Goal: Task Accomplishment & Management: Complete application form

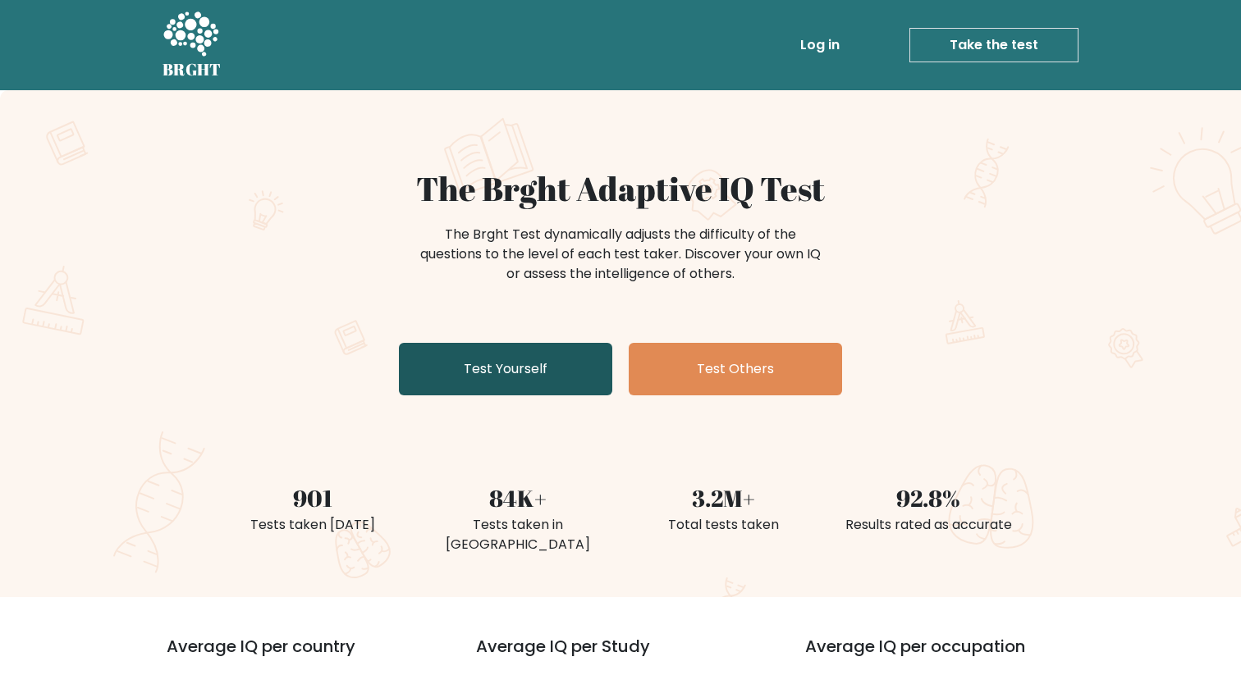
click at [505, 353] on link "Test Yourself" at bounding box center [505, 369] width 213 height 53
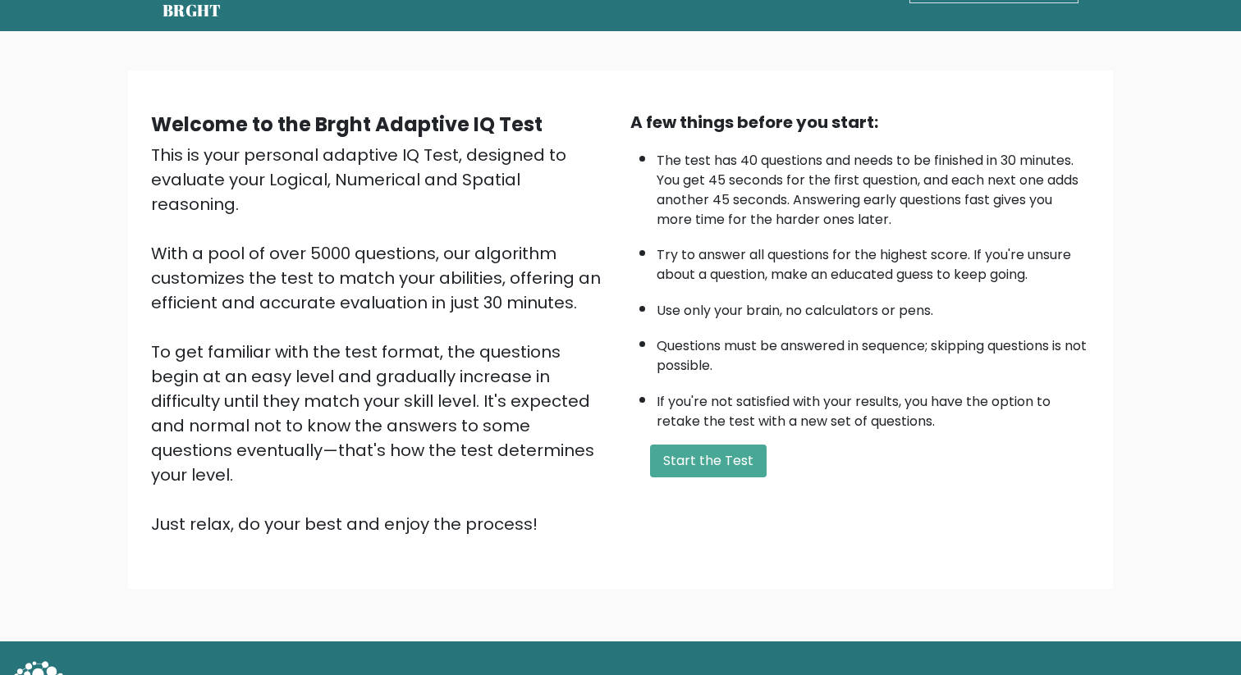
scroll to position [58, 0]
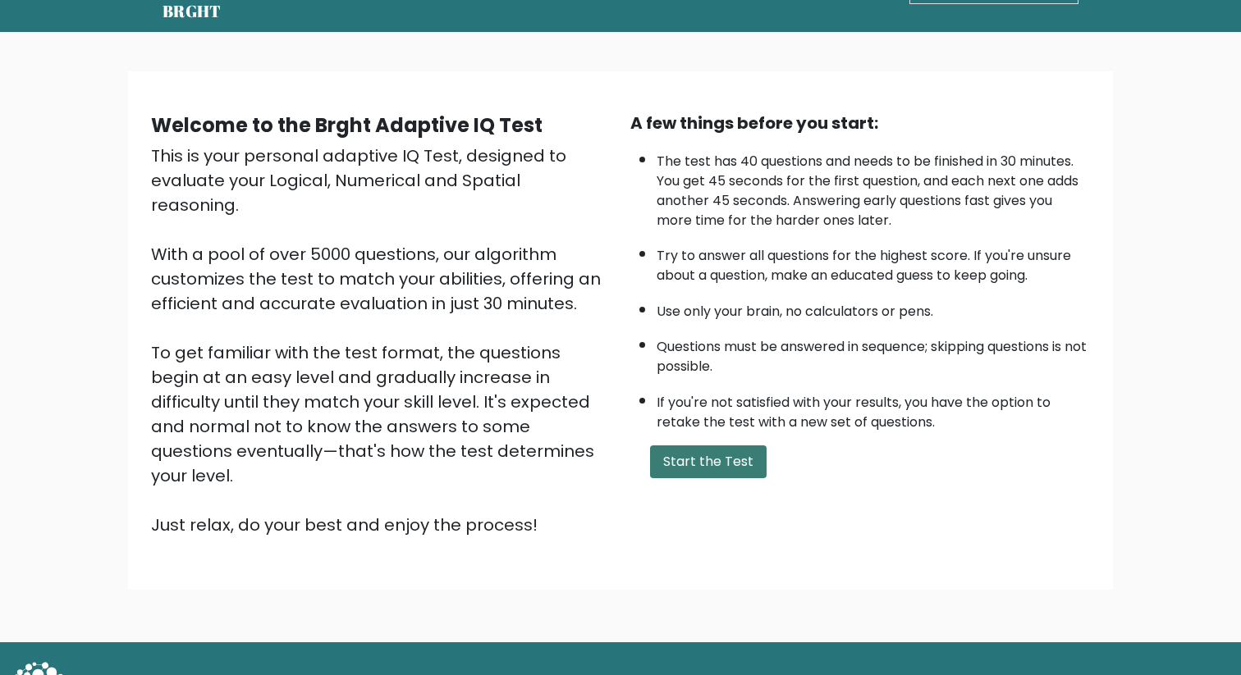
click at [731, 464] on button "Start the Test" at bounding box center [708, 462] width 117 height 33
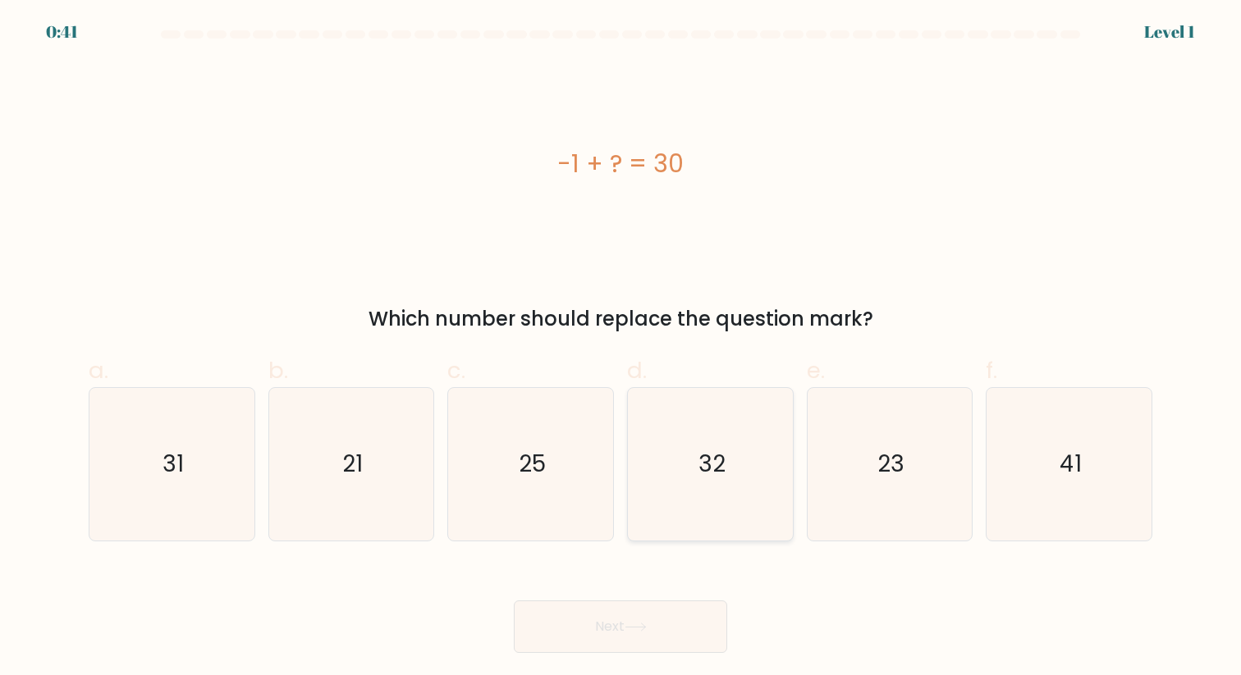
click at [677, 473] on icon "32" at bounding box center [710, 464] width 152 height 152
click at [621, 349] on input "d. 32" at bounding box center [620, 343] width 1 height 11
radio input "true"
click at [642, 605] on button "Next" at bounding box center [620, 627] width 213 height 53
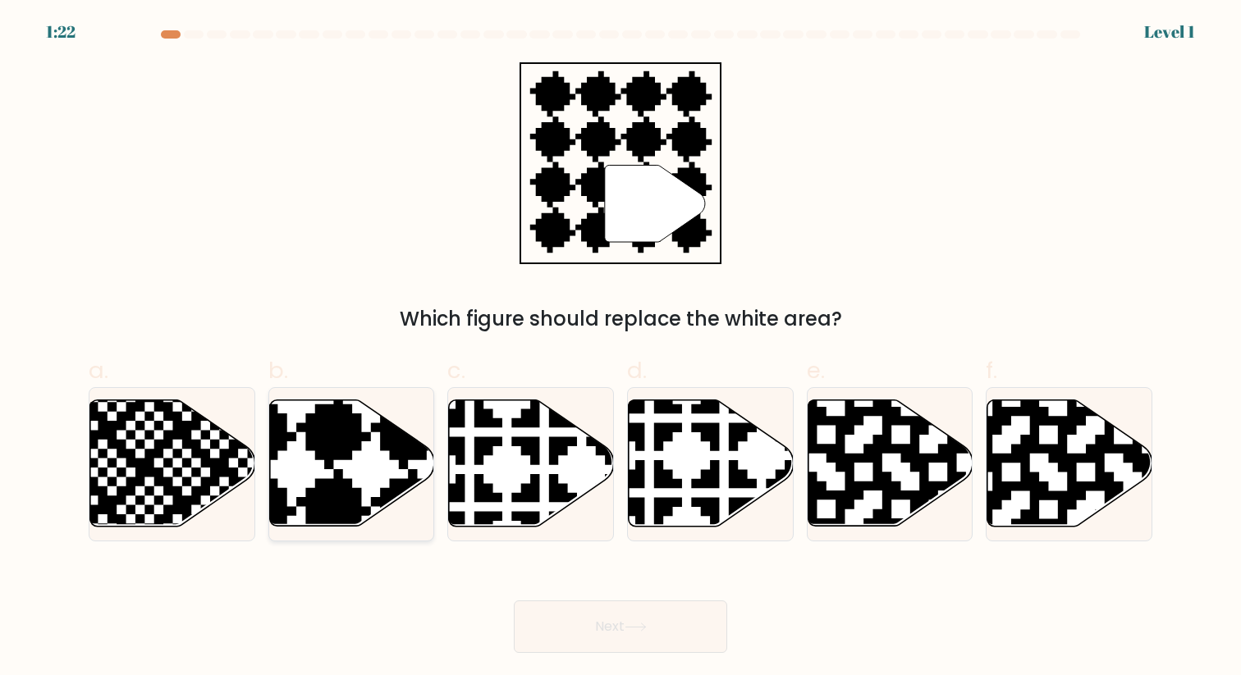
click at [288, 448] on icon at bounding box center [351, 463] width 165 height 126
click at [620, 349] on input "b." at bounding box center [620, 343] width 1 height 11
radio input "true"
click at [593, 620] on button "Next" at bounding box center [620, 627] width 213 height 53
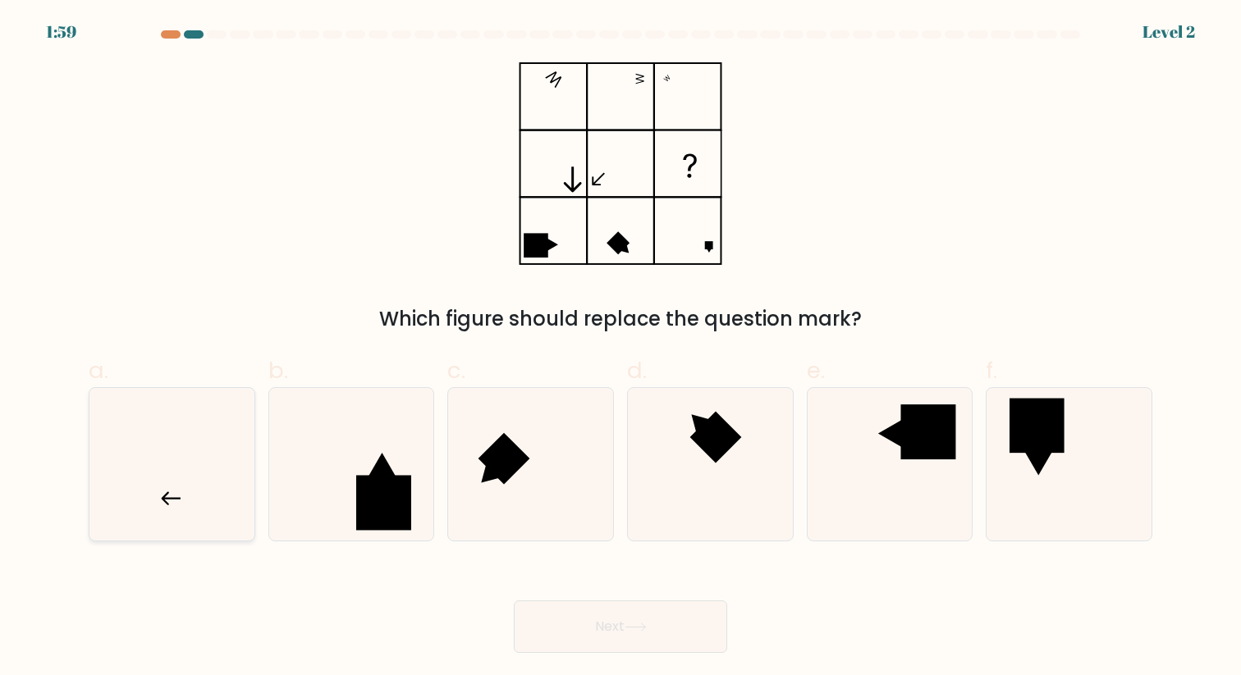
click at [153, 461] on icon at bounding box center [172, 464] width 152 height 152
click at [620, 349] on input "a." at bounding box center [620, 343] width 1 height 11
radio input "true"
click at [651, 627] on button "Next" at bounding box center [620, 627] width 213 height 53
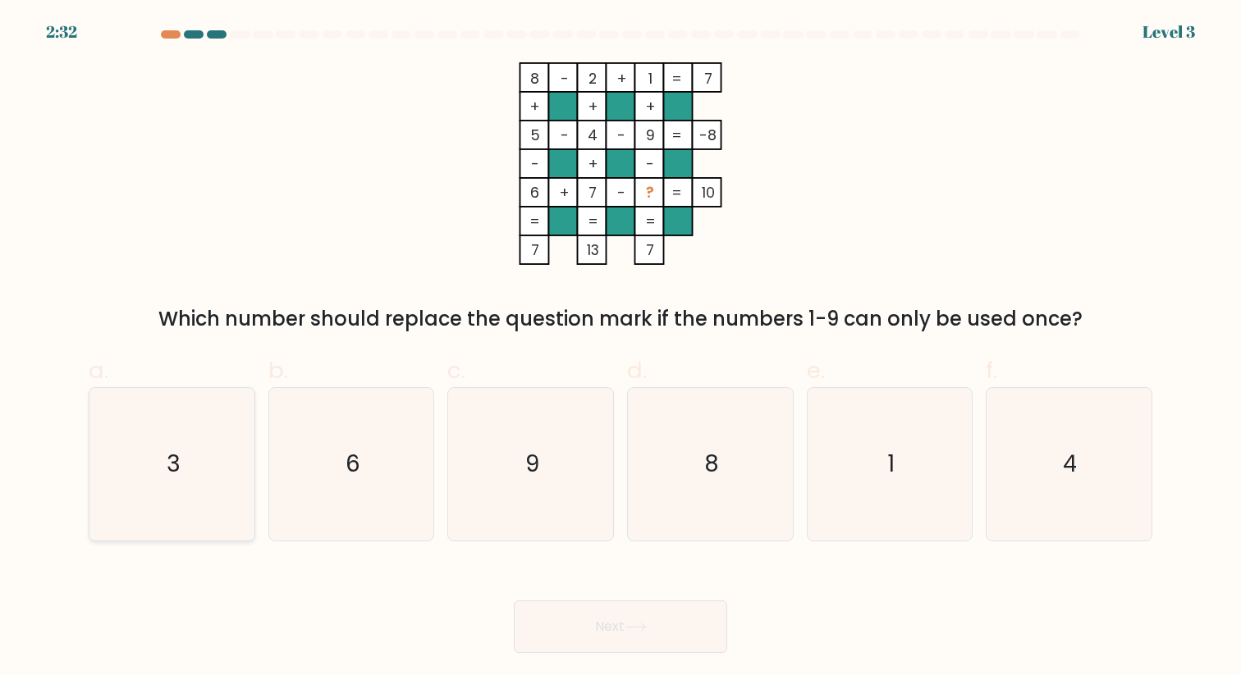
click at [158, 455] on icon "3" at bounding box center [172, 464] width 152 height 152
click at [620, 349] on input "a. 3" at bounding box center [620, 343] width 1 height 11
radio input "true"
click at [636, 606] on button "Next" at bounding box center [620, 627] width 213 height 53
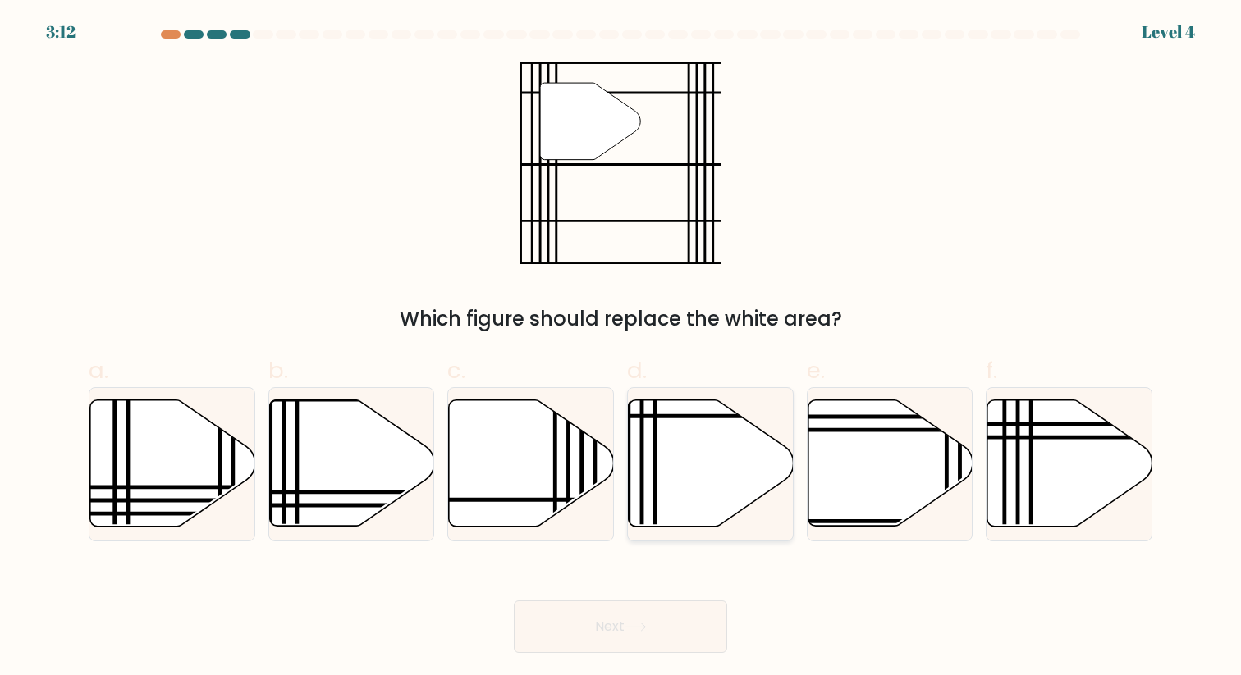
click at [711, 459] on icon at bounding box center [711, 463] width 165 height 126
click at [621, 349] on input "d." at bounding box center [620, 343] width 1 height 11
radio input "true"
click at [670, 621] on button "Next" at bounding box center [620, 627] width 213 height 53
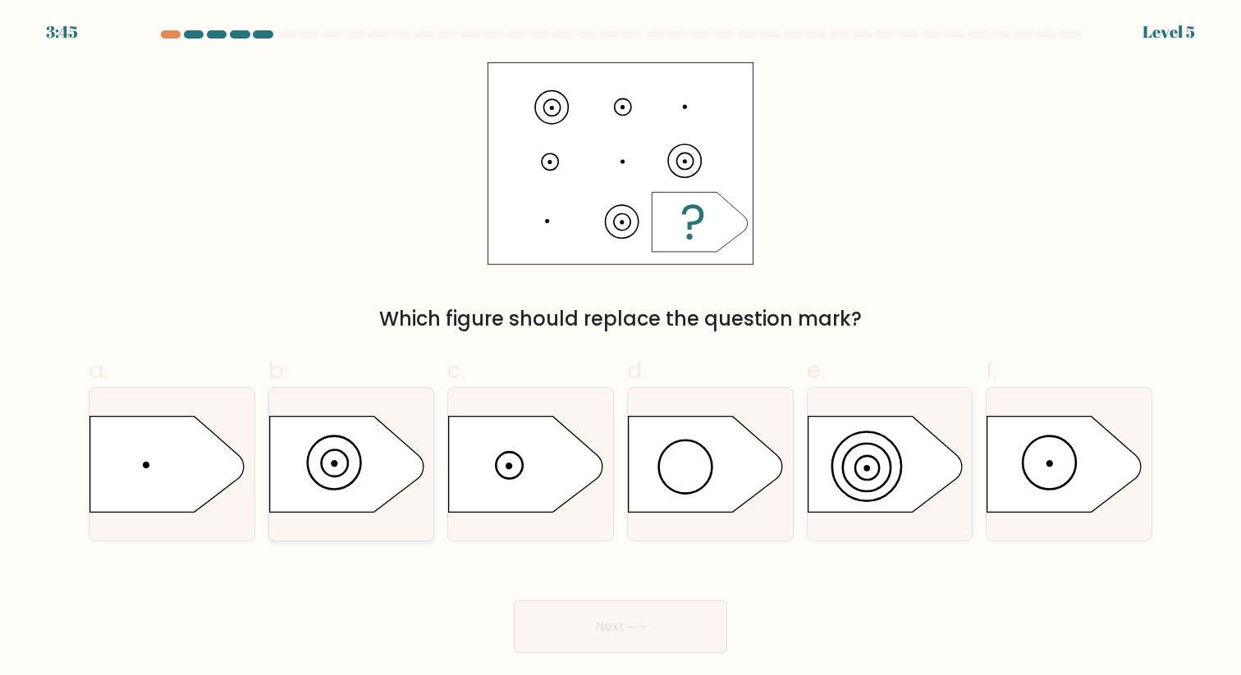
click at [354, 461] on icon at bounding box center [346, 464] width 154 height 96
click at [620, 349] on input "b." at bounding box center [620, 343] width 1 height 11
radio input "true"
click at [694, 624] on button "Next" at bounding box center [620, 627] width 213 height 53
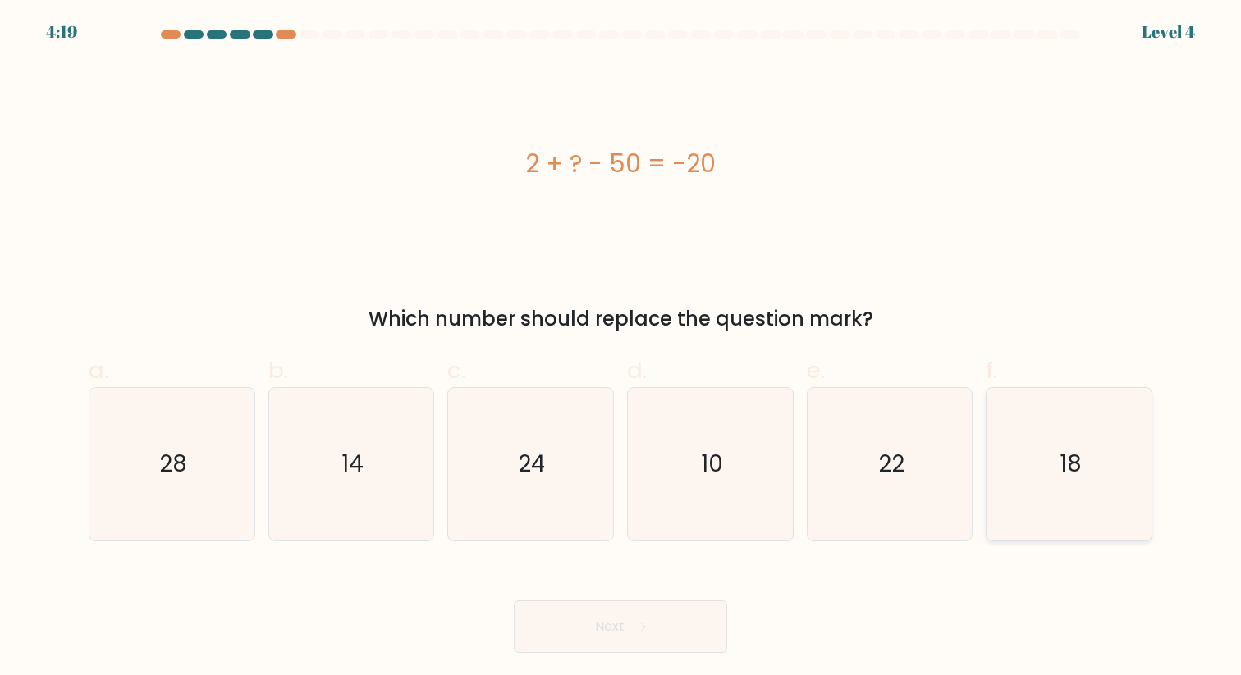
click at [1072, 470] on text "18" at bounding box center [1070, 464] width 22 height 32
click at [621, 349] on input "f. 18" at bounding box center [620, 343] width 1 height 11
radio input "true"
click at [651, 628] on button "Next" at bounding box center [620, 627] width 213 height 53
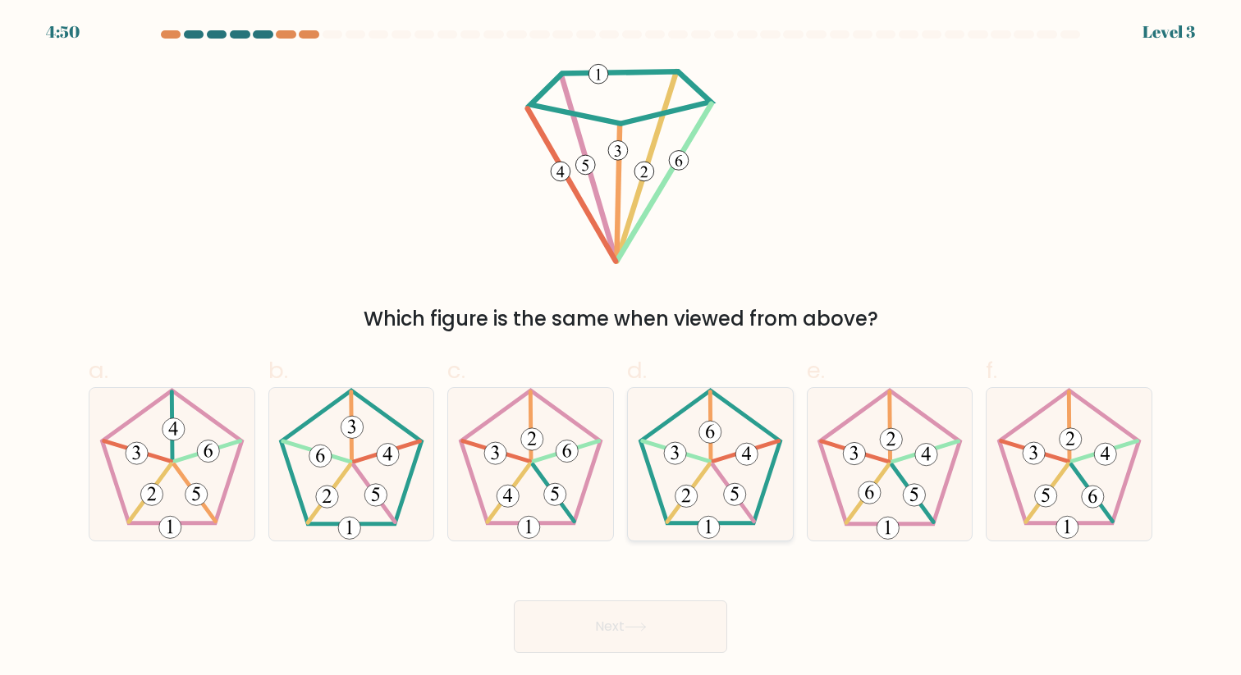
click at [699, 505] on icon at bounding box center [710, 464] width 152 height 152
click at [621, 349] on input "d." at bounding box center [620, 343] width 1 height 11
radio input "true"
click at [626, 633] on button "Next" at bounding box center [620, 627] width 213 height 53
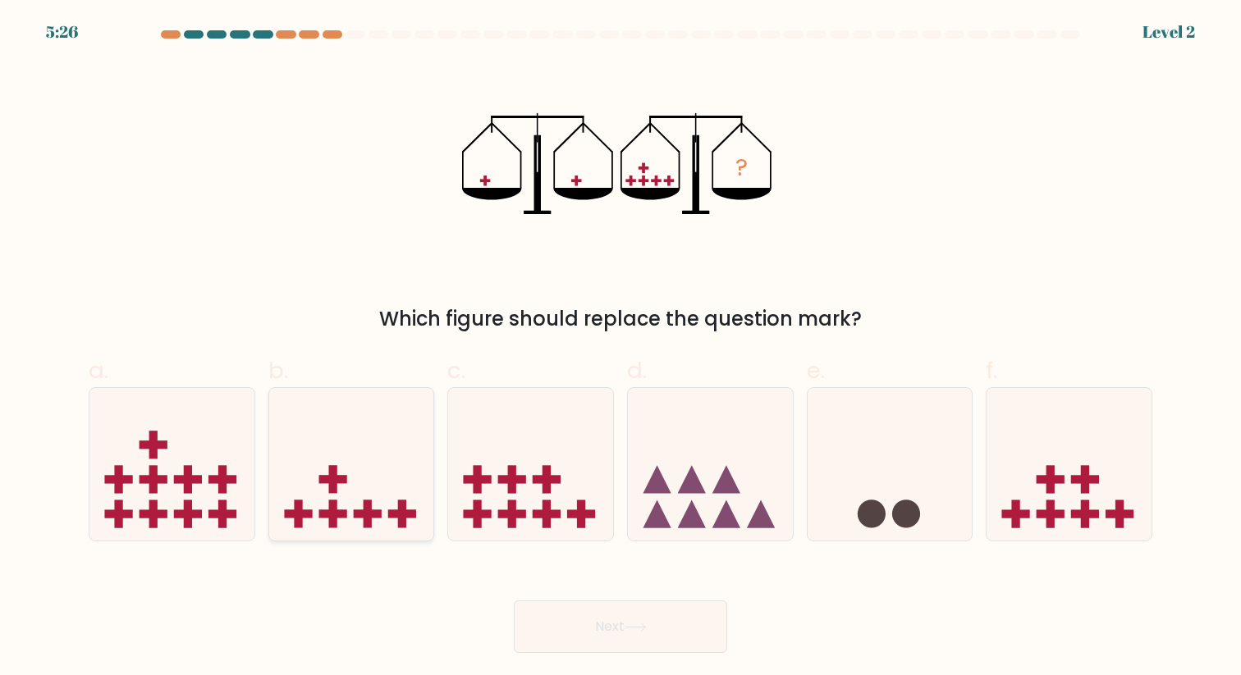
click at [386, 471] on icon at bounding box center [351, 464] width 165 height 136
click at [620, 349] on input "b." at bounding box center [620, 343] width 1 height 11
radio input "true"
click at [597, 622] on button "Next" at bounding box center [620, 627] width 213 height 53
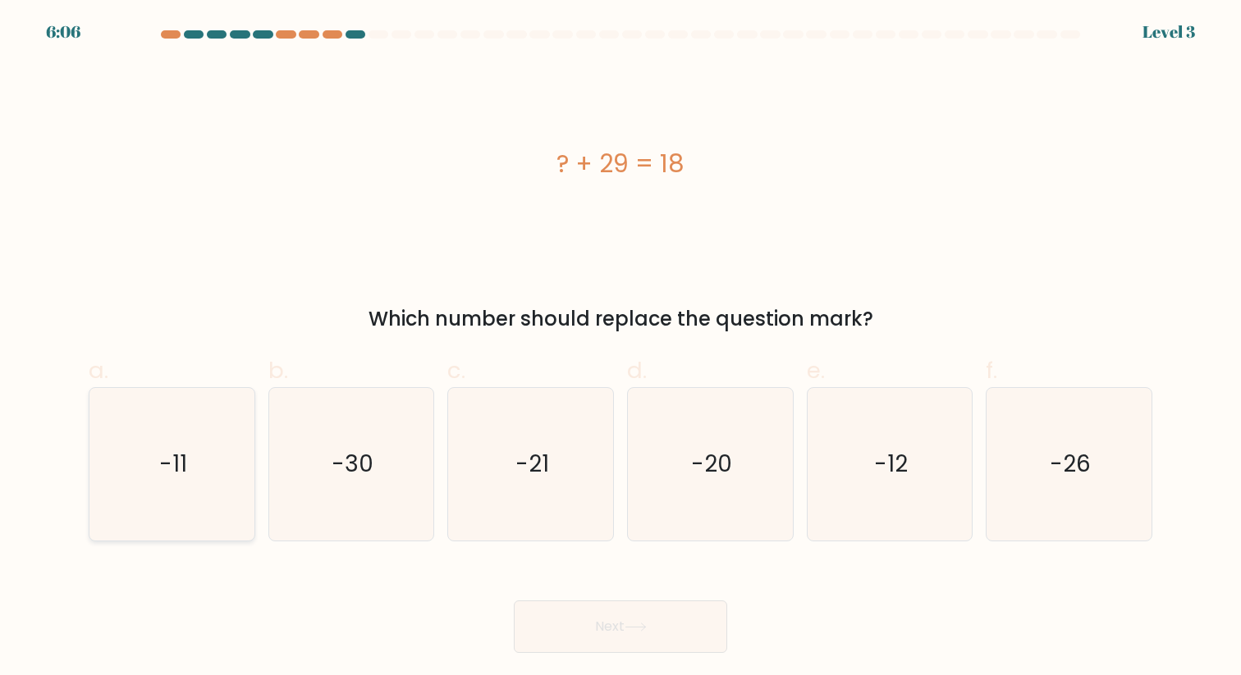
click at [179, 460] on text "-11" at bounding box center [173, 464] width 28 height 32
click at [620, 349] on input "a. -11" at bounding box center [620, 343] width 1 height 11
radio input "true"
click at [577, 640] on button "Next" at bounding box center [620, 627] width 213 height 53
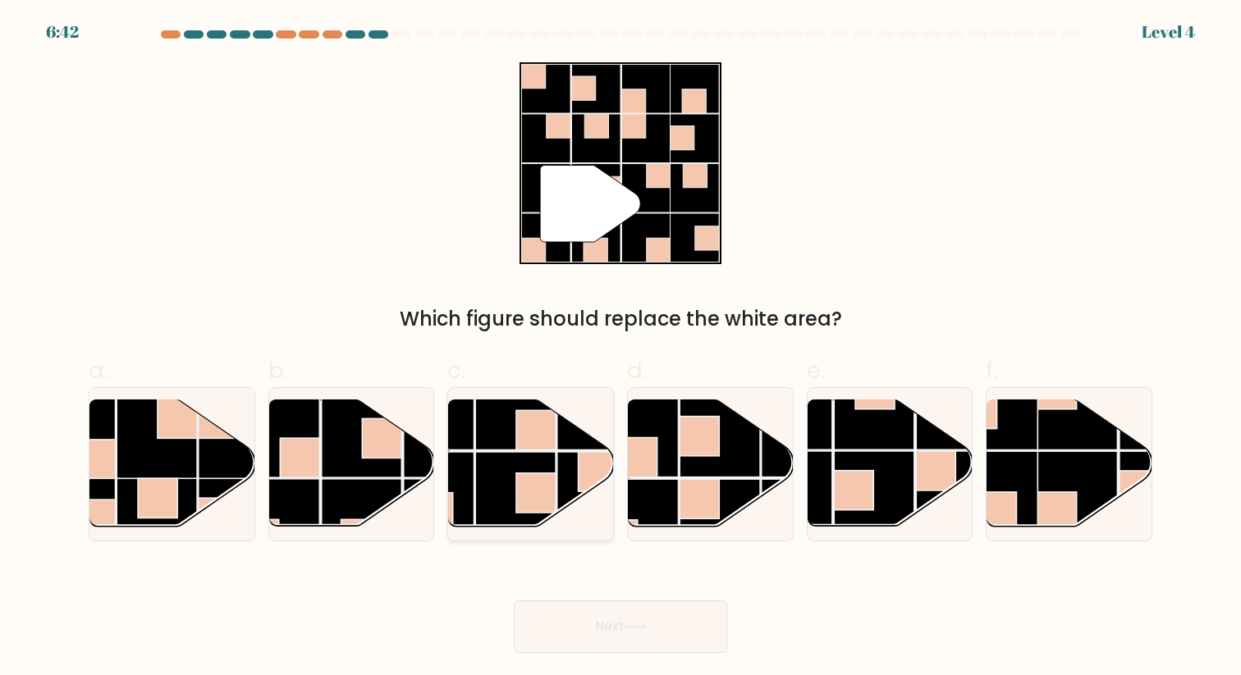
click at [532, 454] on rect at bounding box center [515, 492] width 80 height 80
click at [620, 349] on input "c." at bounding box center [620, 343] width 1 height 11
radio input "true"
click at [677, 632] on button "Next" at bounding box center [620, 627] width 213 height 53
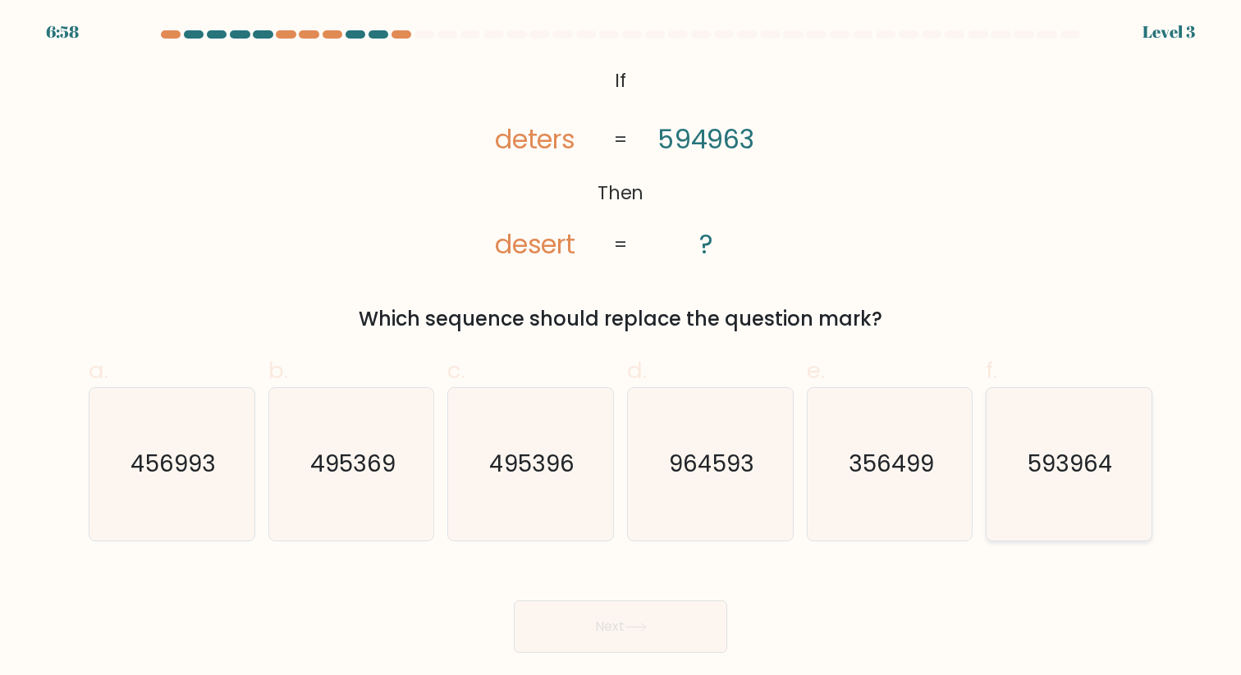
click at [1079, 482] on icon "593964" at bounding box center [1069, 464] width 152 height 152
click at [621, 349] on input "f. 593964" at bounding box center [620, 343] width 1 height 11
radio input "true"
click at [654, 624] on button "Next" at bounding box center [620, 627] width 213 height 53
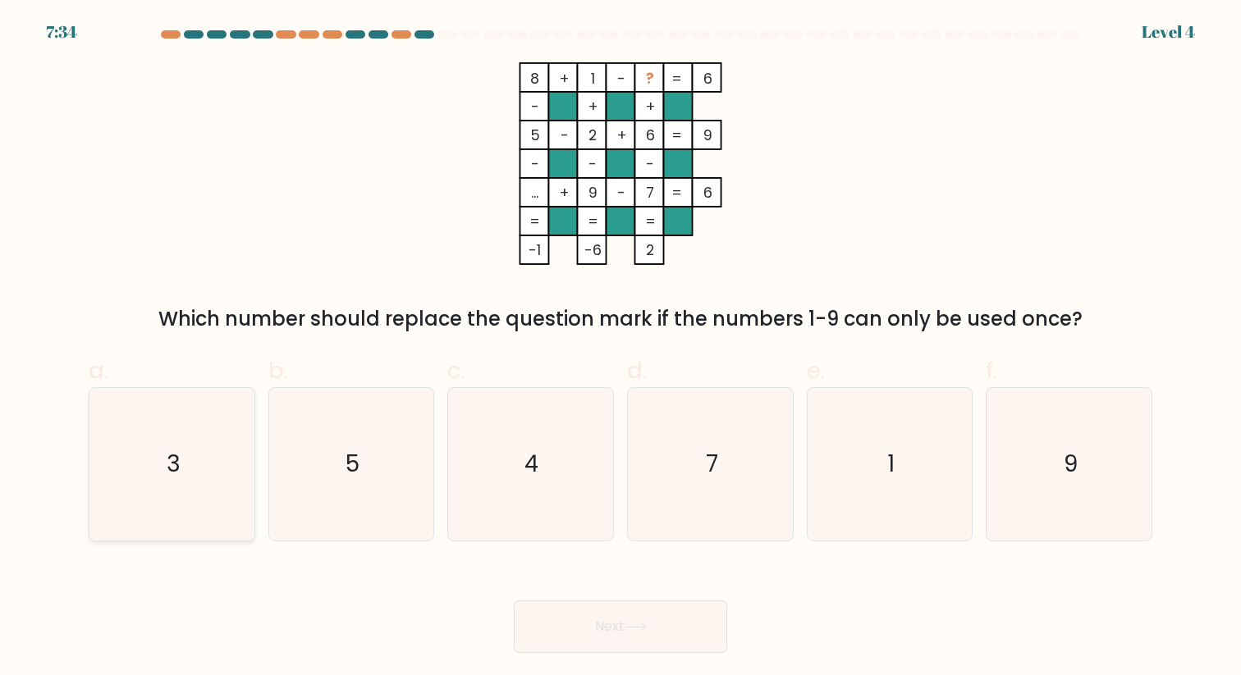
click at [231, 484] on icon "3" at bounding box center [172, 464] width 152 height 152
click at [620, 349] on input "a. 3" at bounding box center [620, 343] width 1 height 11
radio input "true"
click at [604, 625] on button "Next" at bounding box center [620, 627] width 213 height 53
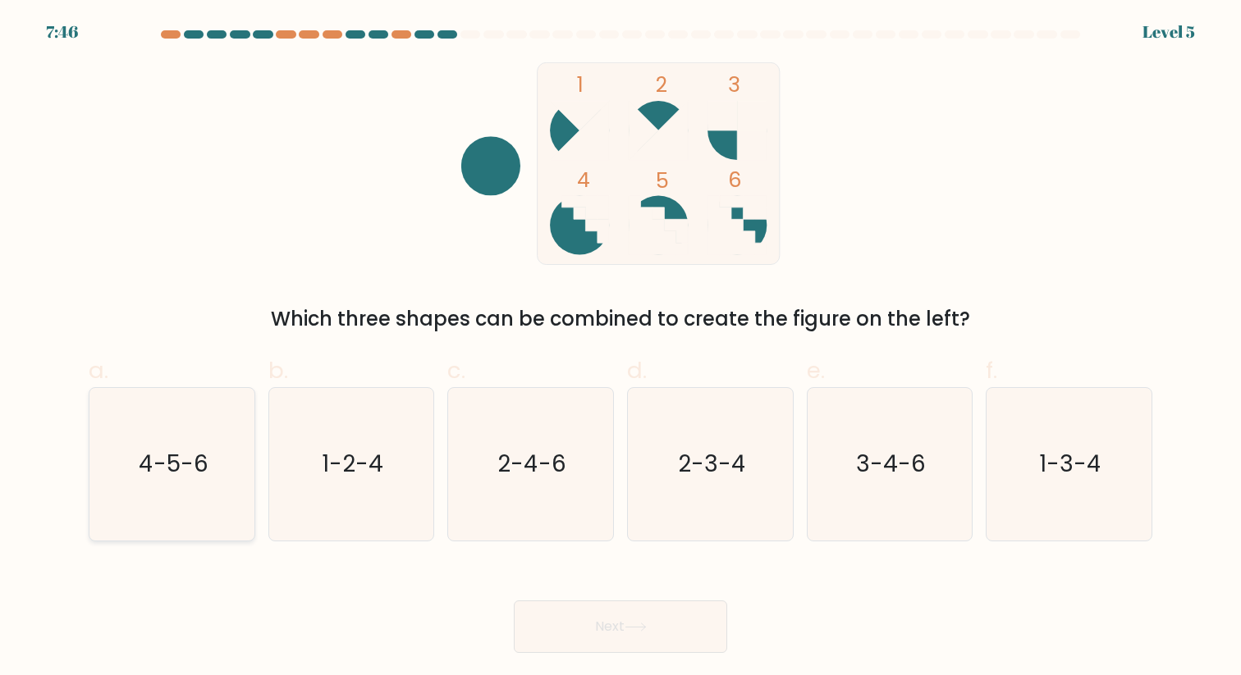
click at [216, 455] on icon "4-5-6" at bounding box center [172, 464] width 152 height 152
click at [620, 349] on input "a. 4-5-6" at bounding box center [620, 343] width 1 height 11
radio input "true"
click at [557, 598] on div "Next" at bounding box center [620, 607] width 1083 height 92
click at [558, 619] on button "Next" at bounding box center [620, 627] width 213 height 53
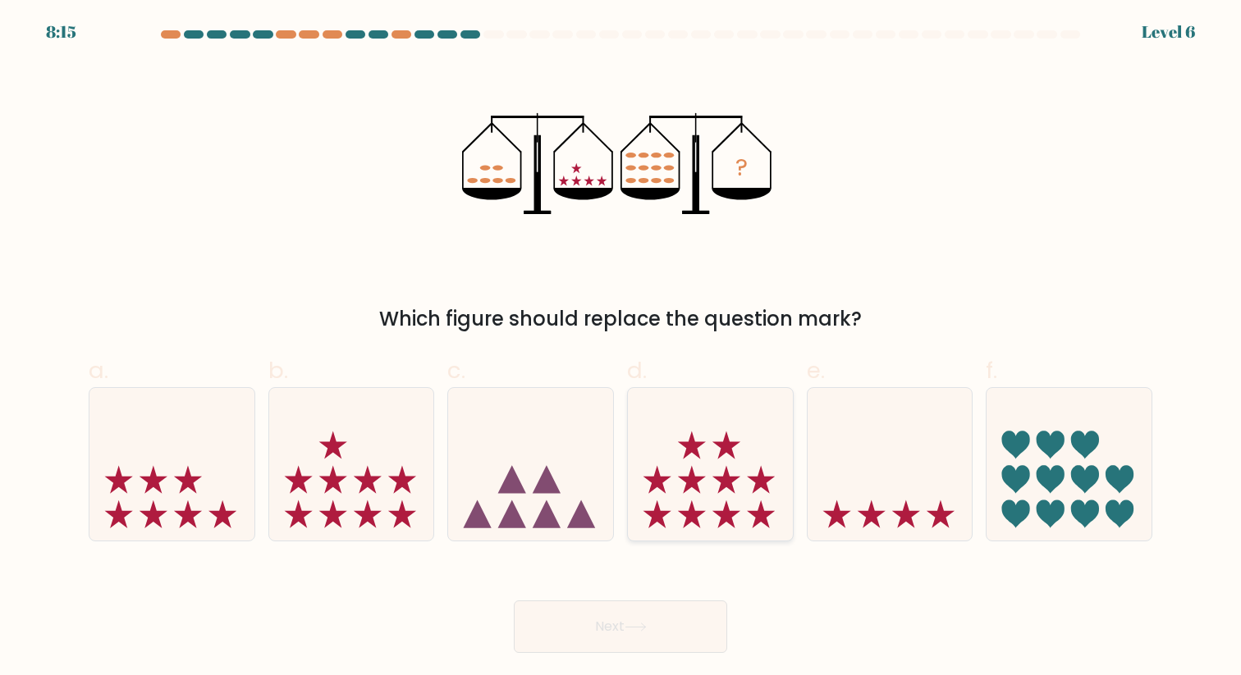
click at [683, 503] on icon at bounding box center [710, 464] width 165 height 136
click at [621, 349] on input "d." at bounding box center [620, 343] width 1 height 11
radio input "true"
click at [633, 608] on button "Next" at bounding box center [620, 627] width 213 height 53
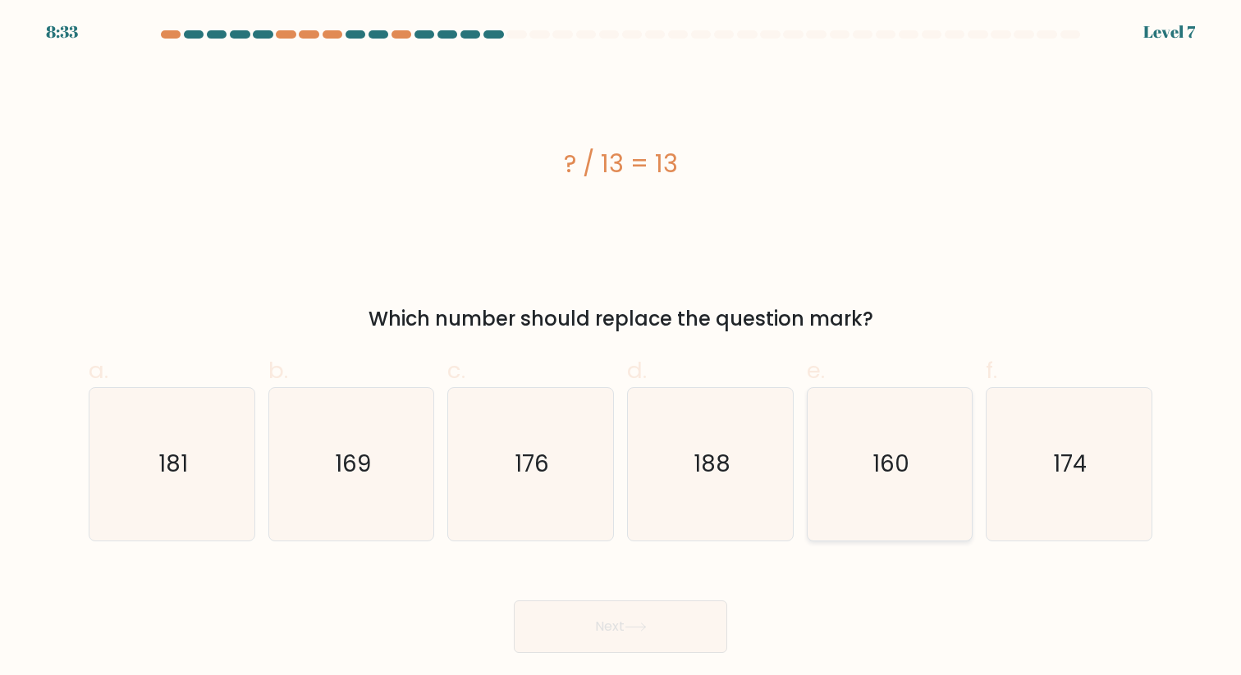
click at [921, 468] on icon "160" at bounding box center [889, 464] width 152 height 152
click at [621, 349] on input "e. 160" at bounding box center [620, 343] width 1 height 11
radio input "true"
click at [627, 614] on button "Next" at bounding box center [620, 627] width 213 height 53
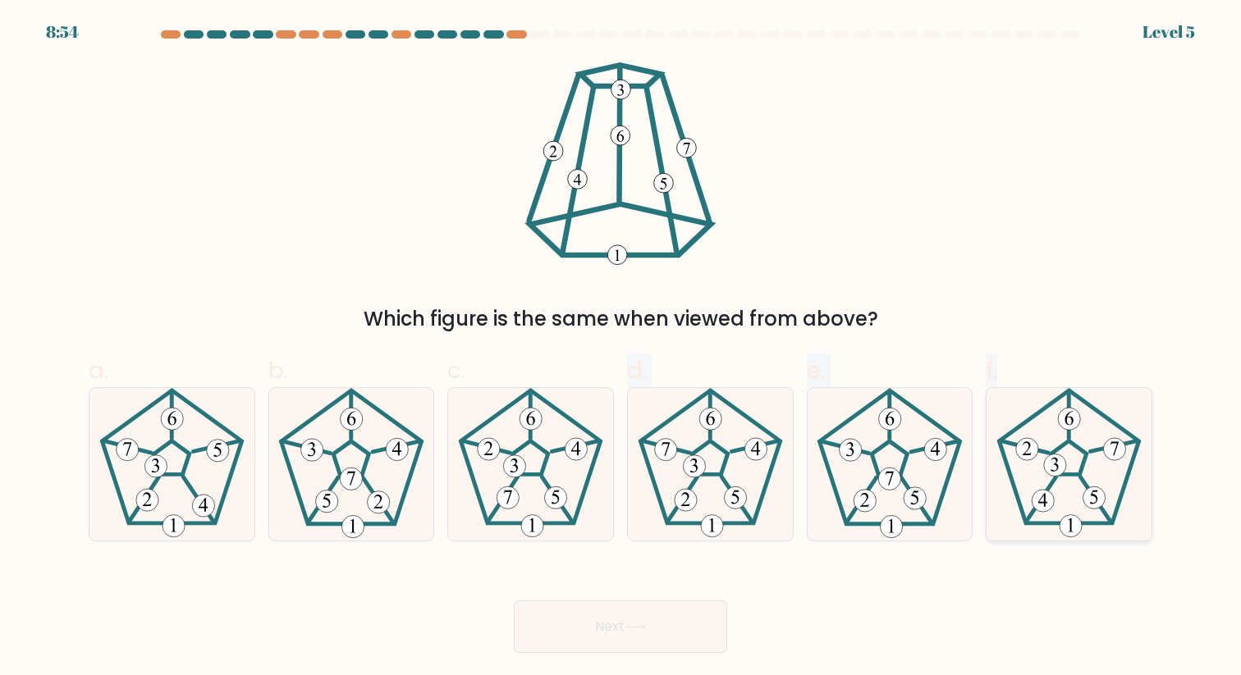
drag, startPoint x: 526, startPoint y: 465, endPoint x: 1090, endPoint y: 469, distance: 564.5
click at [1090, 469] on div "a. b. c." at bounding box center [620, 441] width 1077 height 201
click at [364, 459] on 211 at bounding box center [350, 458] width 35 height 34
click at [620, 349] on input "b." at bounding box center [620, 343] width 1 height 11
radio input "true"
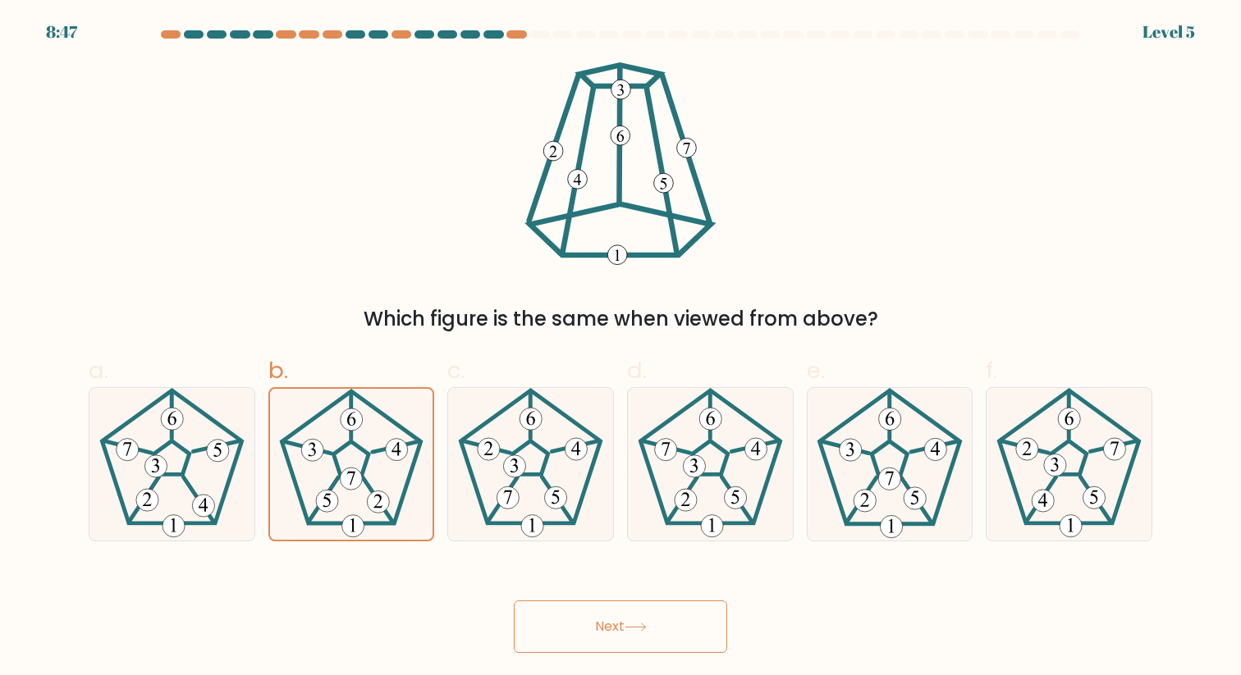
click at [599, 626] on button "Next" at bounding box center [620, 627] width 213 height 53
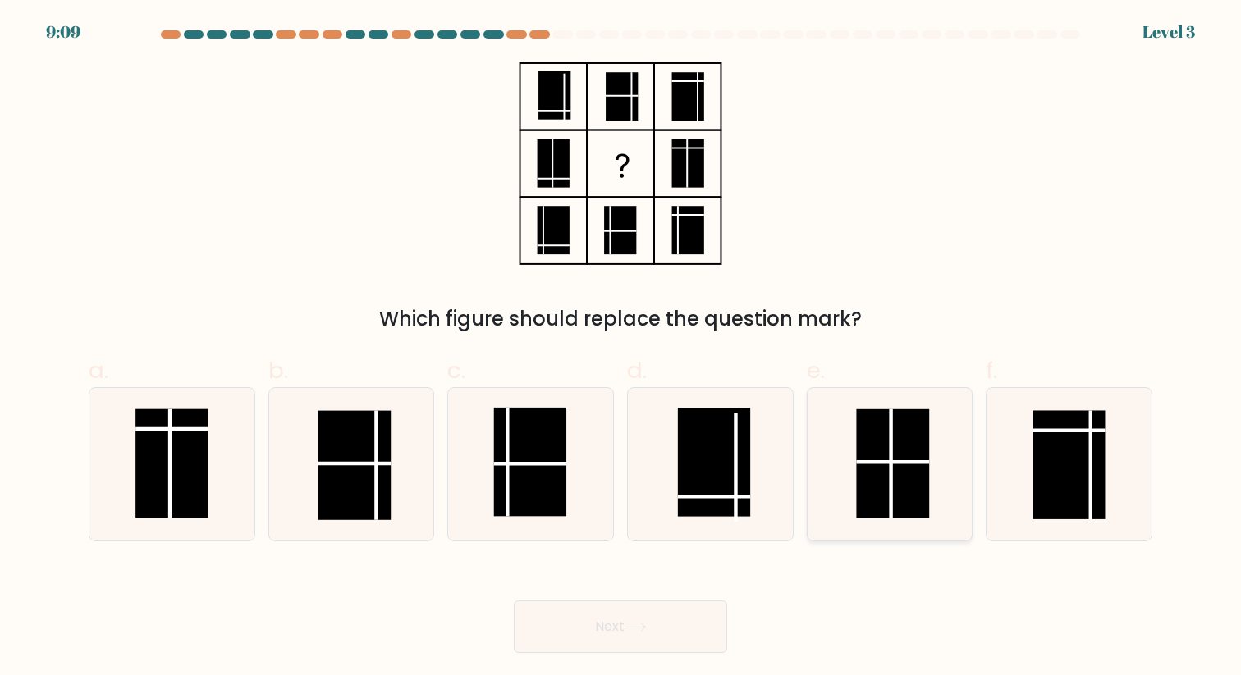
click at [881, 472] on rect at bounding box center [892, 463] width 73 height 109
click at [621, 349] on input "e." at bounding box center [620, 343] width 1 height 11
radio input "true"
click at [670, 606] on button "Next" at bounding box center [620, 627] width 213 height 53
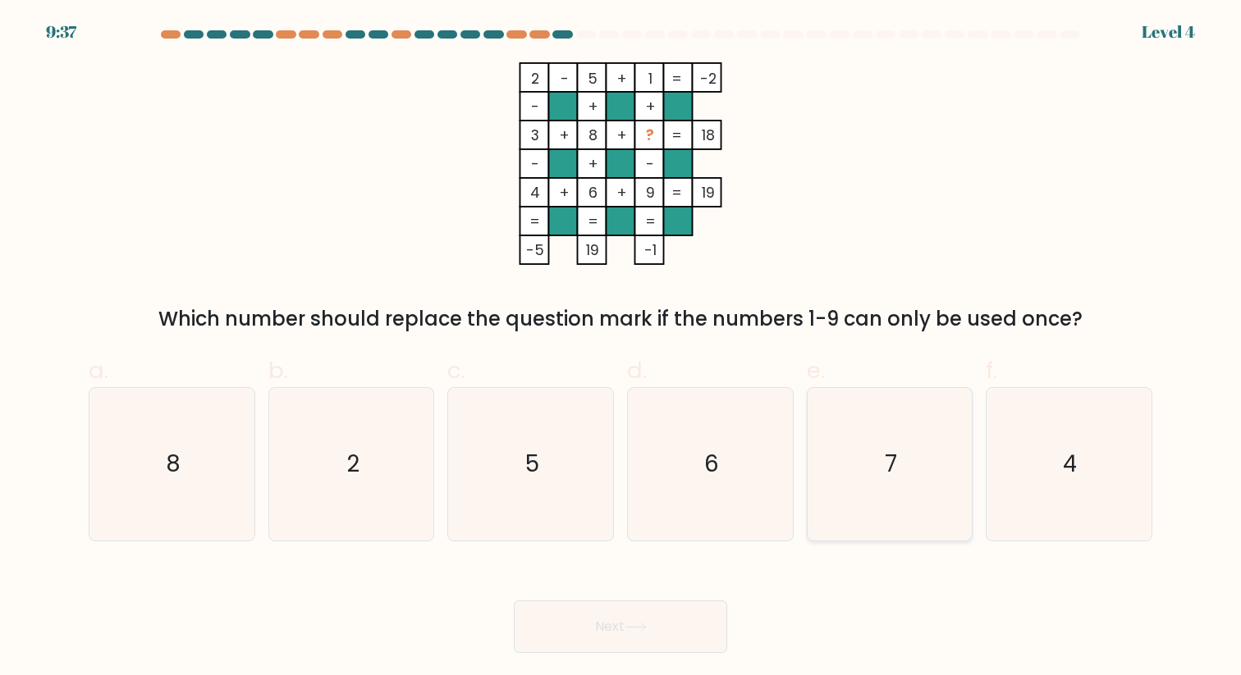
click at [874, 462] on icon "7" at bounding box center [889, 464] width 152 height 152
click at [621, 349] on input "e. 7" at bounding box center [620, 343] width 1 height 11
radio input "true"
click at [663, 610] on button "Next" at bounding box center [620, 627] width 213 height 53
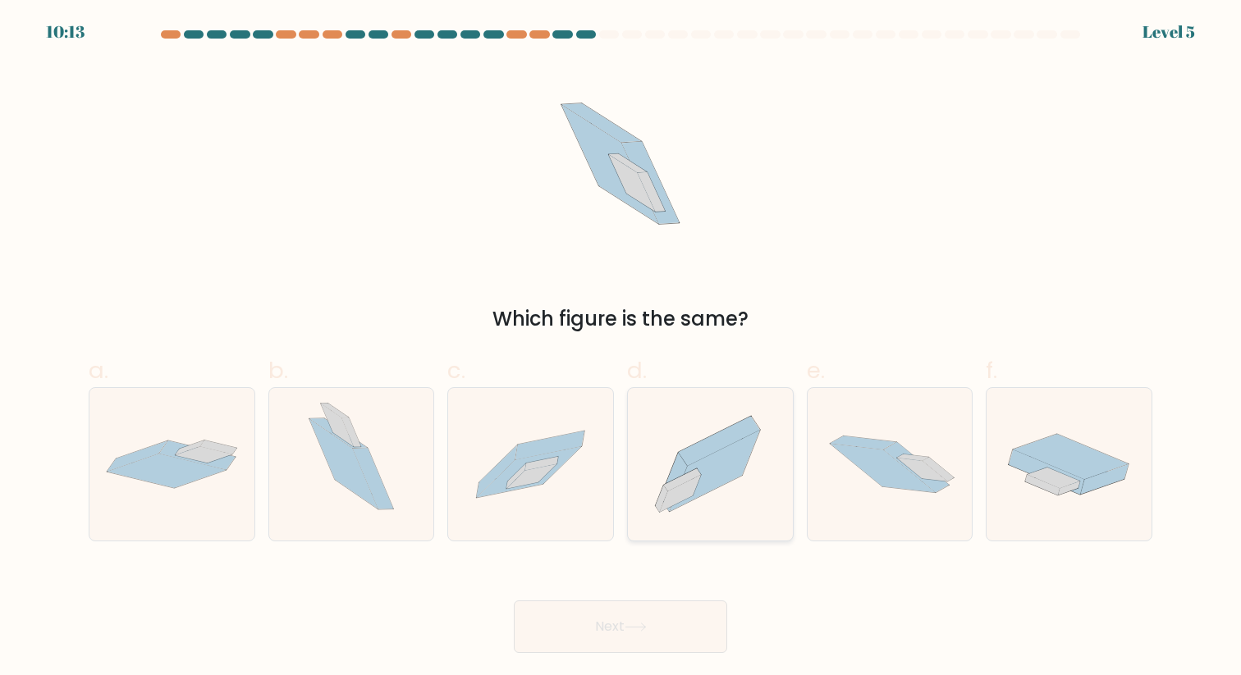
click at [710, 487] on icon at bounding box center [715, 471] width 90 height 81
click at [621, 349] on input "d." at bounding box center [620, 343] width 1 height 11
radio input "true"
click at [602, 638] on button "Next" at bounding box center [620, 627] width 213 height 53
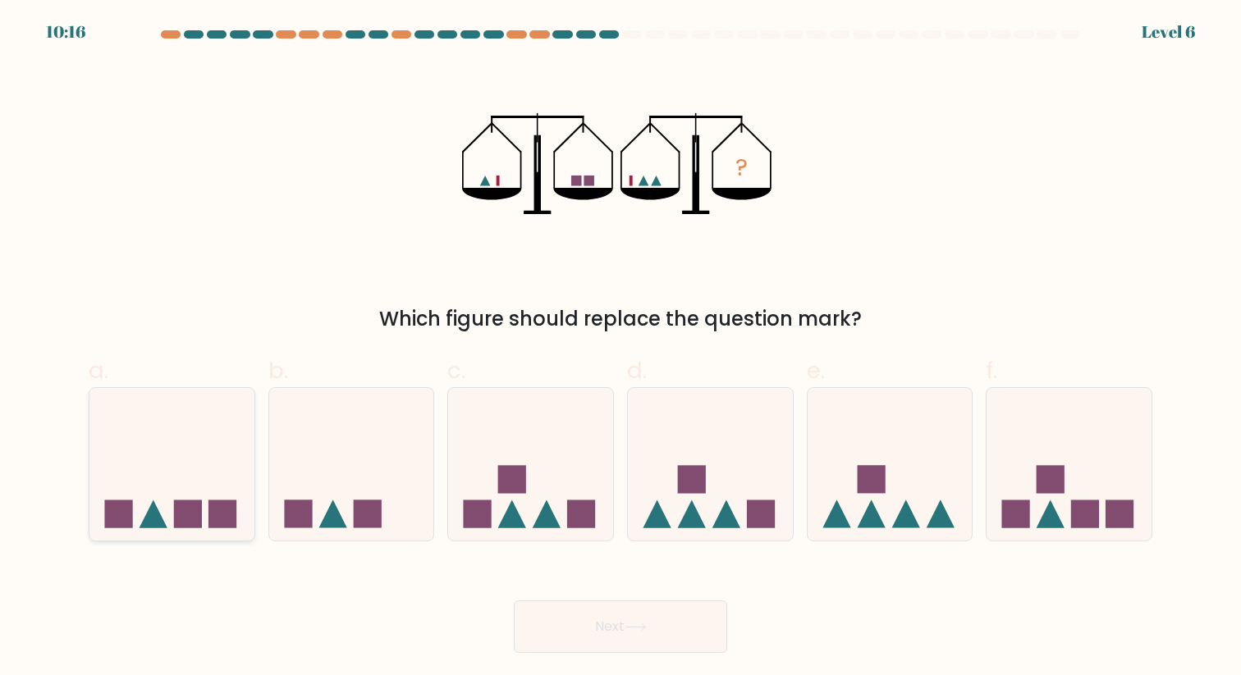
click at [202, 492] on icon at bounding box center [171, 464] width 165 height 136
click at [620, 349] on input "a." at bounding box center [620, 343] width 1 height 11
radio input "true"
click at [617, 621] on button "Next" at bounding box center [620, 627] width 213 height 53
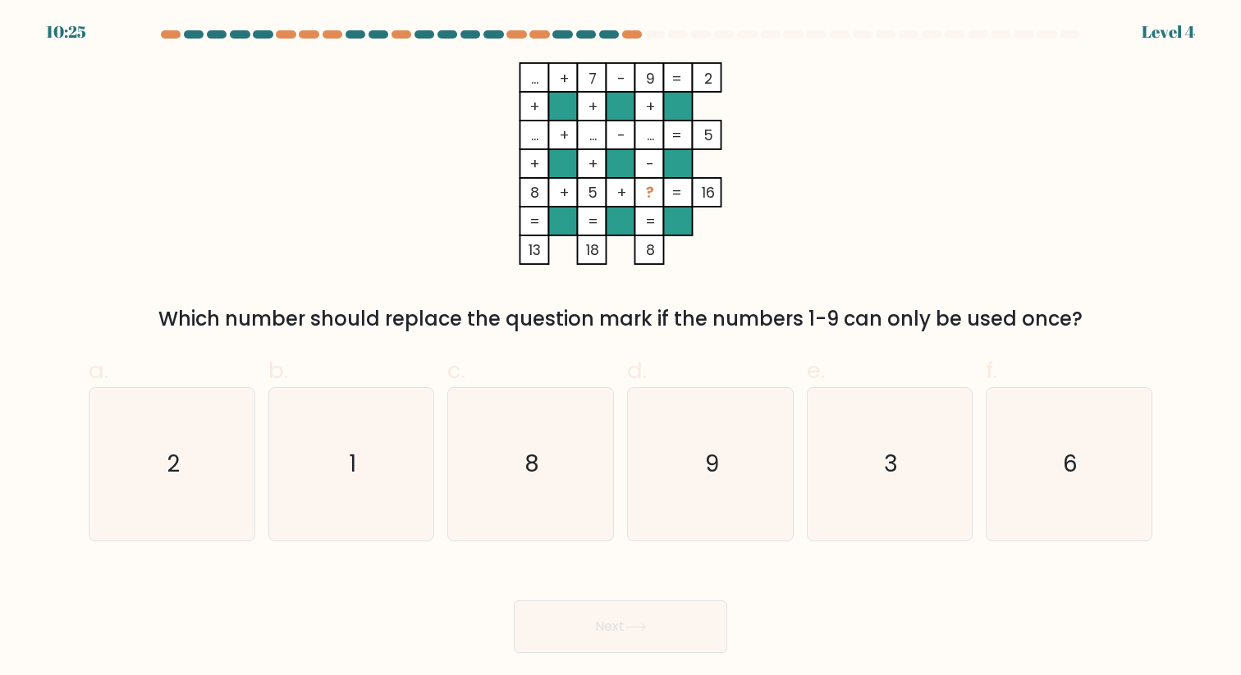
drag, startPoint x: 648, startPoint y: 189, endPoint x: 629, endPoint y: 189, distance: 19.7
click at [629, 189] on icon "... + 7 - 9 2 + + + ... + ... - ... 5 + + - 8 + 5 + ? = 16 = = = = 13 18 8 =" at bounding box center [620, 163] width 492 height 203
click at [652, 195] on tspan "?" at bounding box center [650, 192] width 8 height 21
click at [683, 454] on icon "9" at bounding box center [710, 464] width 152 height 152
click at [621, 349] on input "d. 9" at bounding box center [620, 343] width 1 height 11
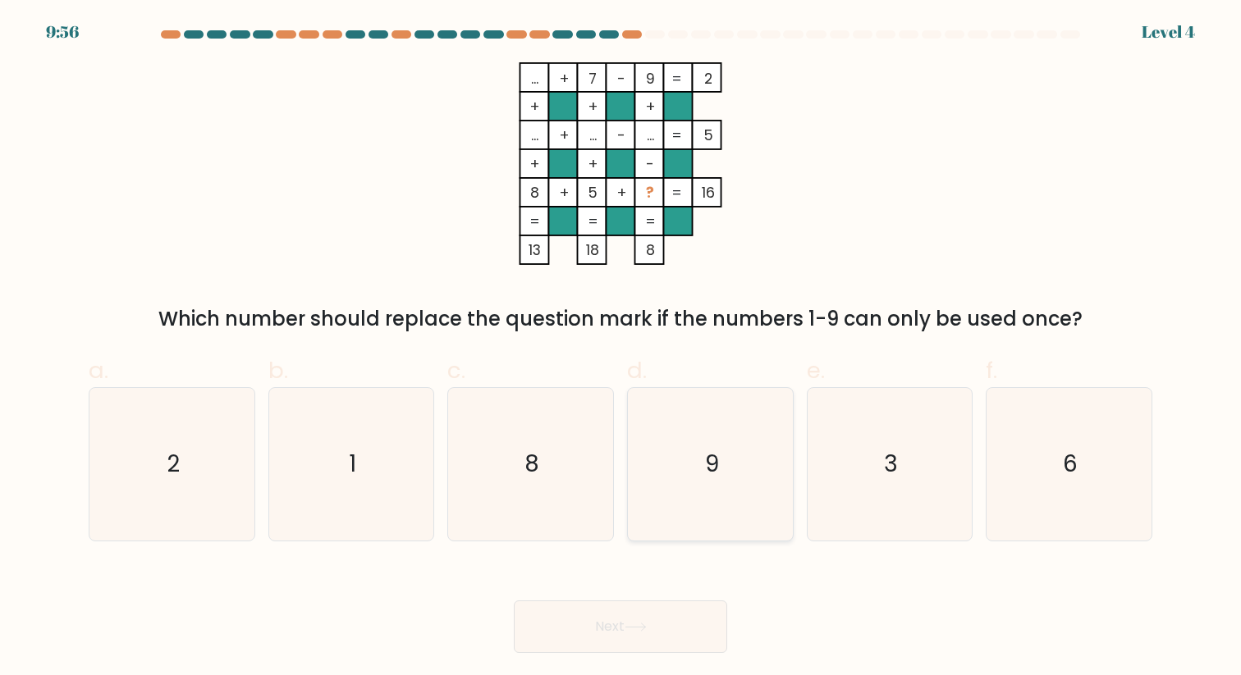
radio input "true"
click at [669, 620] on button "Next" at bounding box center [620, 627] width 213 height 53
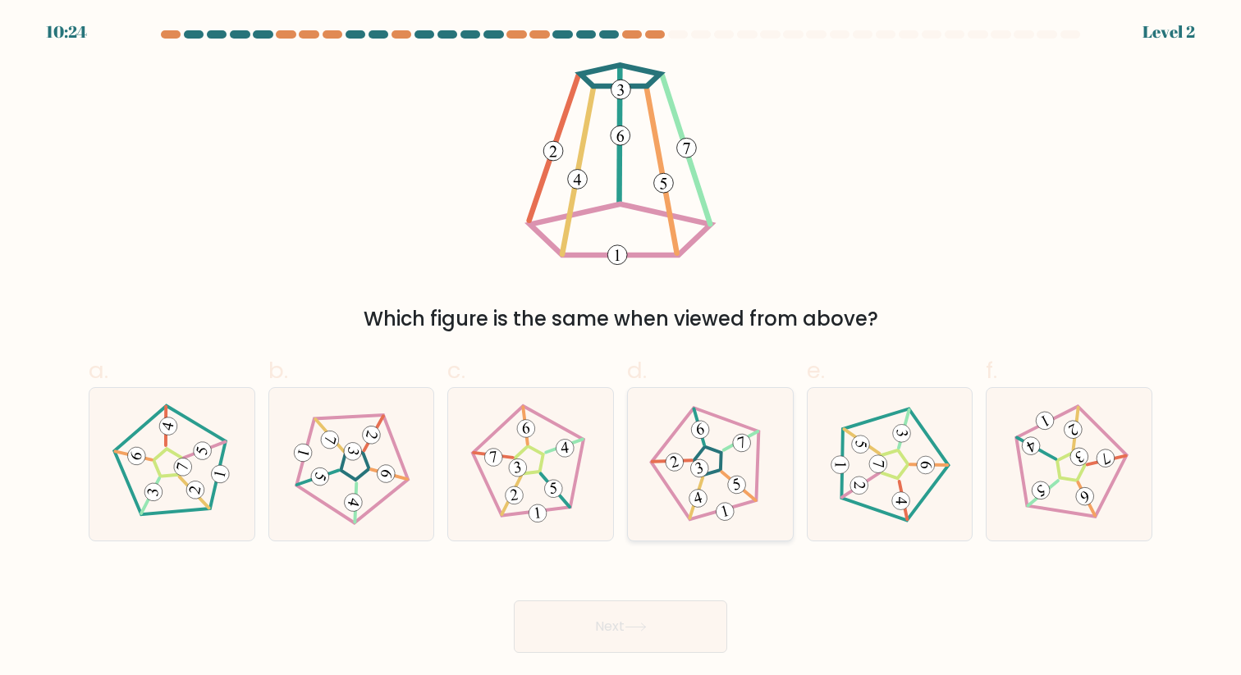
click at [726, 469] on icon at bounding box center [709, 464] width 121 height 121
click at [621, 349] on input "d." at bounding box center [620, 343] width 1 height 11
radio input "true"
click at [679, 584] on div "Next" at bounding box center [620, 607] width 1083 height 92
click at [679, 608] on button "Next" at bounding box center [620, 627] width 213 height 53
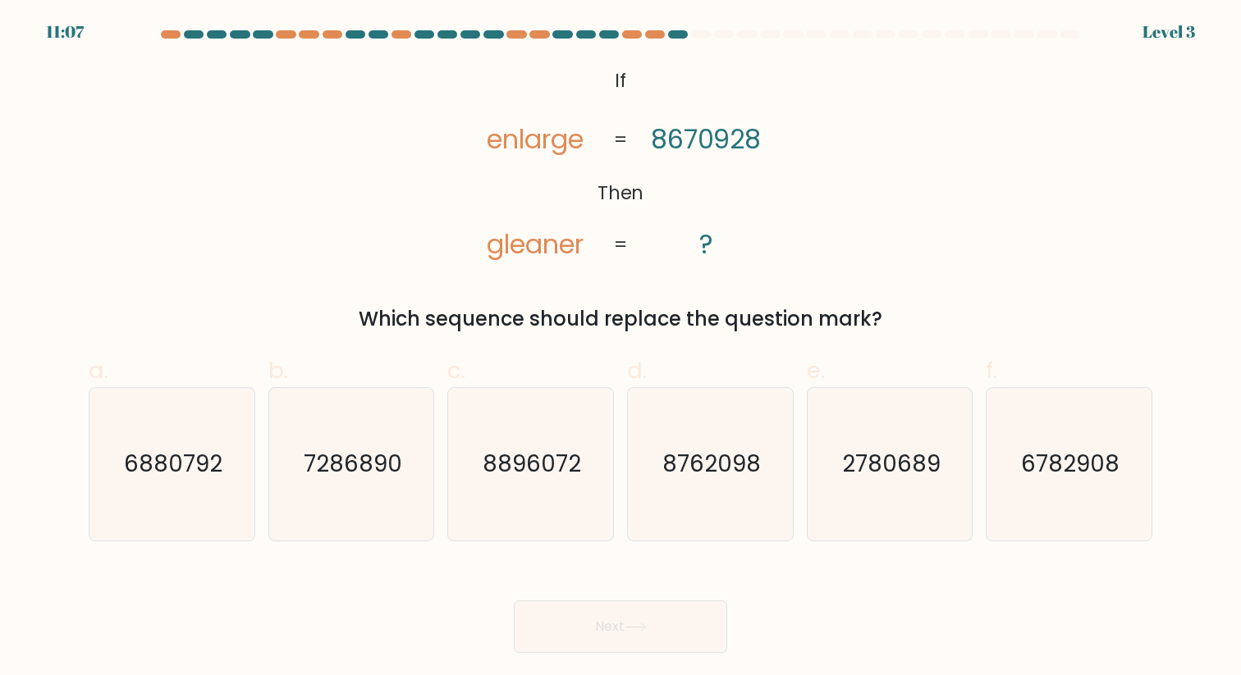
click at [678, 631] on button "Next" at bounding box center [620, 627] width 213 height 53
click at [496, 145] on tspan "enlarge" at bounding box center [535, 139] width 97 height 37
drag, startPoint x: 494, startPoint y: 145, endPoint x: 503, endPoint y: 146, distance: 9.1
click at [503, 146] on tspan "enlarge" at bounding box center [535, 139] width 97 height 37
click at [661, 141] on tspan "8670928" at bounding box center [706, 139] width 111 height 37
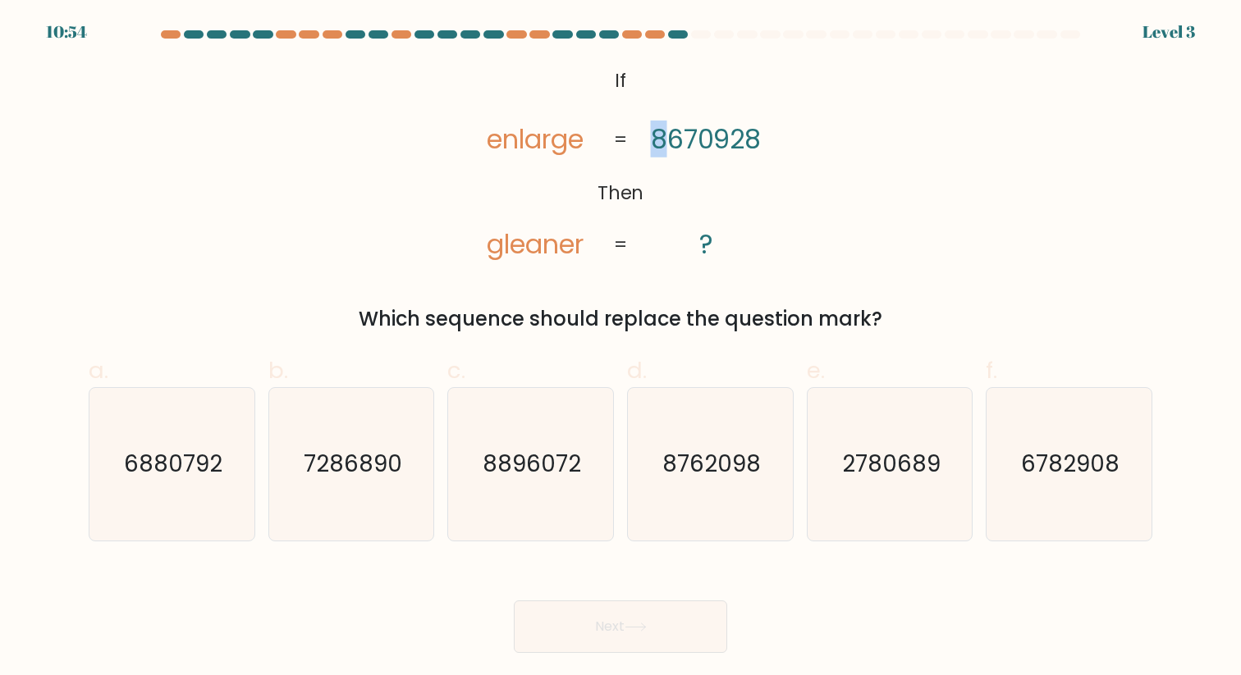
drag, startPoint x: 666, startPoint y: 144, endPoint x: 646, endPoint y: 143, distance: 20.5
click at [648, 143] on icon "@import url('https://fonts.googleapis.com/css?family=Abril+Fatface:400,100,100i…" at bounding box center [620, 163] width 329 height 203
click at [519, 127] on tspan "enlarge" at bounding box center [535, 139] width 97 height 37
drag, startPoint x: 698, startPoint y: 143, endPoint x: 679, endPoint y: 143, distance: 19.7
click at [690, 143] on tspan "8670928" at bounding box center [706, 139] width 111 height 37
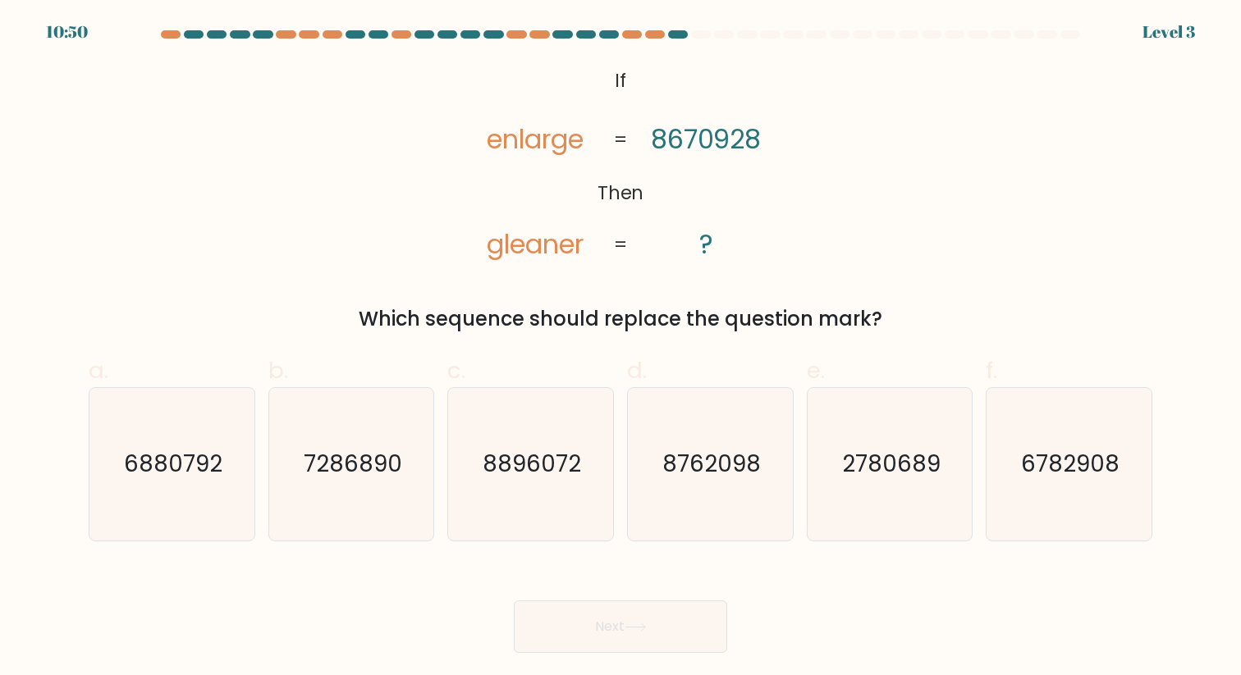
drag, startPoint x: 665, startPoint y: 139, endPoint x: 645, endPoint y: 140, distance: 19.7
click at [656, 139] on tspan "8670928" at bounding box center [706, 139] width 111 height 37
drag, startPoint x: 490, startPoint y: 135, endPoint x: 512, endPoint y: 135, distance: 22.2
click at [493, 135] on tspan "enlarge" at bounding box center [535, 139] width 97 height 37
drag, startPoint x: 530, startPoint y: 135, endPoint x: 519, endPoint y: 135, distance: 10.7
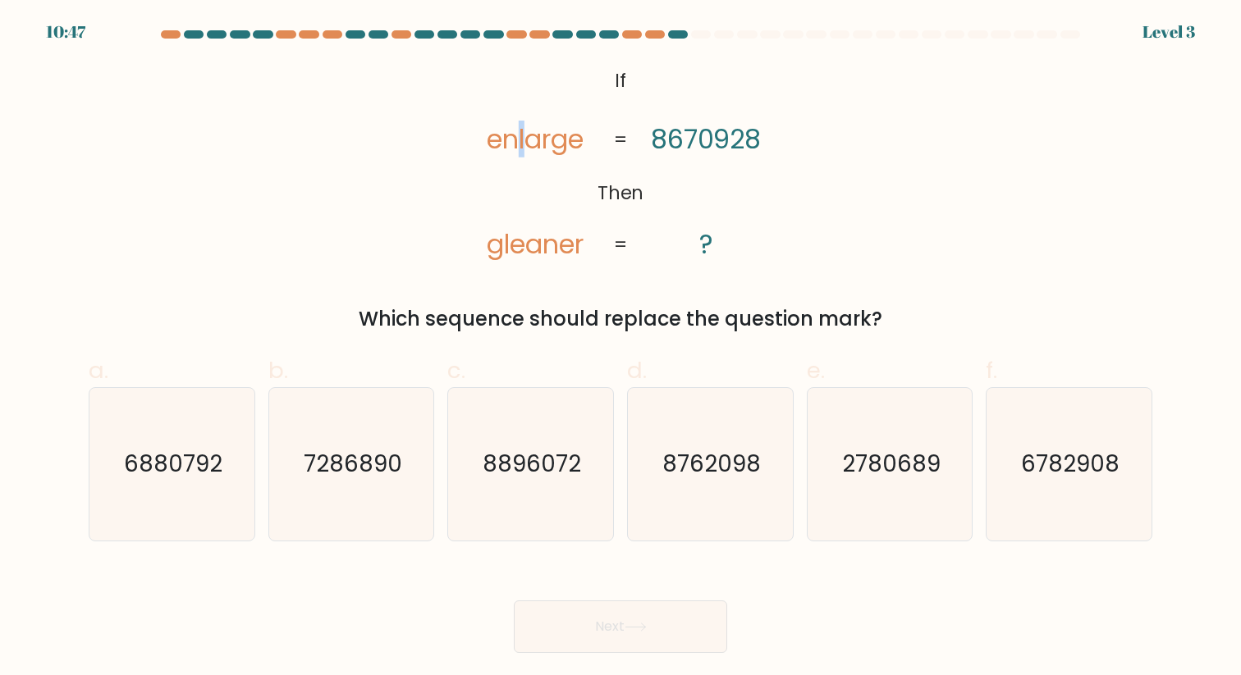
click at [519, 135] on tspan "enlarge" at bounding box center [535, 139] width 97 height 37
drag, startPoint x: 697, startPoint y: 139, endPoint x: 670, endPoint y: 139, distance: 27.9
click at [688, 139] on tspan "8670928" at bounding box center [706, 139] width 111 height 37
click at [667, 139] on tspan "8670928" at bounding box center [706, 139] width 111 height 37
click at [874, 478] on text "2780689" at bounding box center [891, 464] width 98 height 32
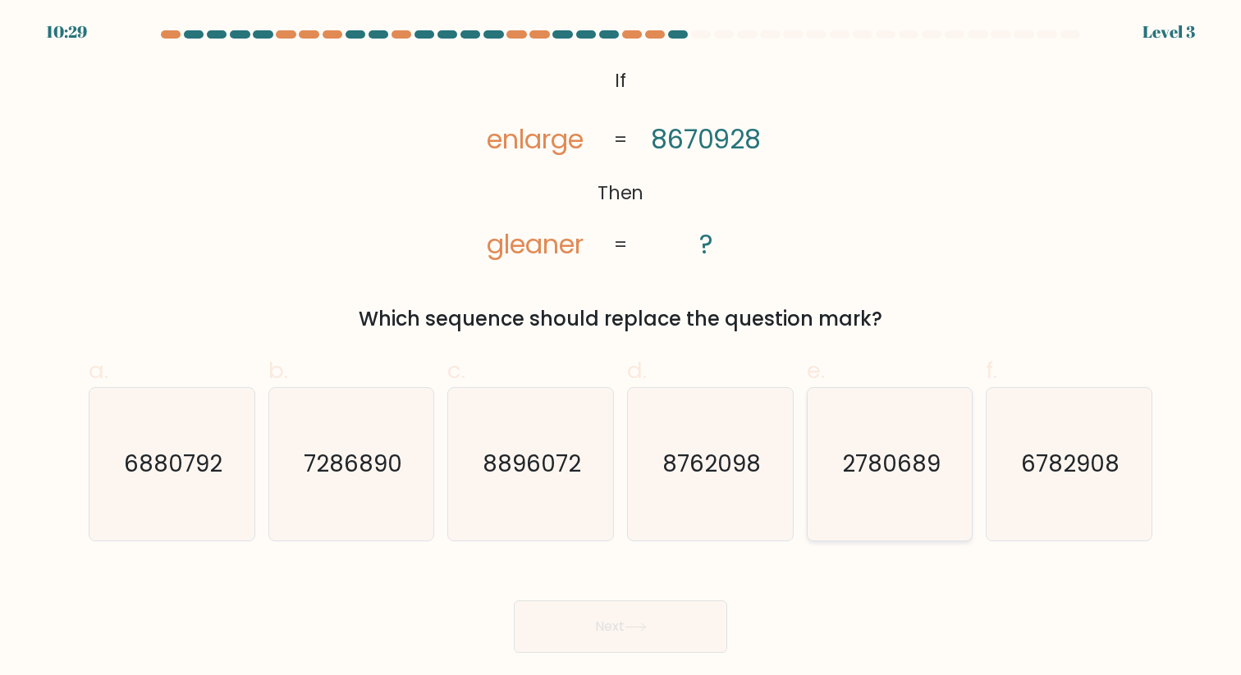
click at [621, 349] on input "e. 2780689" at bounding box center [620, 343] width 1 height 11
radio input "true"
click at [569, 616] on button "Next" at bounding box center [620, 627] width 213 height 53
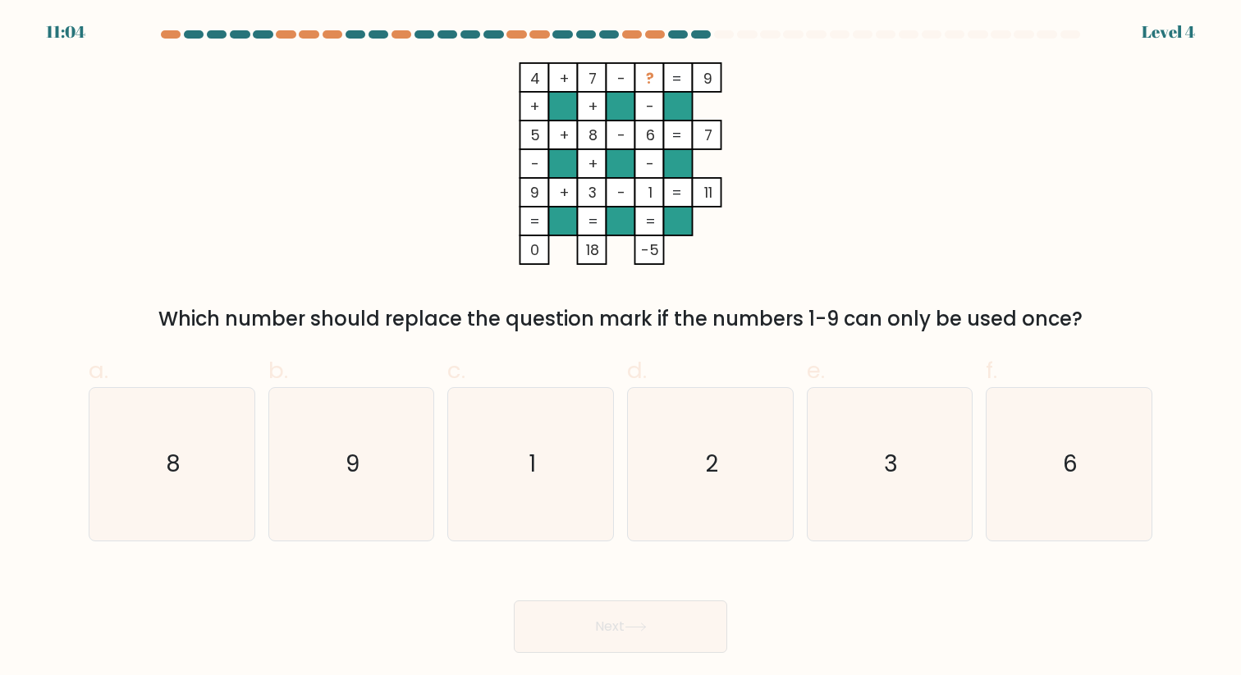
click at [531, 75] on tspan "4" at bounding box center [535, 78] width 10 height 21
click at [572, 80] on rect at bounding box center [562, 77] width 29 height 29
click at [589, 80] on tspan "7" at bounding box center [592, 78] width 8 height 21
click at [505, 80] on icon "4 + 7 - ? 9 + + - 5 + 8 - 6 7 - + - 9 + 3 - 1 = 11 = = = = 0 18 -5 =" at bounding box center [620, 163] width 492 height 203
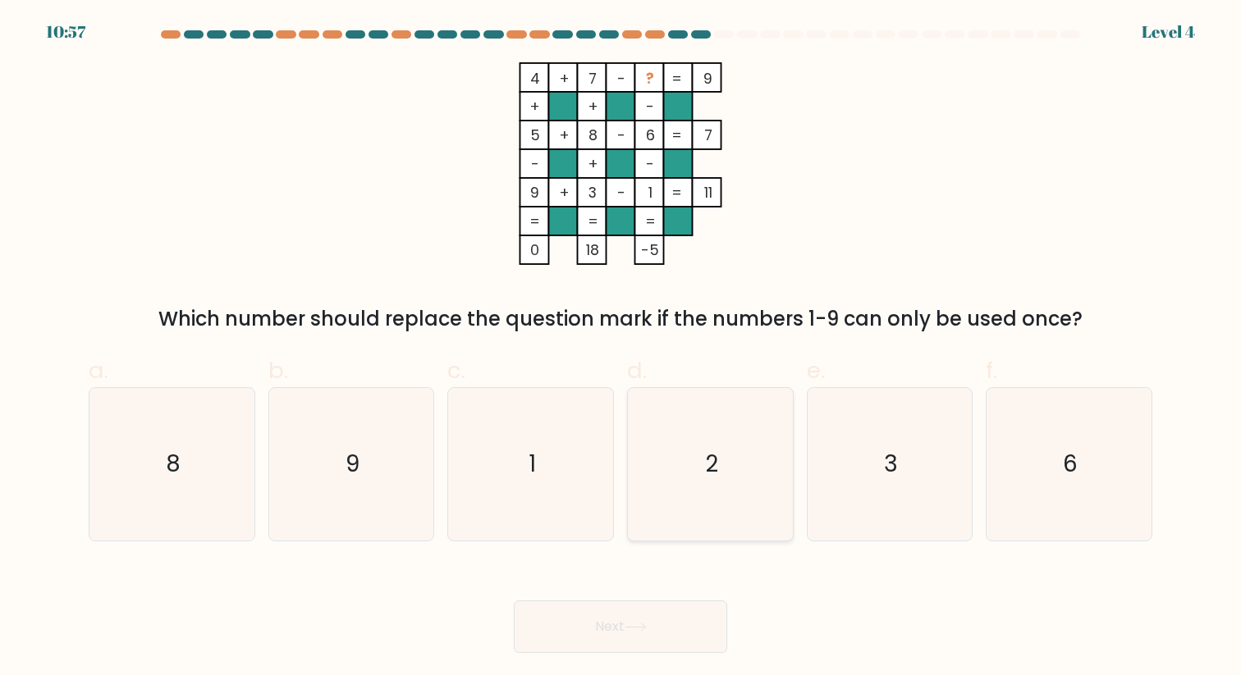
click at [751, 454] on icon "2" at bounding box center [710, 464] width 152 height 152
click at [621, 349] on input "d. 2" at bounding box center [620, 343] width 1 height 11
radio input "true"
click at [633, 624] on icon at bounding box center [635, 627] width 22 height 9
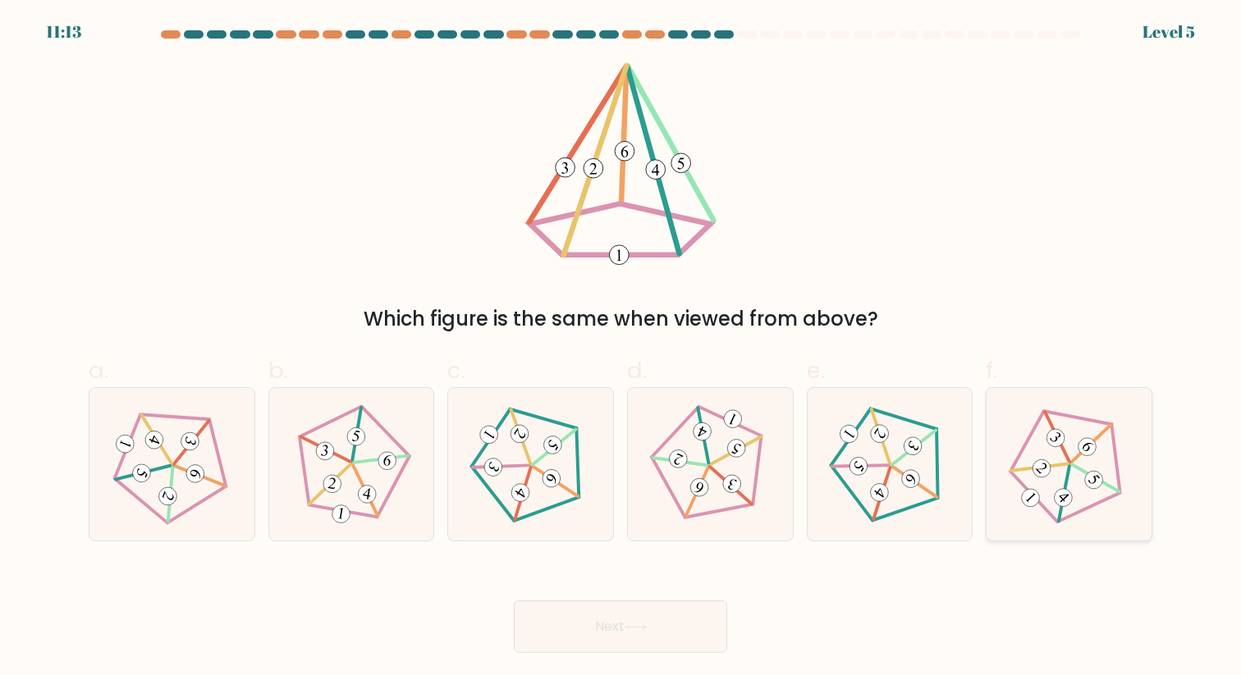
click at [1080, 484] on icon at bounding box center [1068, 464] width 121 height 121
click at [621, 349] on input "f." at bounding box center [620, 343] width 1 height 11
radio input "true"
click at [656, 626] on button "Next" at bounding box center [620, 627] width 213 height 53
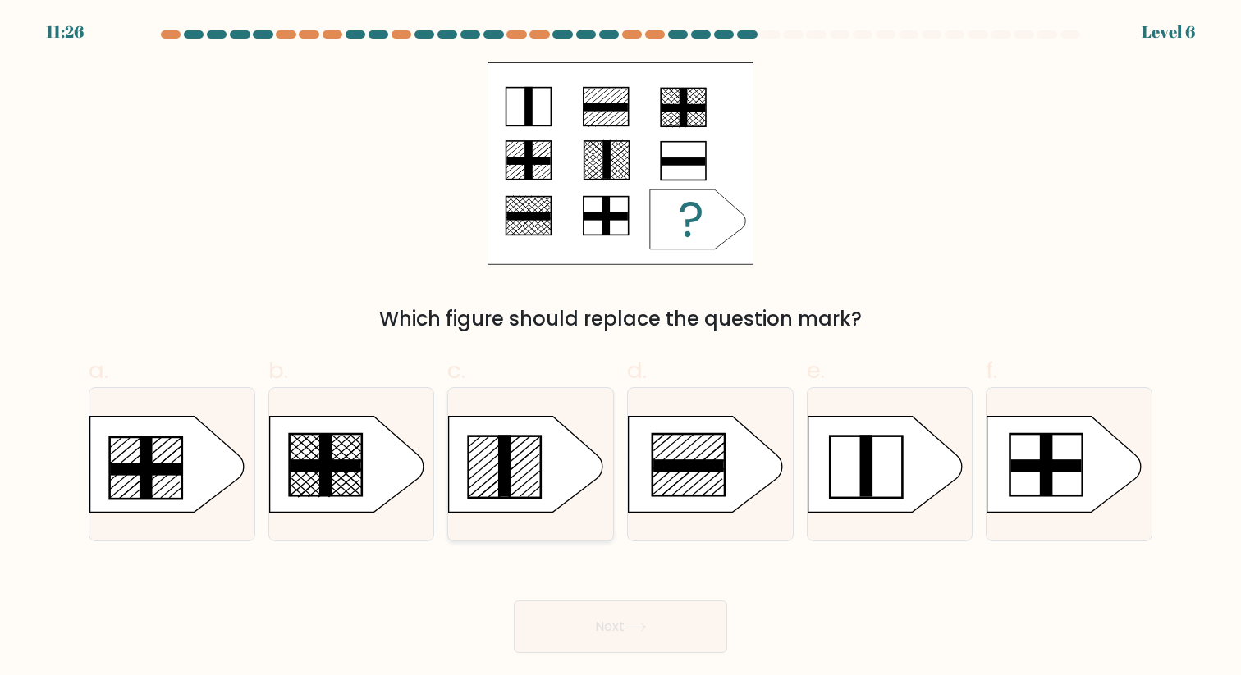
click at [546, 467] on icon at bounding box center [526, 464] width 154 height 96
click at [620, 349] on input "c." at bounding box center [620, 343] width 1 height 11
radio input "true"
click at [689, 629] on button "Next" at bounding box center [620, 627] width 213 height 53
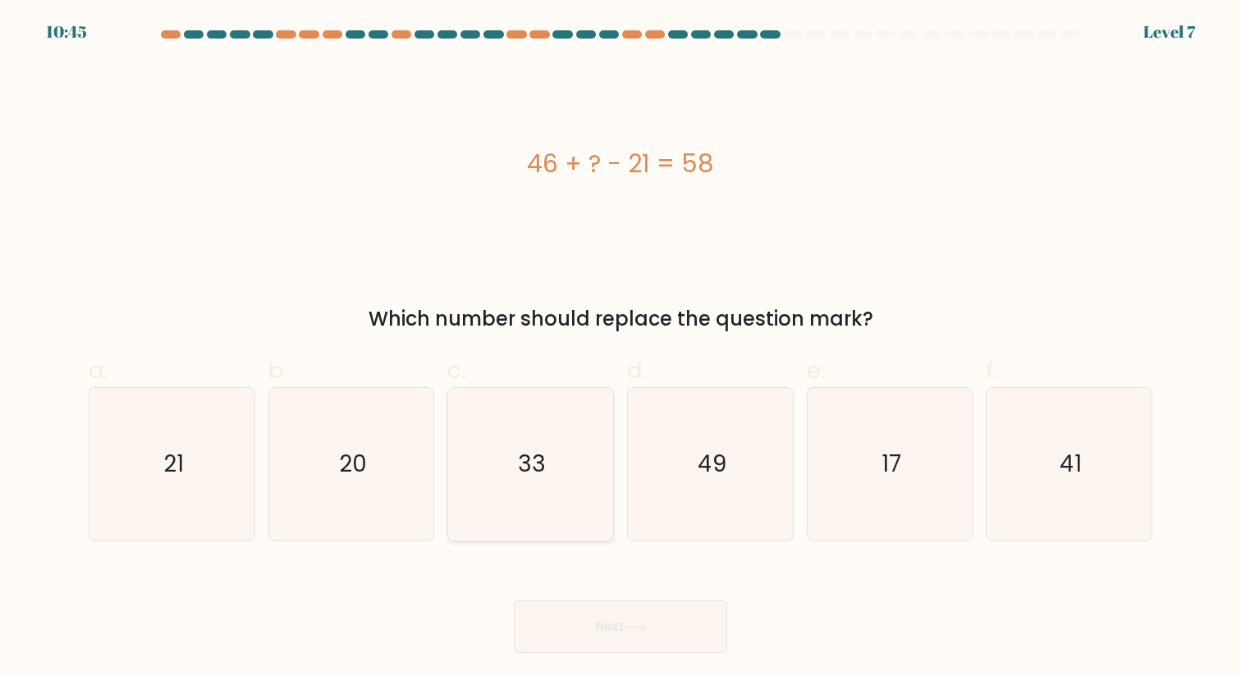
click at [517, 418] on icon "33" at bounding box center [531, 464] width 152 height 152
click at [620, 349] on input "c. 33" at bounding box center [620, 343] width 1 height 11
radio input "true"
click at [654, 631] on button "Next" at bounding box center [620, 627] width 213 height 53
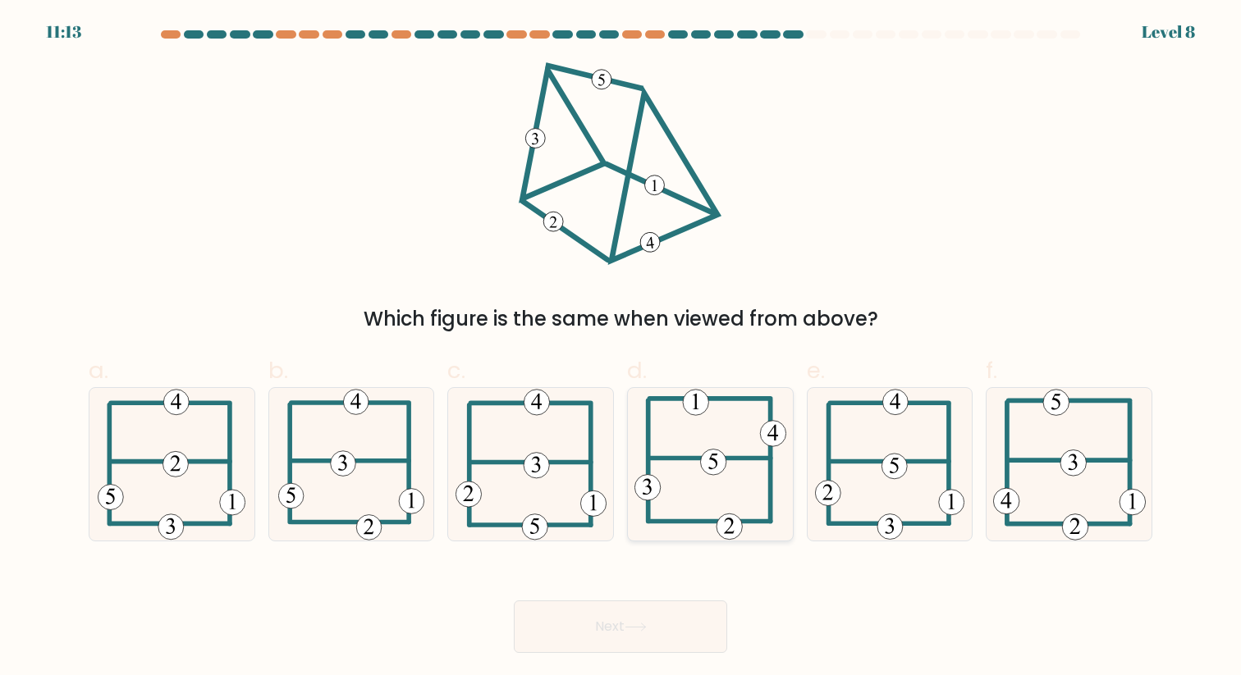
click at [723, 484] on icon at bounding box center [710, 464] width 152 height 152
click at [621, 349] on input "d." at bounding box center [620, 343] width 1 height 11
radio input "true"
click at [602, 621] on button "Next" at bounding box center [620, 627] width 213 height 53
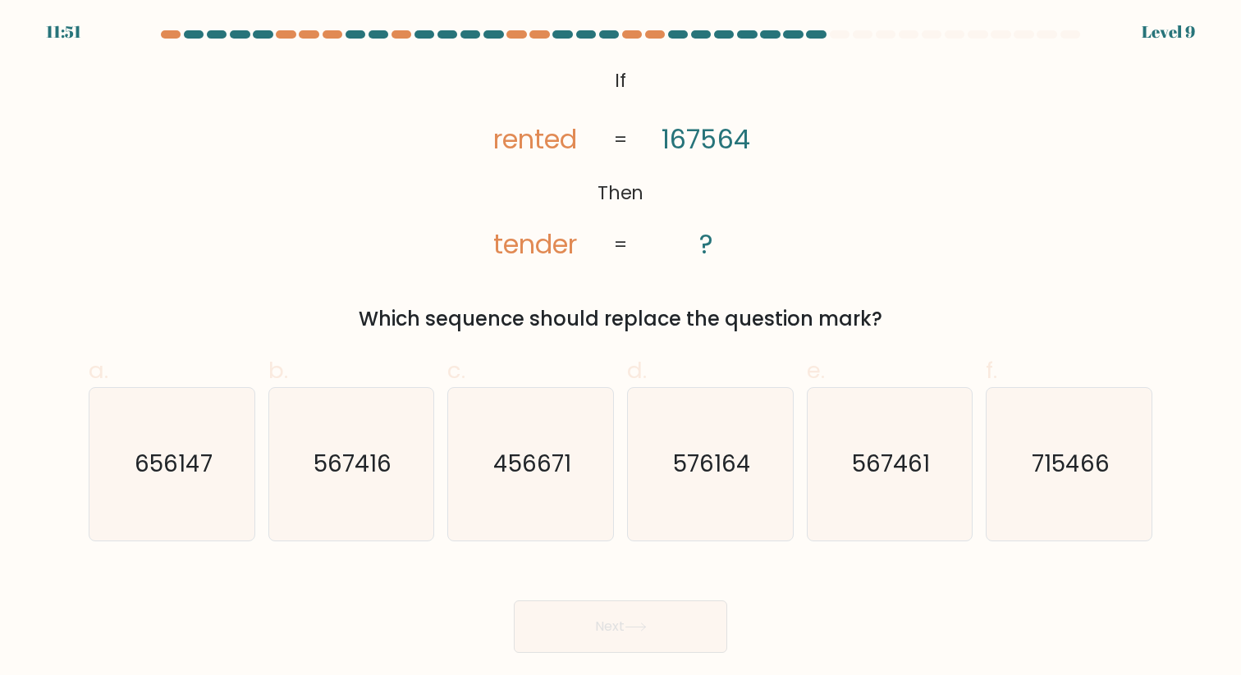
click at [493, 142] on tspan "rented" at bounding box center [535, 139] width 84 height 37
drag, startPoint x: 546, startPoint y: 136, endPoint x: 535, endPoint y: 136, distance: 11.5
click at [535, 136] on tspan "rented" at bounding box center [535, 139] width 84 height 37
drag, startPoint x: 705, startPoint y: 138, endPoint x: 719, endPoint y: 138, distance: 13.9
click at [719, 138] on tspan "167564" at bounding box center [705, 139] width 89 height 37
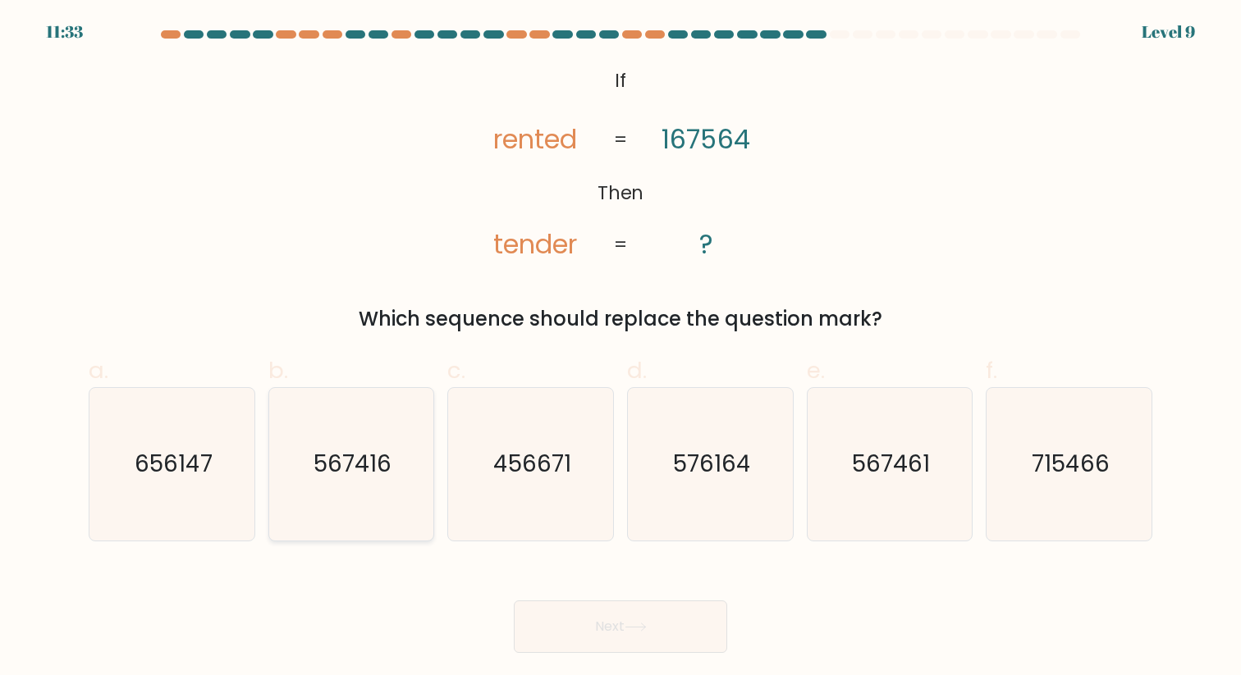
click at [402, 467] on icon "567416" at bounding box center [351, 464] width 152 height 152
click at [620, 349] on input "b. 567416" at bounding box center [620, 343] width 1 height 11
radio input "true"
drag, startPoint x: 497, startPoint y: 250, endPoint x: 514, endPoint y: 250, distance: 17.2
click at [514, 250] on tspan "tender" at bounding box center [535, 244] width 84 height 37
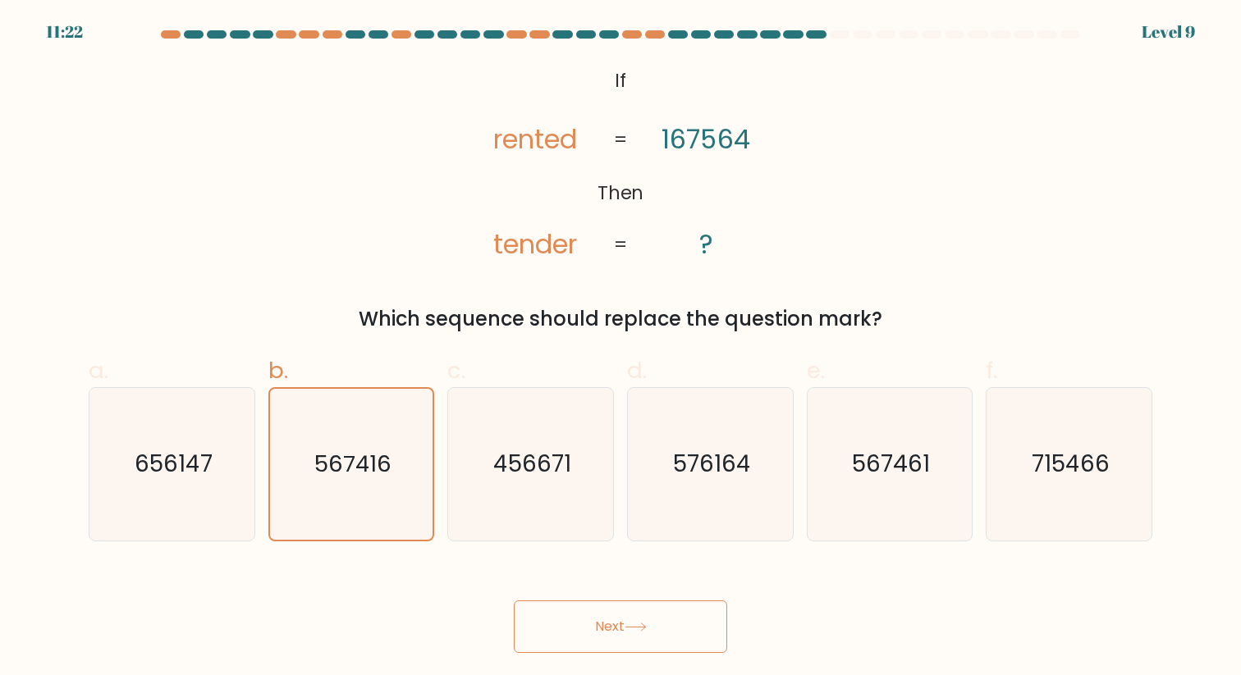
click at [543, 250] on tspan "tender" at bounding box center [535, 244] width 84 height 37
drag, startPoint x: 747, startPoint y: 130, endPoint x: 737, endPoint y: 130, distance: 10.7
click at [747, 130] on tspan "167564" at bounding box center [705, 139] width 89 height 37
click at [680, 139] on tspan "167564" at bounding box center [705, 139] width 89 height 37
drag, startPoint x: 686, startPoint y: 137, endPoint x: 665, endPoint y: 137, distance: 21.3
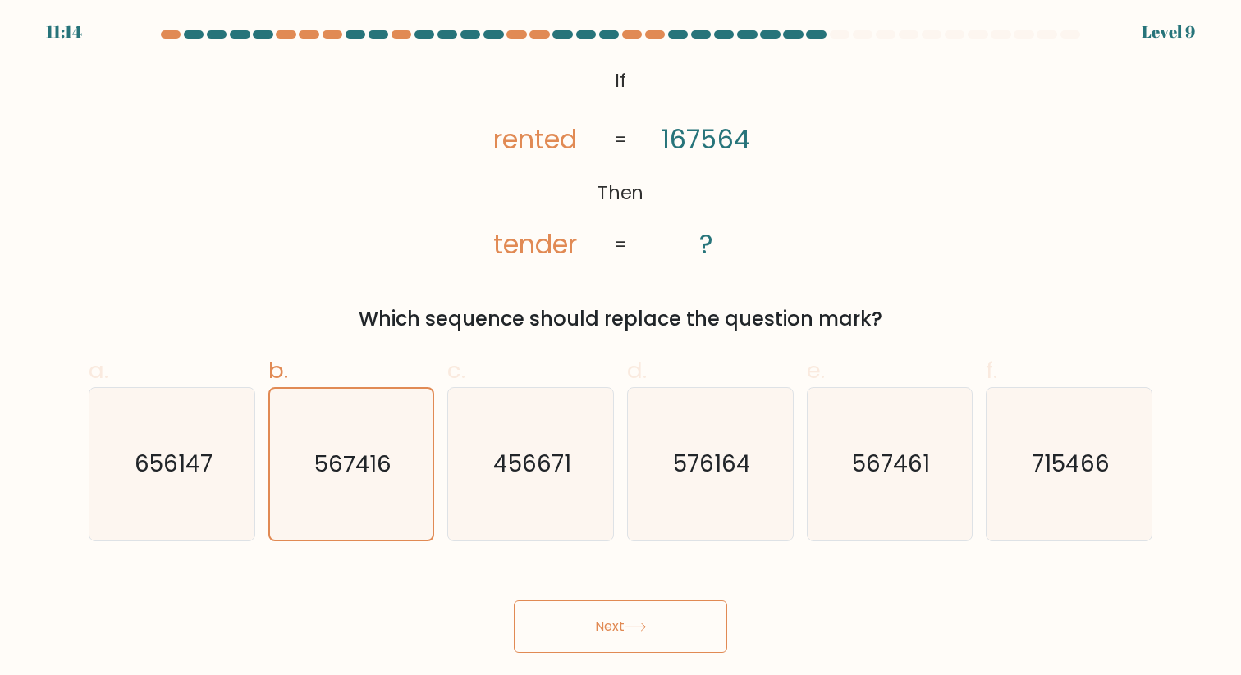
click at [678, 137] on tspan "167564" at bounding box center [705, 139] width 89 height 37
drag, startPoint x: 686, startPoint y: 141, endPoint x: 672, endPoint y: 141, distance: 13.9
click at [682, 141] on tspan "167564" at bounding box center [705, 139] width 89 height 37
click at [896, 459] on text "567461" at bounding box center [891, 464] width 78 height 32
click at [621, 349] on input "e. 567461" at bounding box center [620, 343] width 1 height 11
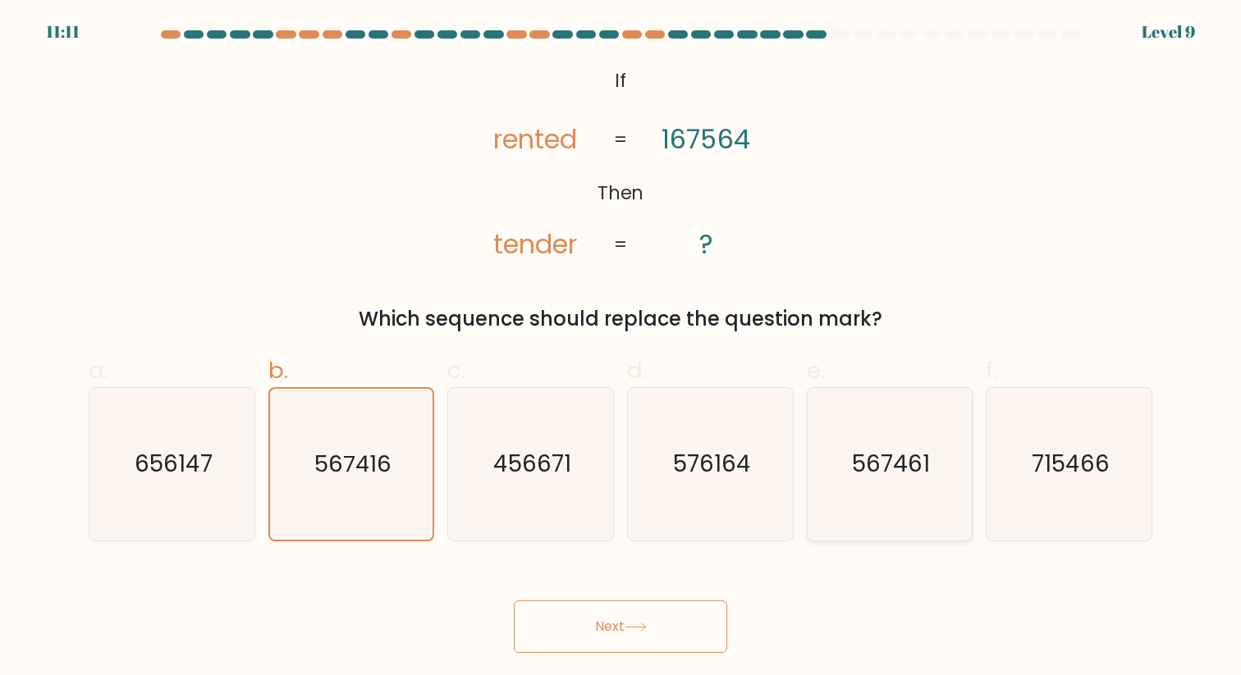
radio input "true"
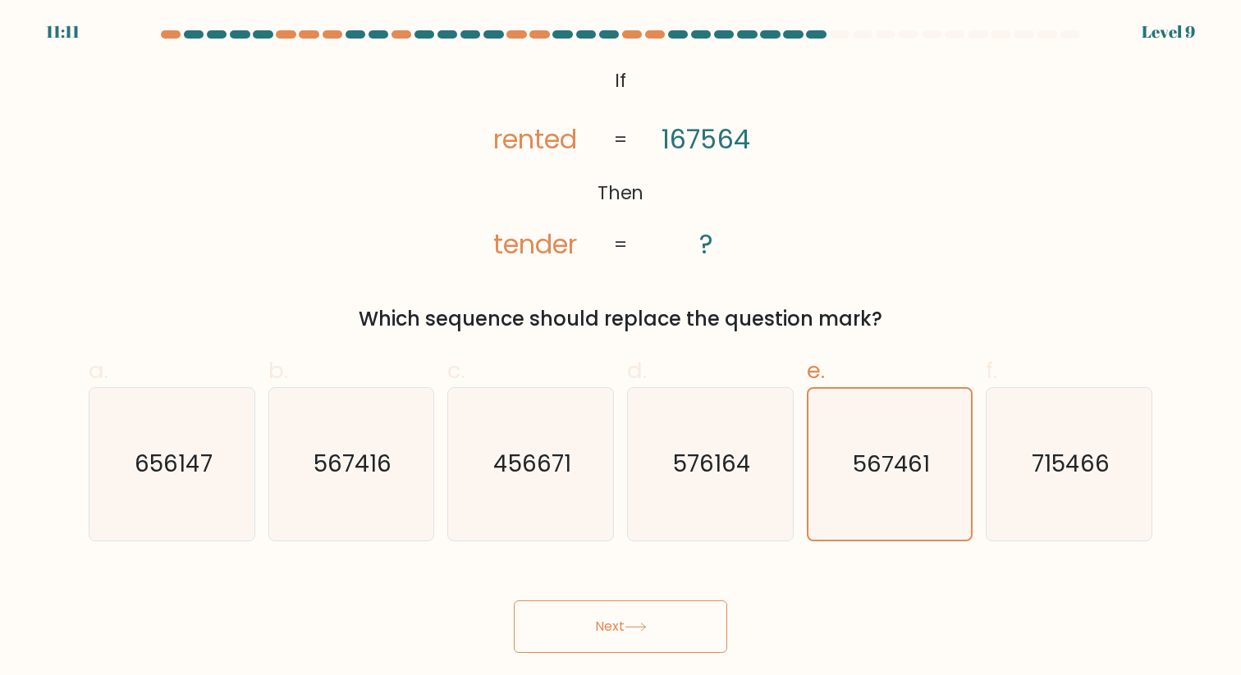
click at [646, 626] on icon at bounding box center [635, 627] width 22 height 9
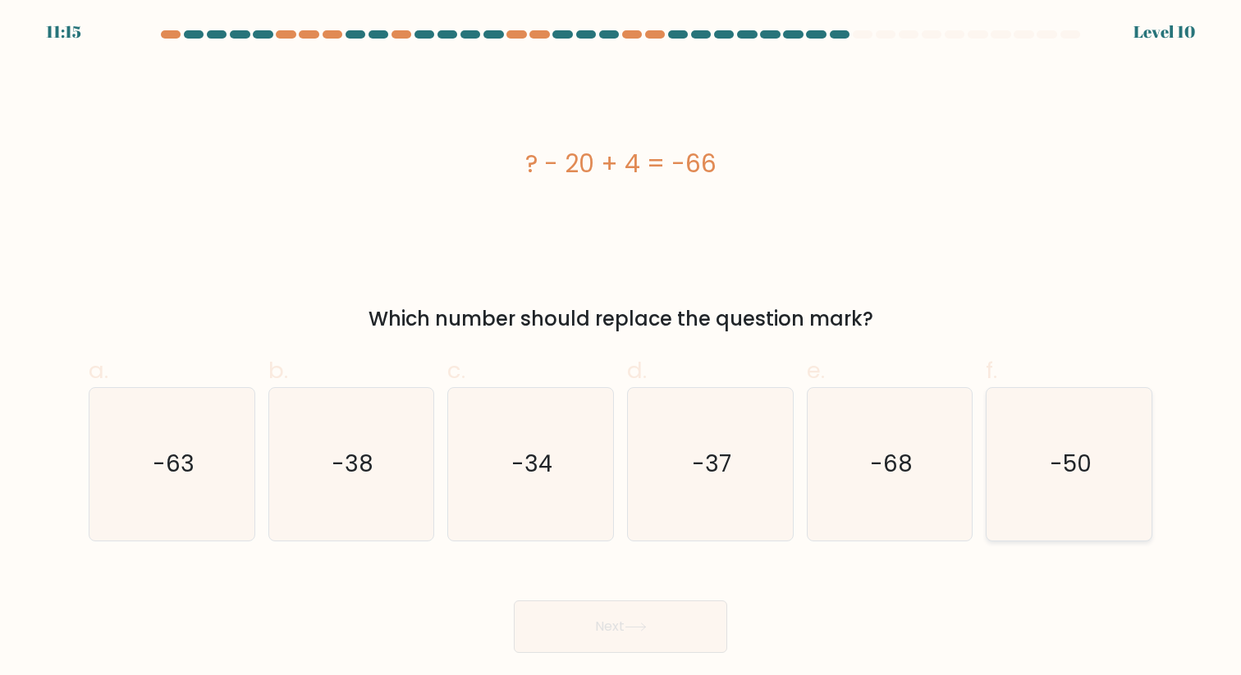
click at [1064, 492] on icon "-50" at bounding box center [1069, 464] width 152 height 152
click at [621, 349] on input "f. -50" at bounding box center [620, 343] width 1 height 11
radio input "true"
click at [642, 627] on icon at bounding box center [635, 627] width 22 height 9
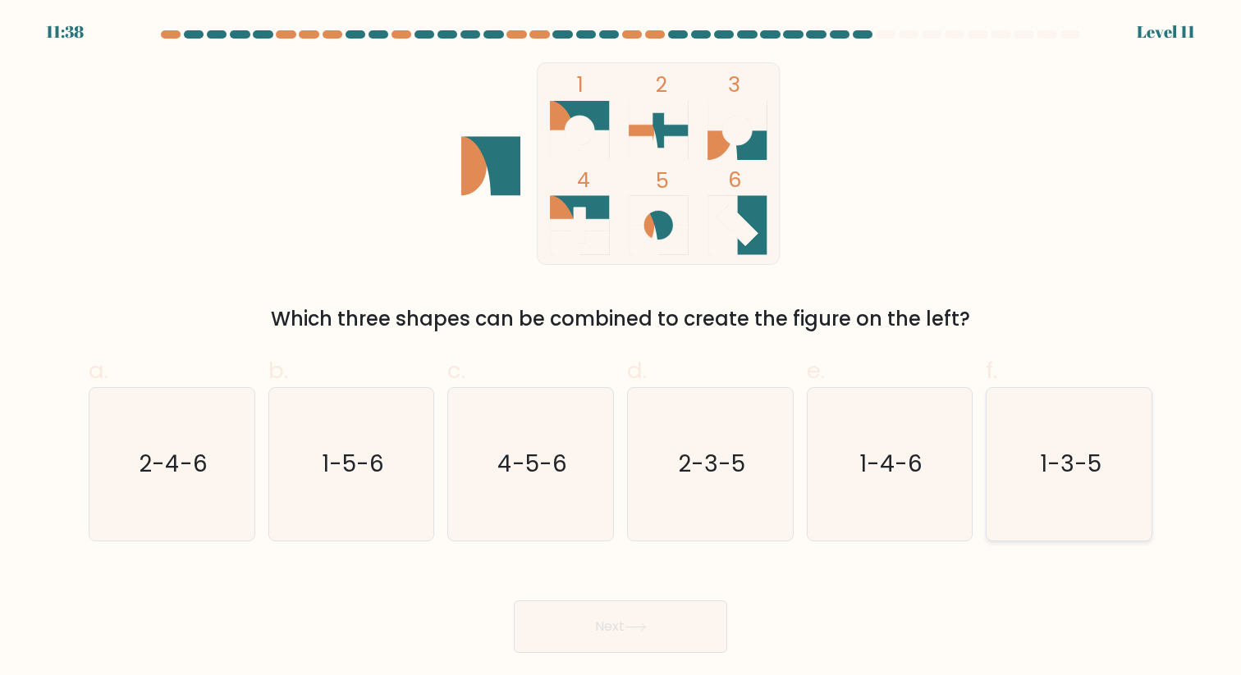
click at [1084, 505] on icon "1-3-5" at bounding box center [1069, 464] width 152 height 152
click at [621, 349] on input "f. 1-3-5" at bounding box center [620, 343] width 1 height 11
radio input "true"
click at [616, 647] on button "Next" at bounding box center [620, 627] width 213 height 53
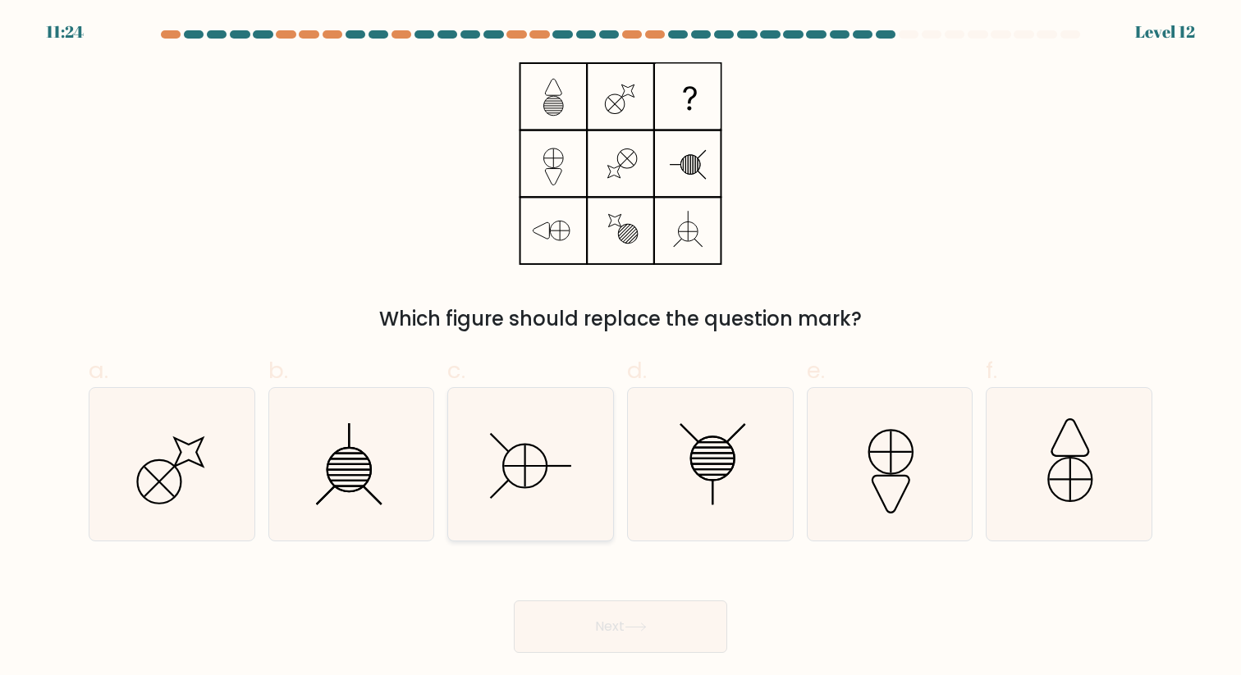
click at [565, 480] on icon at bounding box center [531, 464] width 152 height 152
click at [620, 349] on input "c." at bounding box center [620, 343] width 1 height 11
radio input "true"
click at [637, 612] on button "Next" at bounding box center [620, 627] width 213 height 53
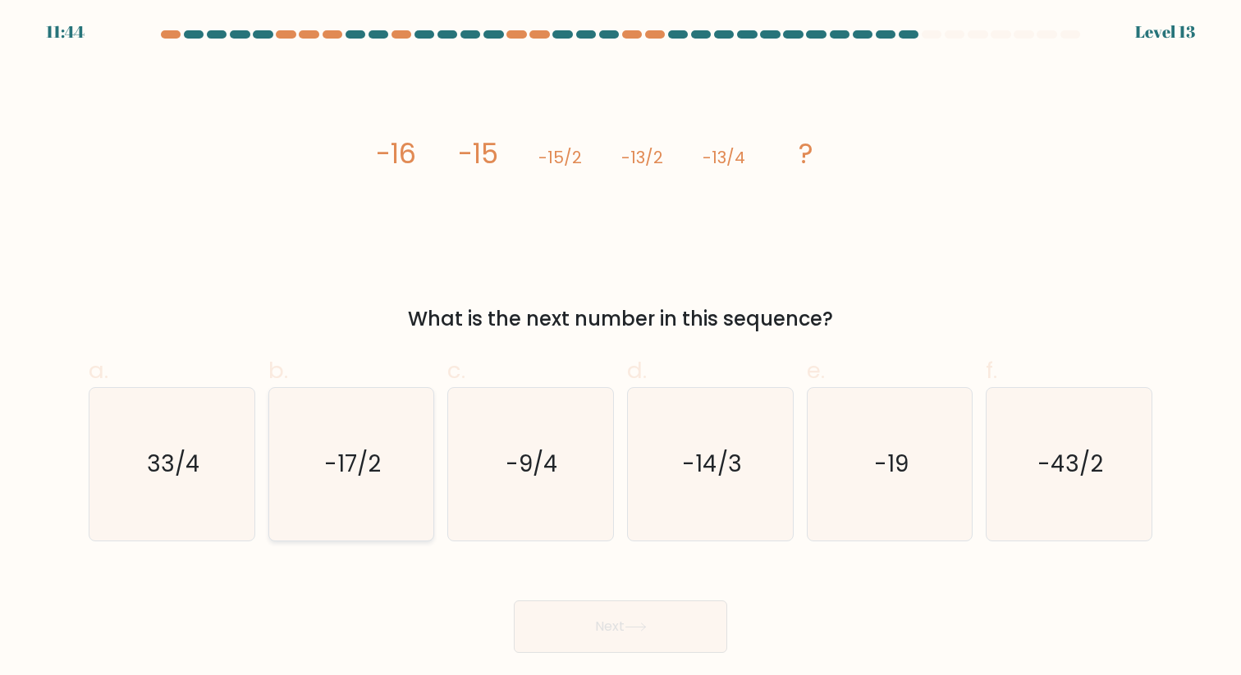
click at [360, 458] on text "-17/2" at bounding box center [352, 464] width 57 height 32
click at [620, 349] on input "b. -17/2" at bounding box center [620, 343] width 1 height 11
radio input "true"
click at [623, 634] on button "Next" at bounding box center [620, 627] width 213 height 53
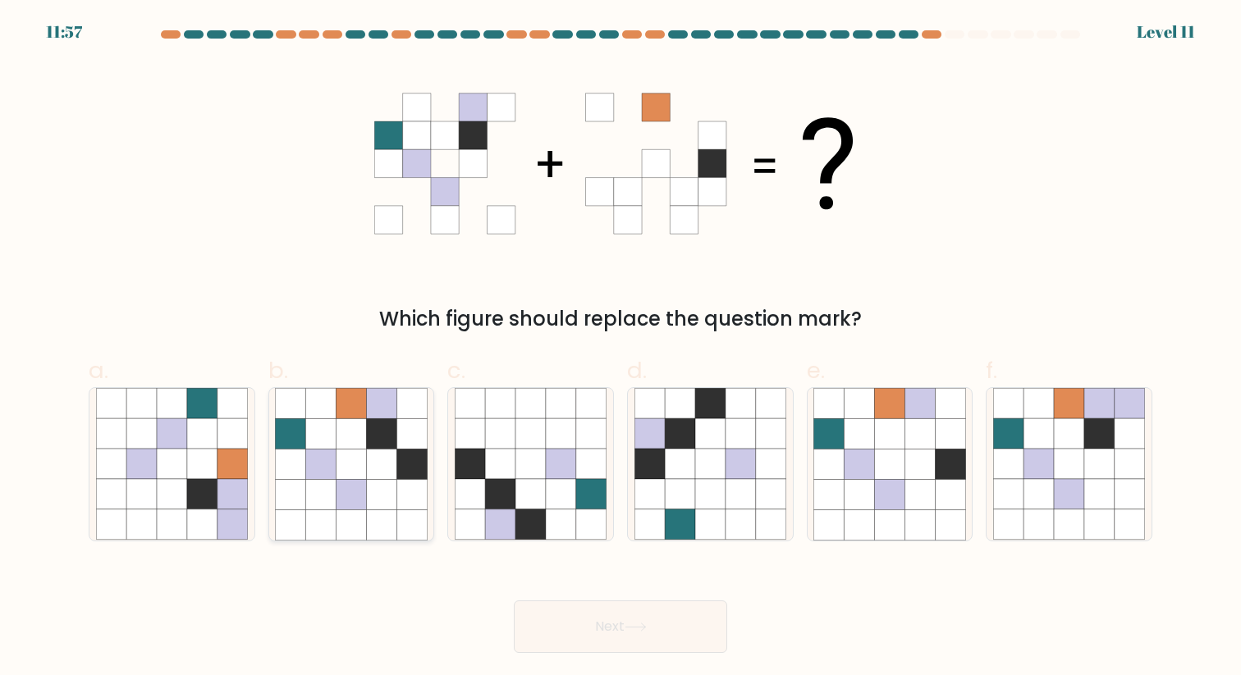
click at [326, 441] on icon at bounding box center [321, 434] width 30 height 30
click at [620, 349] on input "b." at bounding box center [620, 343] width 1 height 11
radio input "true"
click at [594, 621] on button "Next" at bounding box center [620, 627] width 213 height 53
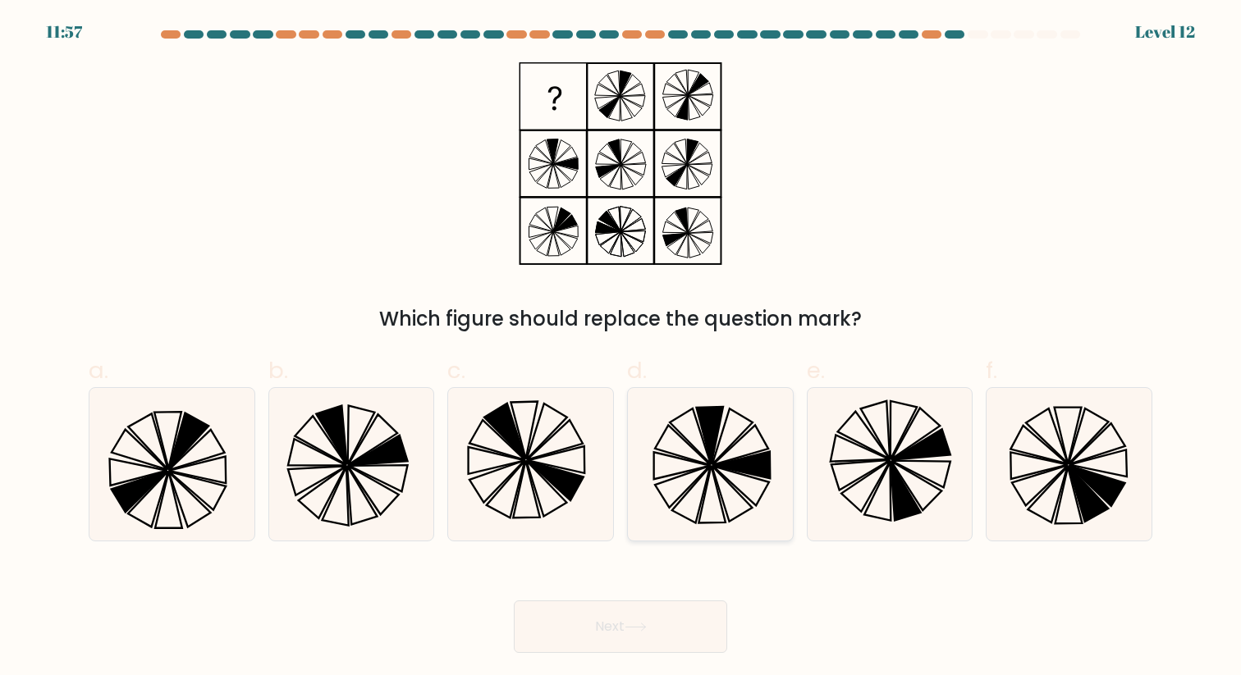
click at [702, 455] on icon at bounding box center [690, 437] width 41 height 56
click at [621, 349] on input "d." at bounding box center [620, 343] width 1 height 11
radio input "true"
click at [518, 428] on icon at bounding box center [523, 430] width 27 height 57
click at [620, 349] on input "c." at bounding box center [620, 343] width 1 height 11
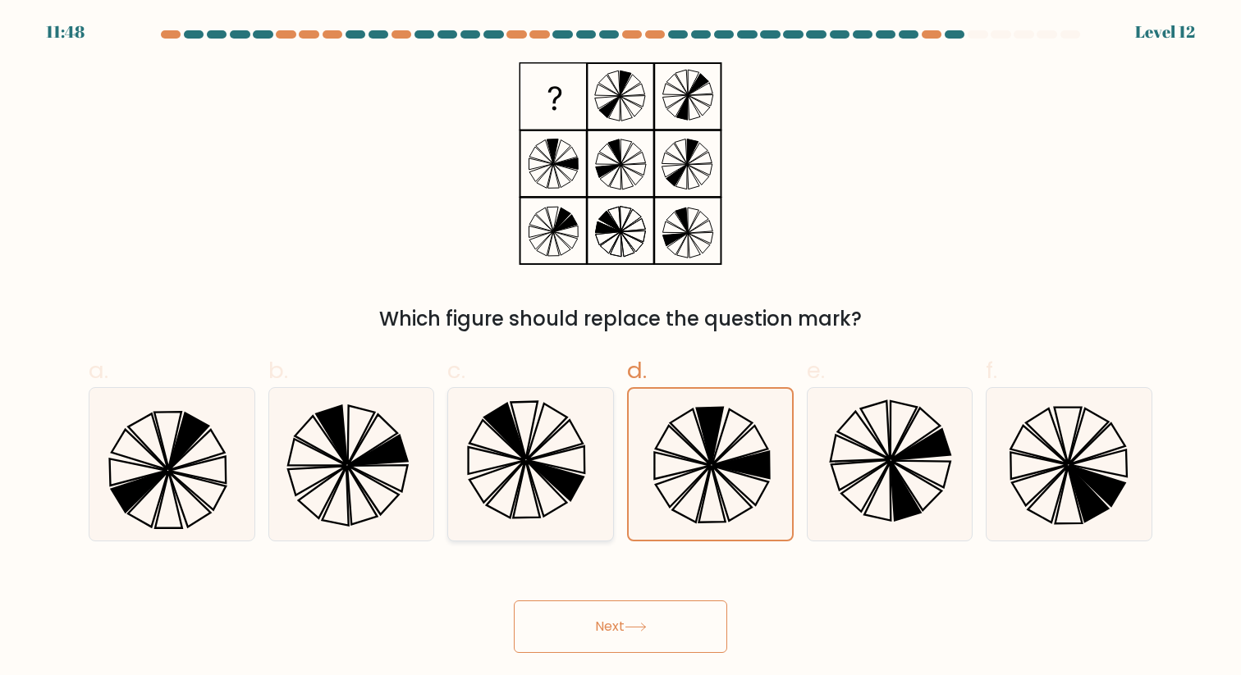
radio input "true"
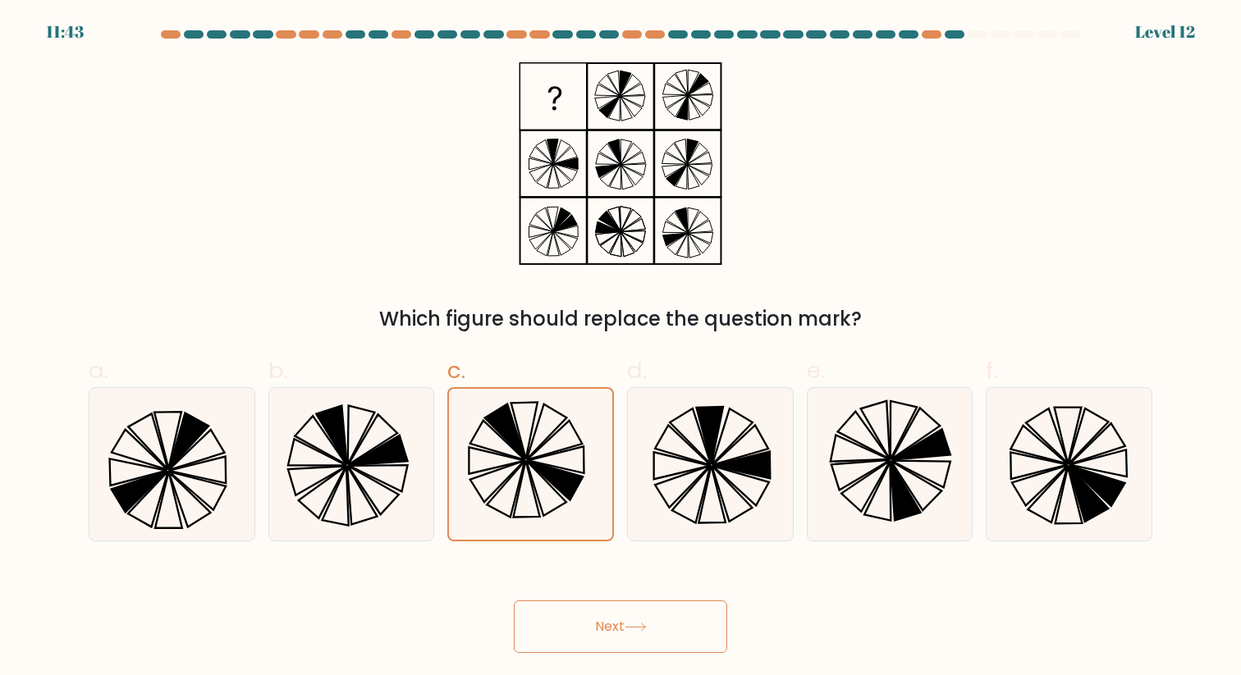
click at [558, 644] on button "Next" at bounding box center [620, 627] width 213 height 53
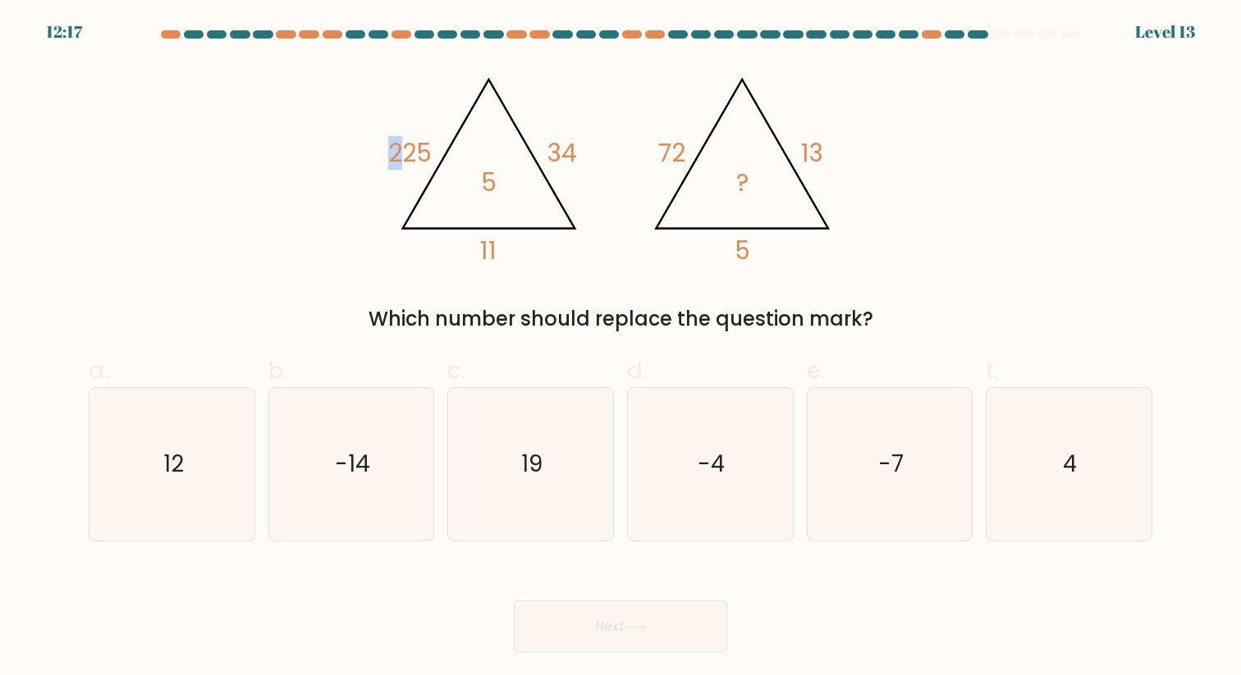
drag, startPoint x: 391, startPoint y: 152, endPoint x: 425, endPoint y: 156, distance: 34.7
click at [407, 153] on tspan "225" at bounding box center [409, 153] width 43 height 34
click at [410, 154] on tspan "225" at bounding box center [409, 153] width 43 height 34
click at [565, 157] on tspan "34" at bounding box center [562, 153] width 30 height 34
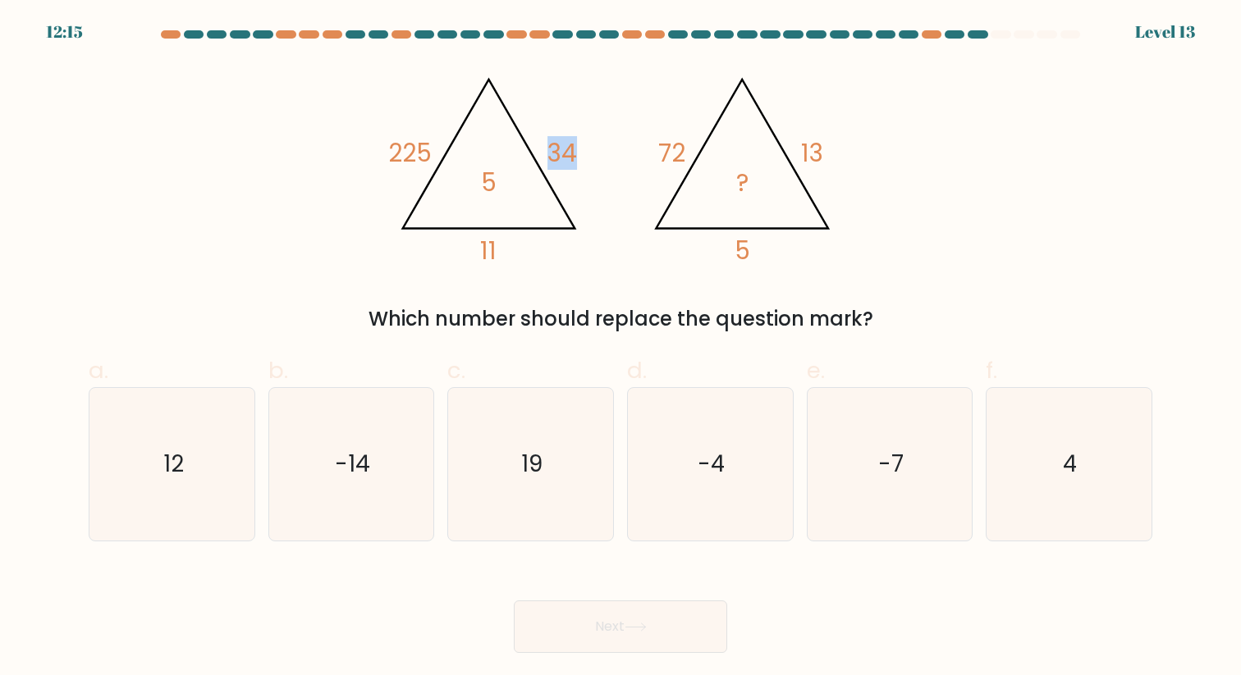
click at [565, 157] on tspan "34" at bounding box center [562, 153] width 30 height 34
drag, startPoint x: 483, startPoint y: 190, endPoint x: 512, endPoint y: 190, distance: 28.7
click at [512, 190] on icon "@import url('https://fonts.googleapis.com/css?family=Abril+Fatface:400,100,100i…" at bounding box center [620, 163] width 466 height 203
drag, startPoint x: 487, startPoint y: 178, endPoint x: 457, endPoint y: 178, distance: 30.4
click at [482, 178] on icon "@import url('https://fonts.googleapis.com/css?family=Abril+Fatface:400,100,100i…" at bounding box center [620, 163] width 466 height 203
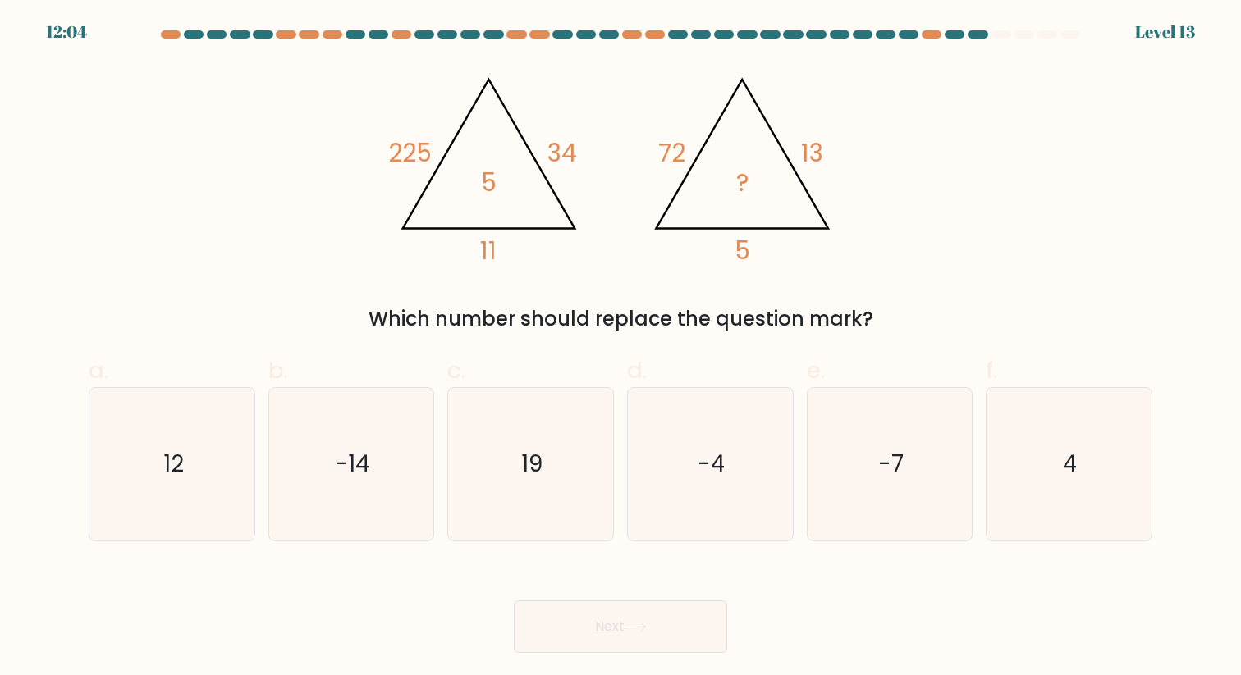
drag, startPoint x: 464, startPoint y: 182, endPoint x: 489, endPoint y: 182, distance: 24.6
click at [476, 182] on icon "@import url('https://fonts.googleapis.com/css?family=Abril+Fatface:400,100,100i…" at bounding box center [620, 163] width 466 height 203
drag, startPoint x: 491, startPoint y: 185, endPoint x: 462, endPoint y: 185, distance: 29.5
click at [467, 185] on icon "@import url('https://fonts.googleapis.com/css?family=Abril+Fatface:400,100,100i…" at bounding box center [620, 163] width 466 height 203
drag, startPoint x: 504, startPoint y: 242, endPoint x: 418, endPoint y: 242, distance: 86.2
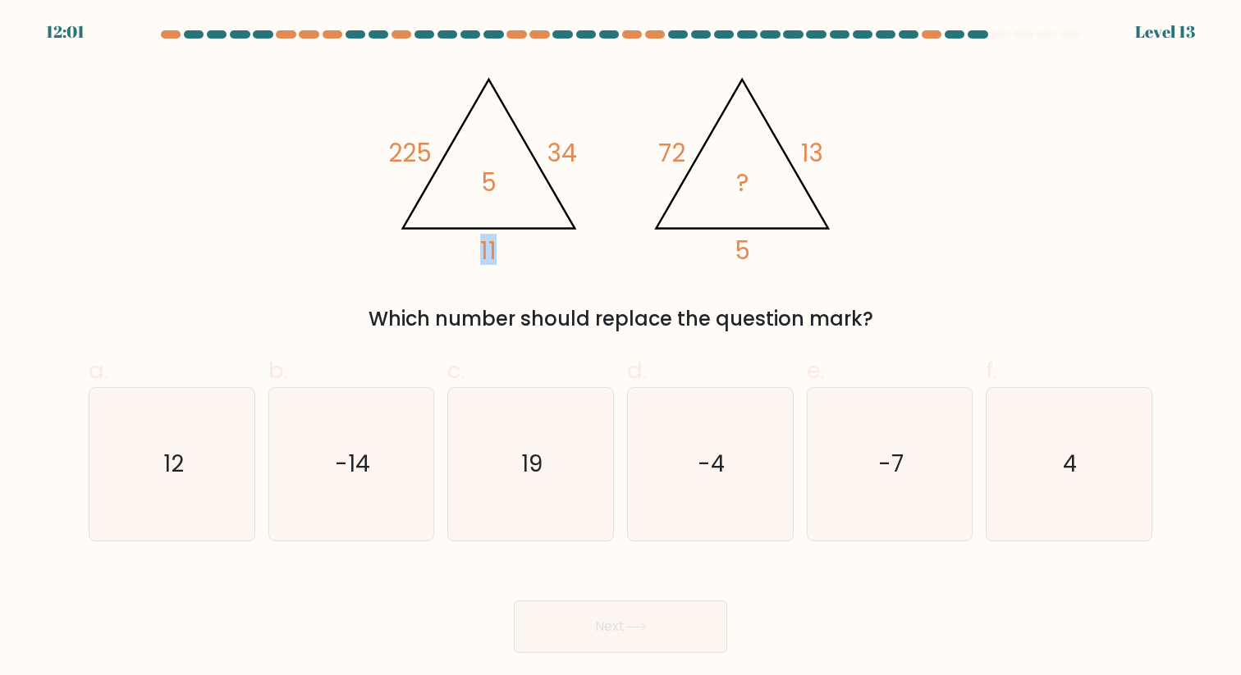
click at [423, 242] on icon "@import url('https://fonts.googleapis.com/css?family=Abril+Fatface:400,100,100i…" at bounding box center [620, 163] width 466 height 203
drag, startPoint x: 496, startPoint y: 182, endPoint x: 395, endPoint y: 182, distance: 100.9
click at [427, 182] on icon "@import url('https://fonts.googleapis.com/css?family=Abril+Fatface:400,100,100i…" at bounding box center [620, 163] width 466 height 203
click at [487, 172] on tspan "5" at bounding box center [489, 182] width 16 height 34
drag, startPoint x: 581, startPoint y: 148, endPoint x: 542, endPoint y: 148, distance: 39.4
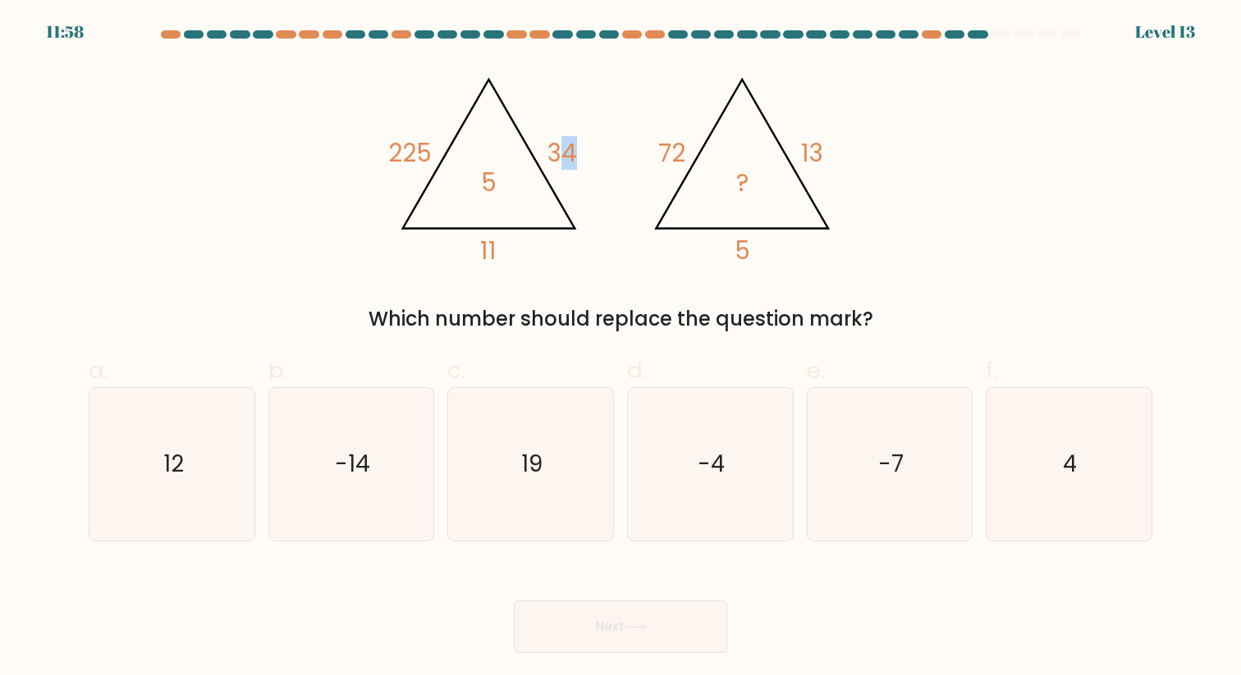
click at [558, 148] on icon "@import url('https://fonts.googleapis.com/css?family=Abril+Fatface:400,100,100i…" at bounding box center [620, 163] width 466 height 203
click at [482, 184] on tspan "5" at bounding box center [489, 182] width 16 height 34
drag, startPoint x: 496, startPoint y: 246, endPoint x: 445, endPoint y: 246, distance: 50.9
click at [451, 246] on icon "@import url('https://fonts.googleapis.com/css?family=Abril+Fatface:400,100,100i…" at bounding box center [620, 163] width 466 height 203
click at [463, 184] on icon "@import url('https://fonts.googleapis.com/css?family=Abril+Fatface:400,100,100i…" at bounding box center [620, 163] width 466 height 203
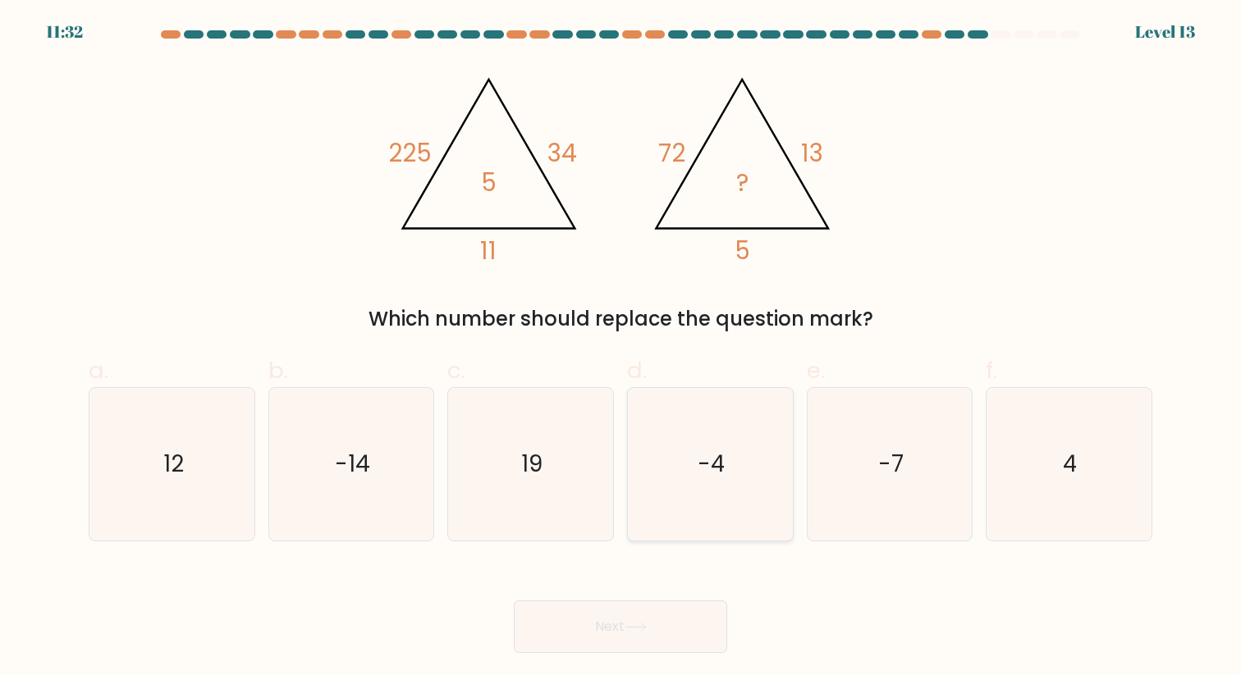
click at [702, 488] on icon "-4" at bounding box center [710, 464] width 152 height 152
click at [621, 349] on input "d. -4" at bounding box center [620, 343] width 1 height 11
radio input "true"
click at [636, 610] on button "Next" at bounding box center [620, 627] width 213 height 53
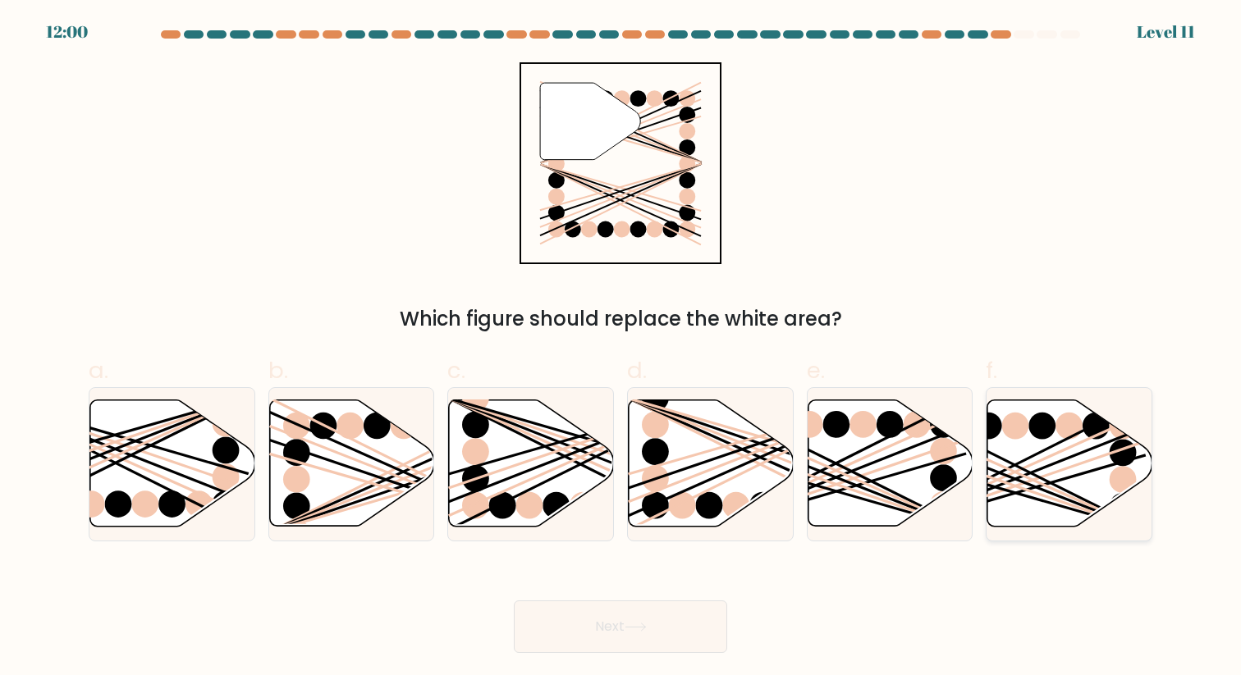
click at [1092, 444] on icon at bounding box center [1069, 463] width 165 height 126
click at [621, 349] on input "f." at bounding box center [620, 343] width 1 height 11
radio input "true"
click at [661, 610] on button "Next" at bounding box center [620, 627] width 213 height 53
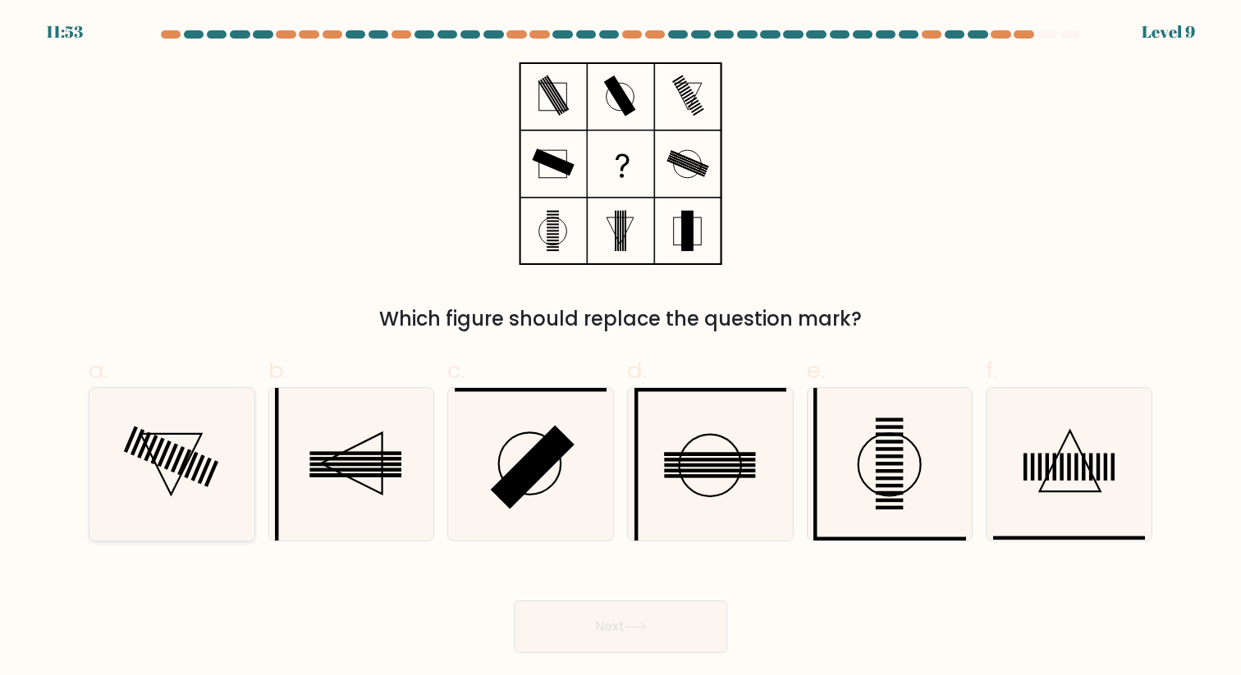
click at [174, 460] on icon at bounding box center [172, 464] width 152 height 152
click at [620, 349] on input "a." at bounding box center [620, 343] width 1 height 11
radio input "true"
click at [615, 640] on button "Next" at bounding box center [620, 627] width 213 height 53
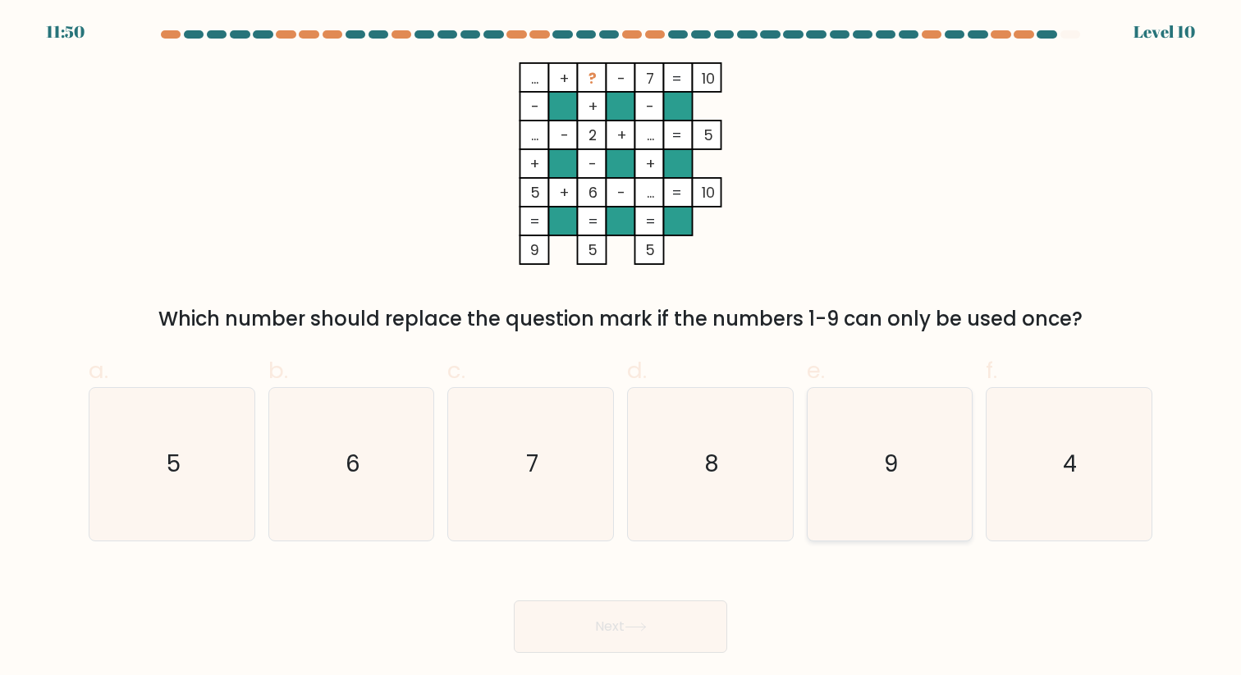
click at [909, 476] on icon "9" at bounding box center [889, 464] width 152 height 152
click at [621, 349] on input "e. 9" at bounding box center [620, 343] width 1 height 11
radio input "true"
click at [653, 621] on button "Next" at bounding box center [620, 627] width 213 height 53
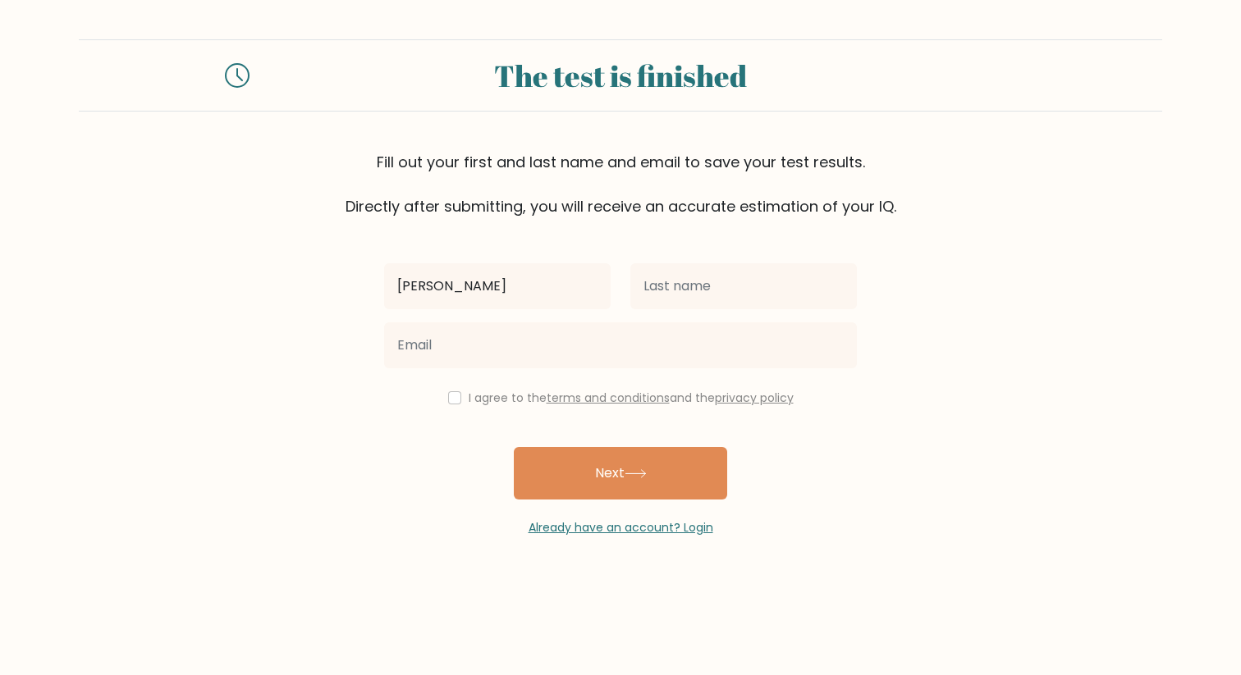
type input "Denis"
type input "Pytel"
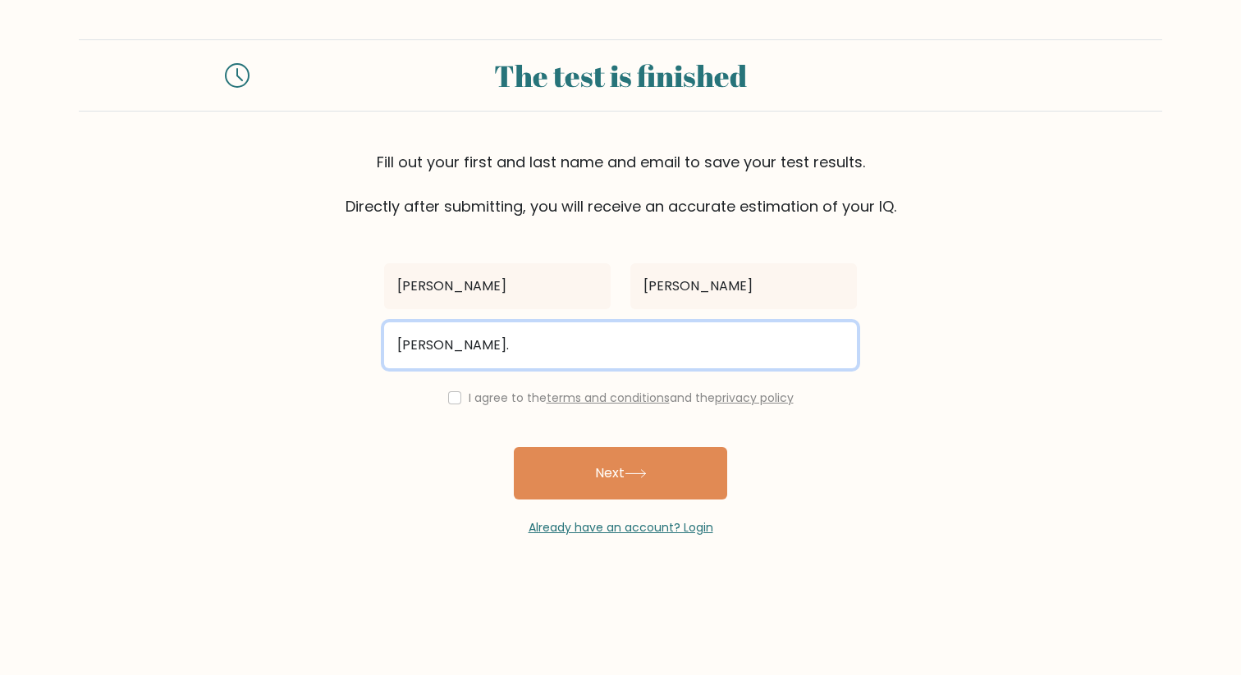
click at [462, 342] on input "denis." at bounding box center [620, 345] width 473 height 46
type input "denis.pytel94@gmail.com"
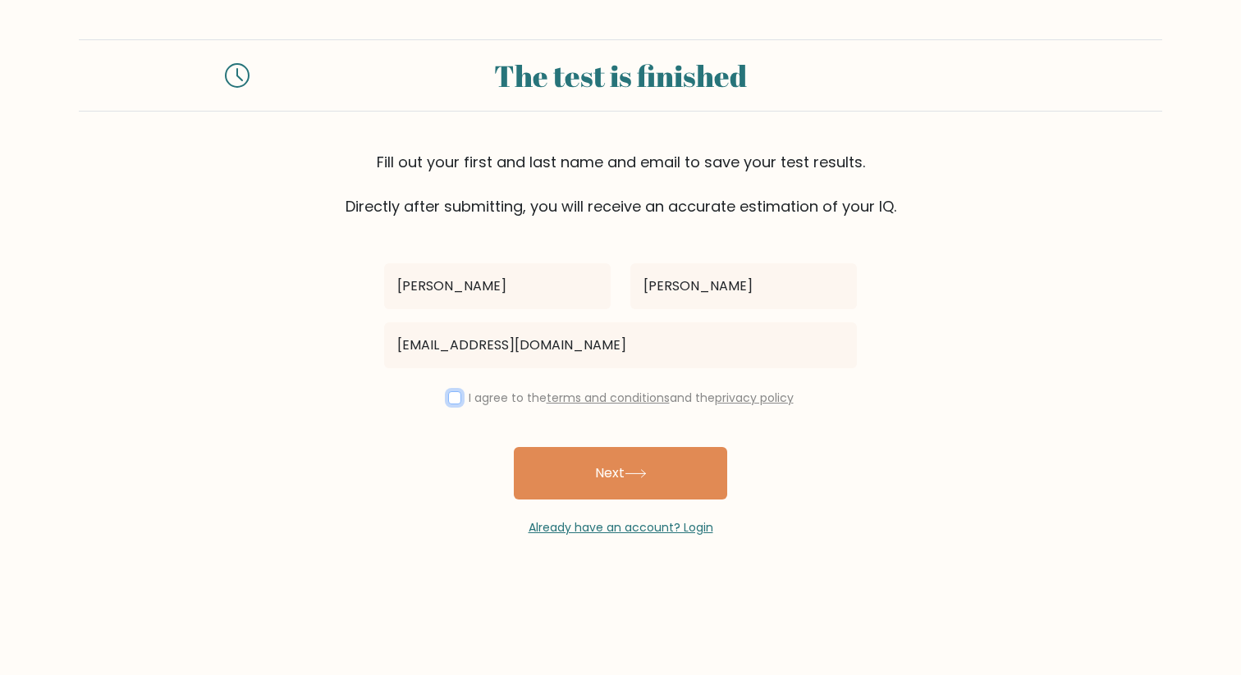
click at [448, 395] on input "checkbox" at bounding box center [454, 397] width 13 height 13
checkbox input "true"
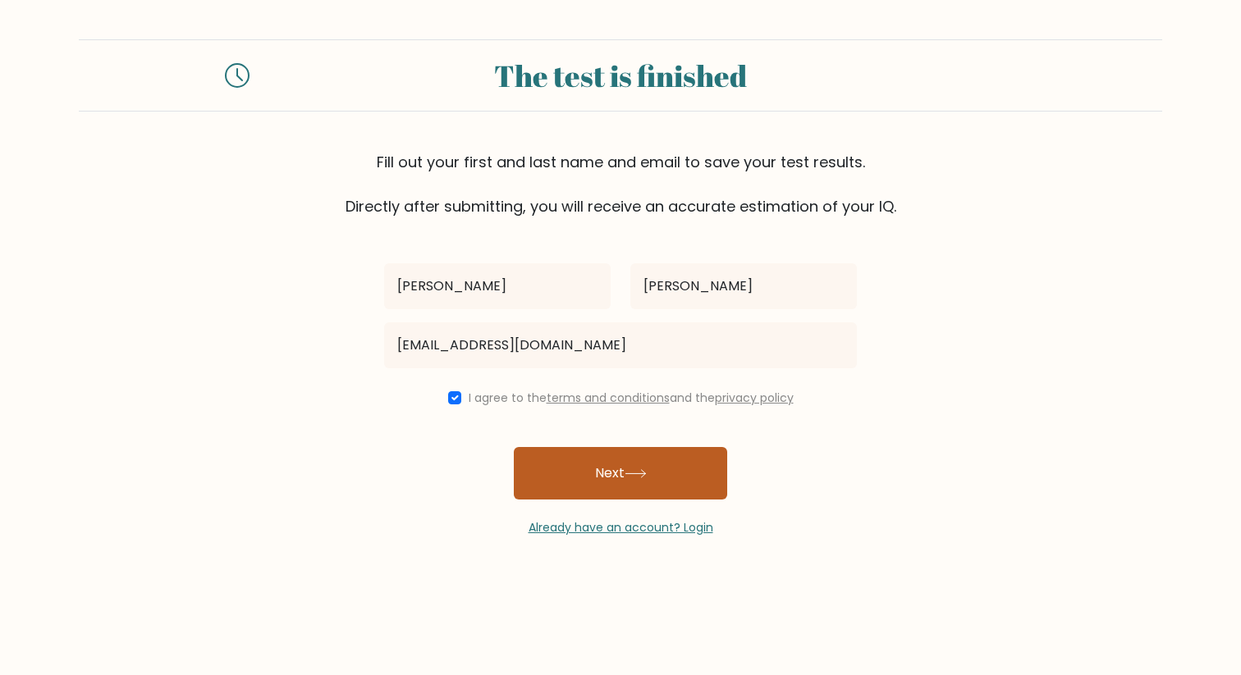
click at [565, 482] on button "Next" at bounding box center [620, 473] width 213 height 53
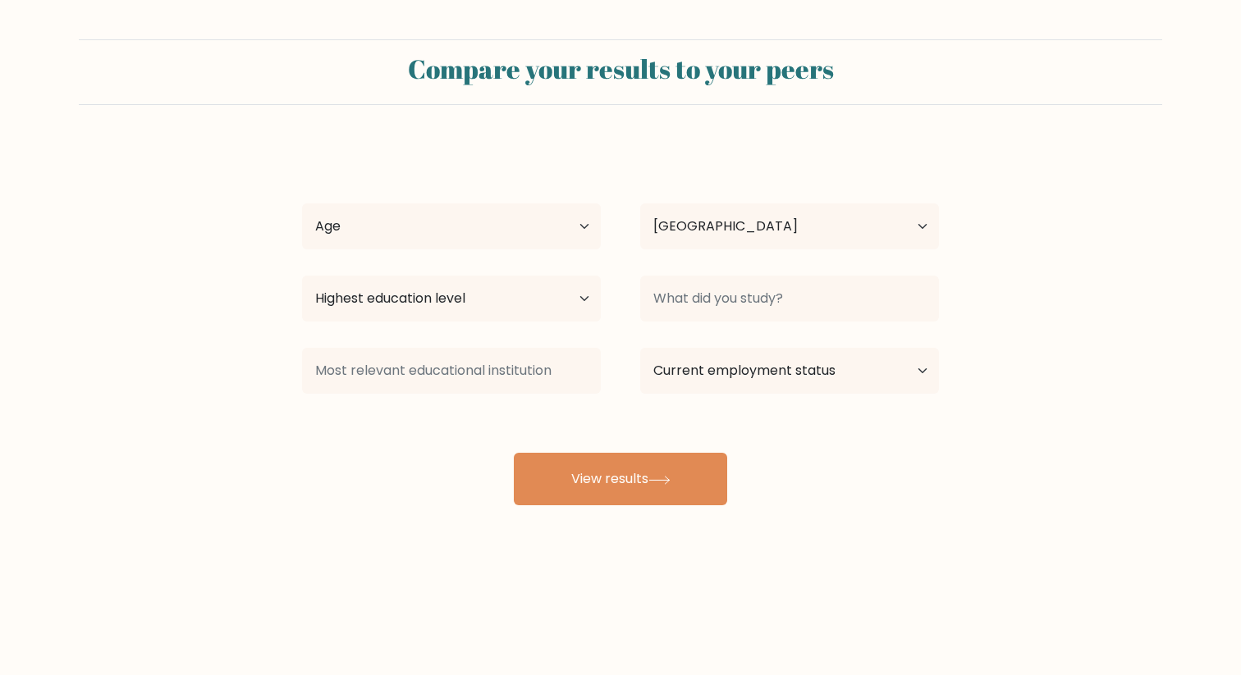
select select "GB"
click at [514, 243] on select "Age Under 18 years old 18-24 years old 25-34 years old 35-44 years old 45-54 ye…" at bounding box center [451, 226] width 299 height 46
click at [457, 204] on select "Age Under 18 years old 18-24 years old 25-34 years old 35-44 years old 45-54 ye…" at bounding box center [451, 226] width 299 height 46
select select "25_34"
click at [302, 203] on select "Age Under 18 years old 18-24 years old 25-34 years old 35-44 years old 45-54 ye…" at bounding box center [451, 226] width 299 height 46
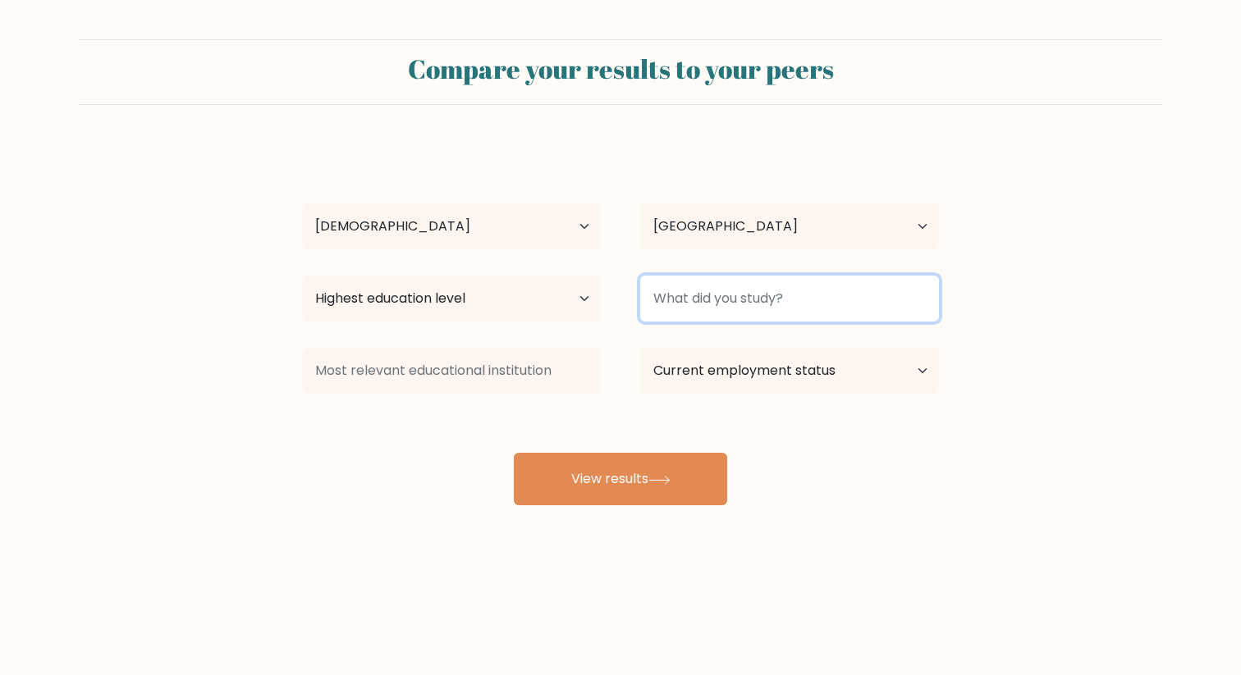
click at [738, 303] on input at bounding box center [789, 299] width 299 height 46
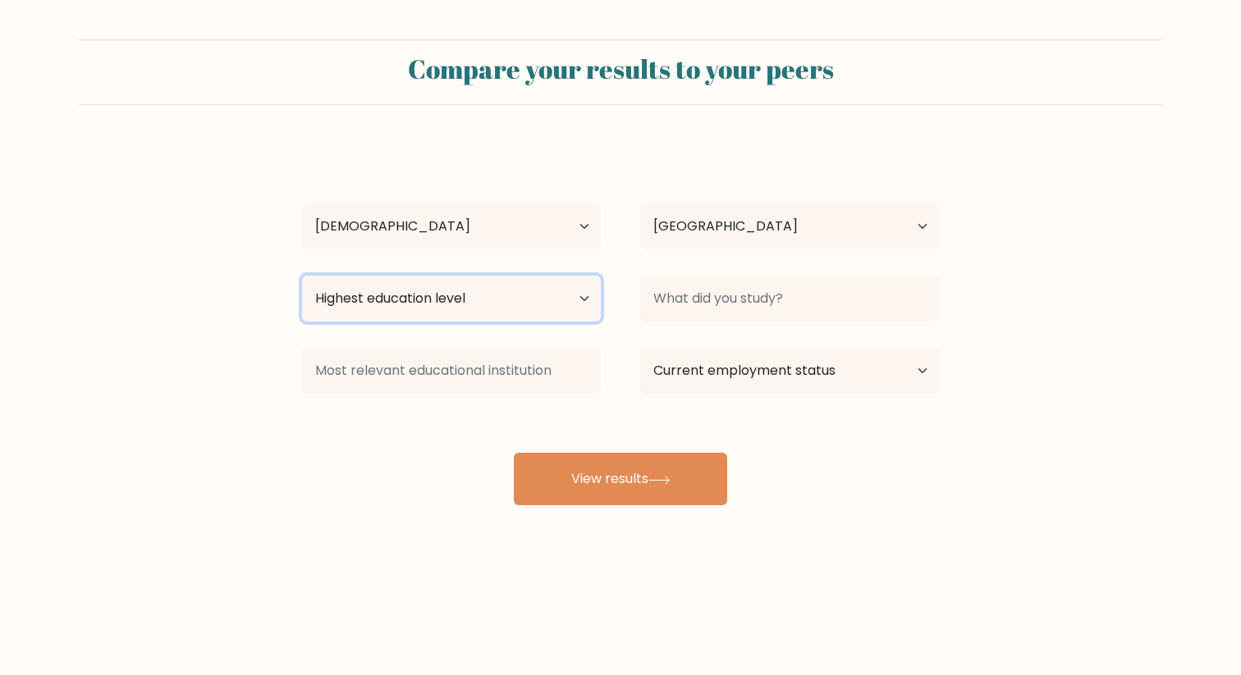
click at [560, 298] on select "Highest education level No schooling Primary Lower Secondary Upper Secondary Oc…" at bounding box center [451, 299] width 299 height 46
select select "upper_secondary"
click at [302, 276] on select "Highest education level No schooling Primary Lower Secondary Upper Secondary Oc…" at bounding box center [451, 299] width 299 height 46
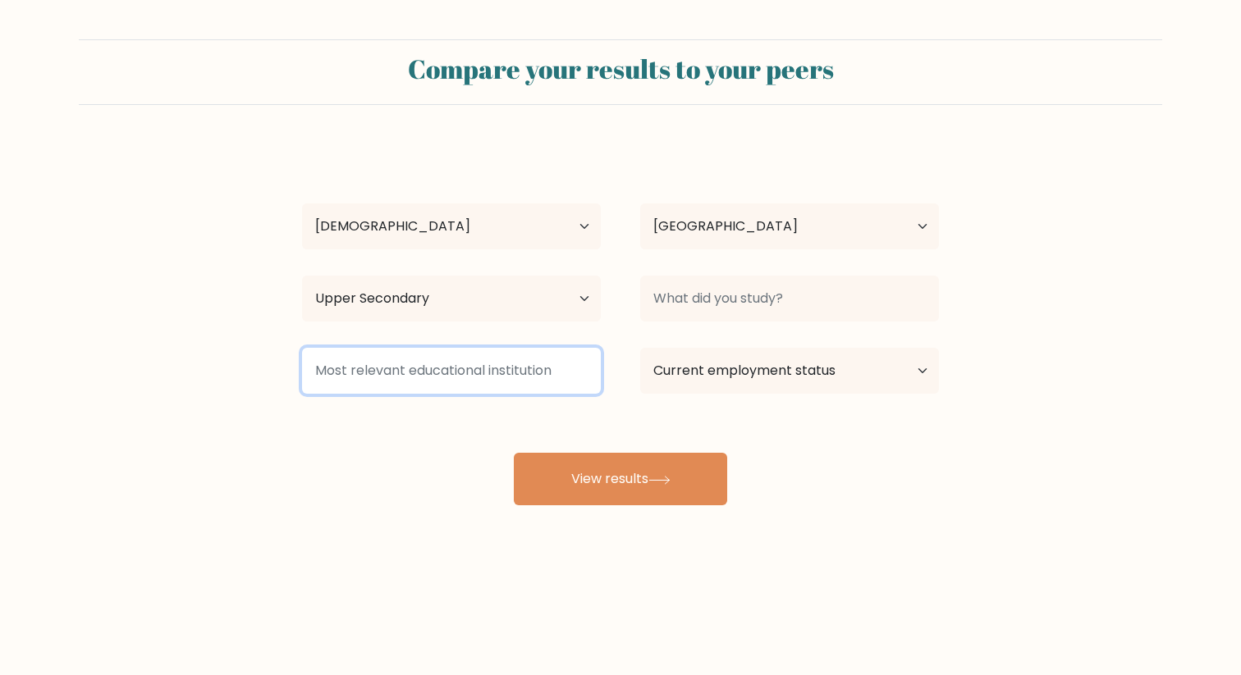
click at [504, 378] on input at bounding box center [451, 371] width 299 height 46
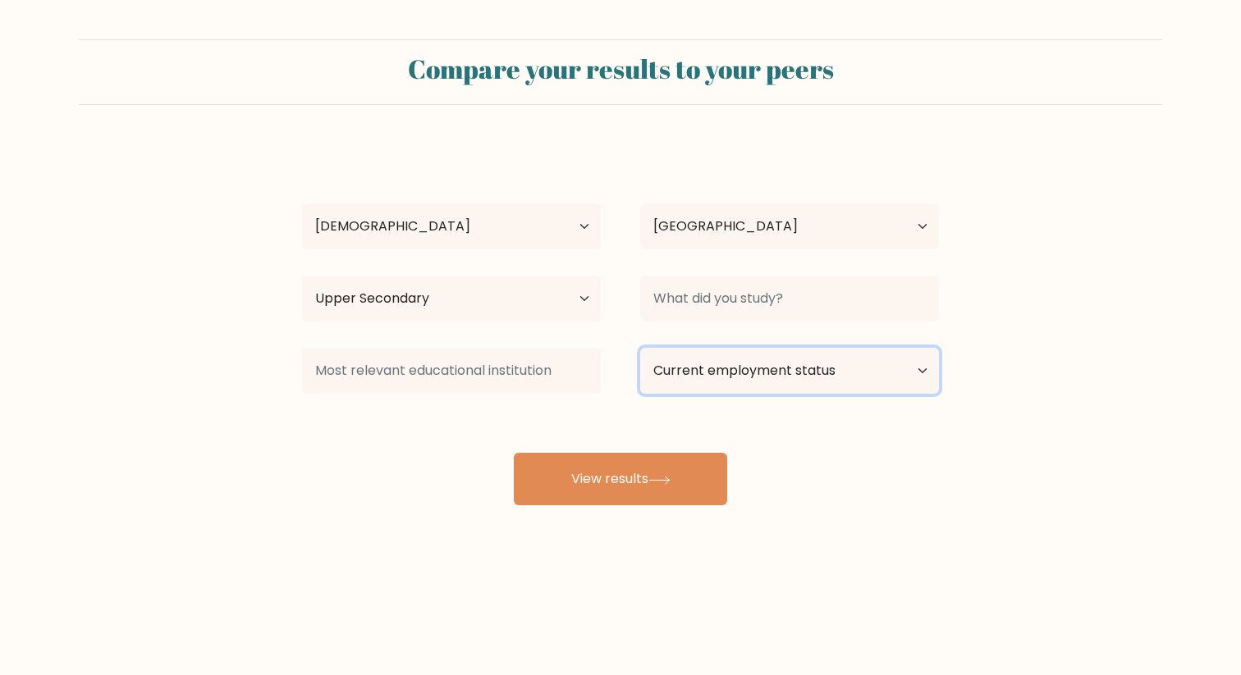
click at [759, 380] on select "Current employment status Employed Student Retired Other / prefer not to answer" at bounding box center [789, 371] width 299 height 46
select select "employed"
click at [640, 348] on select "Current employment status Employed Student Retired Other / prefer not to answer" at bounding box center [789, 371] width 299 height 46
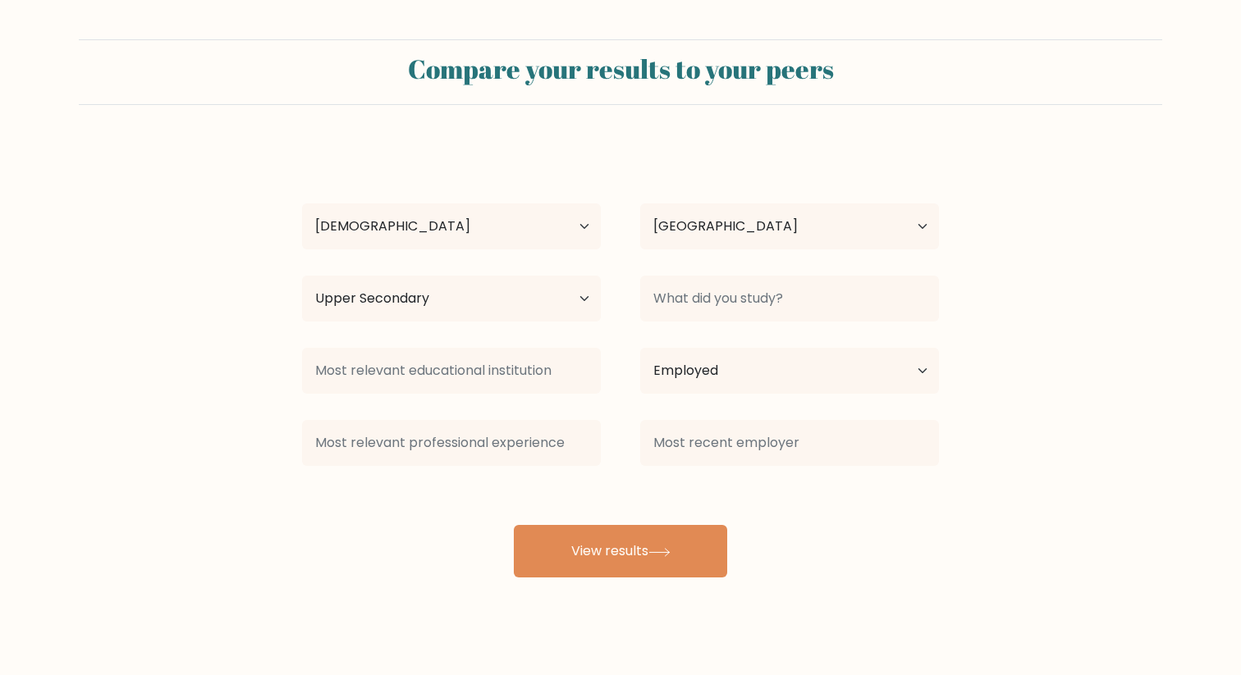
click at [606, 498] on div "Denis Pytel Age Under 18 years old 18-24 years old 25-34 years old 35-44 years …" at bounding box center [620, 360] width 656 height 433
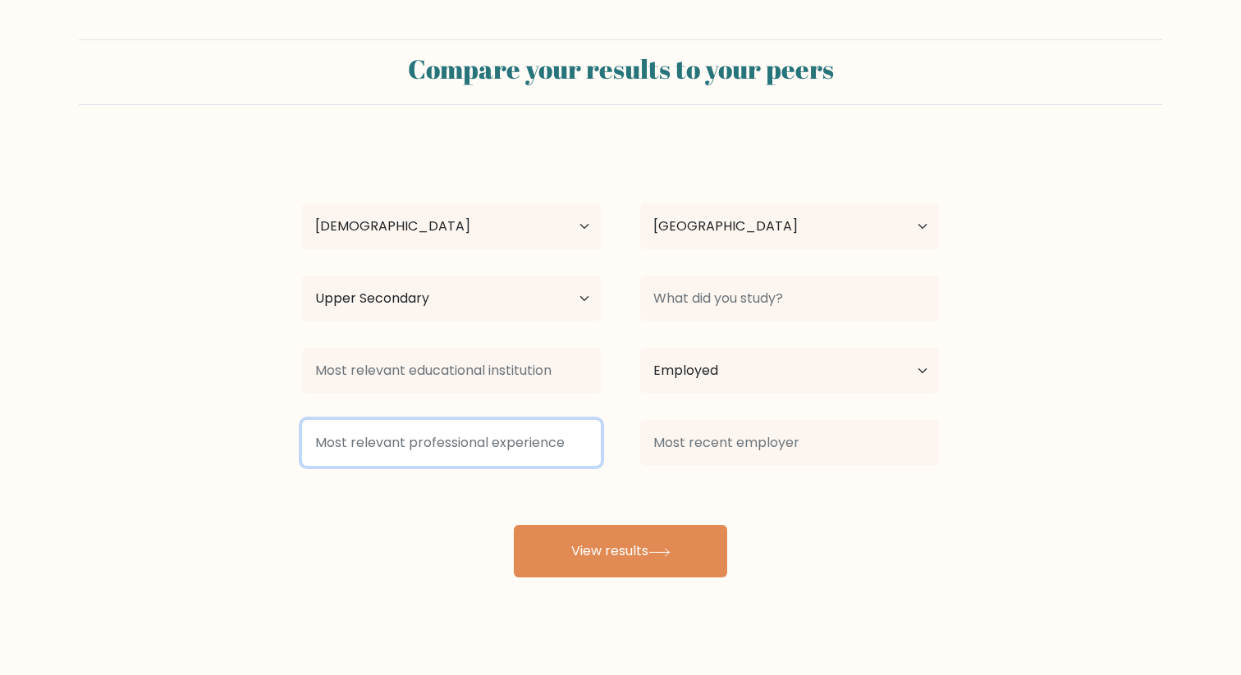
click at [516, 450] on input at bounding box center [451, 443] width 299 height 46
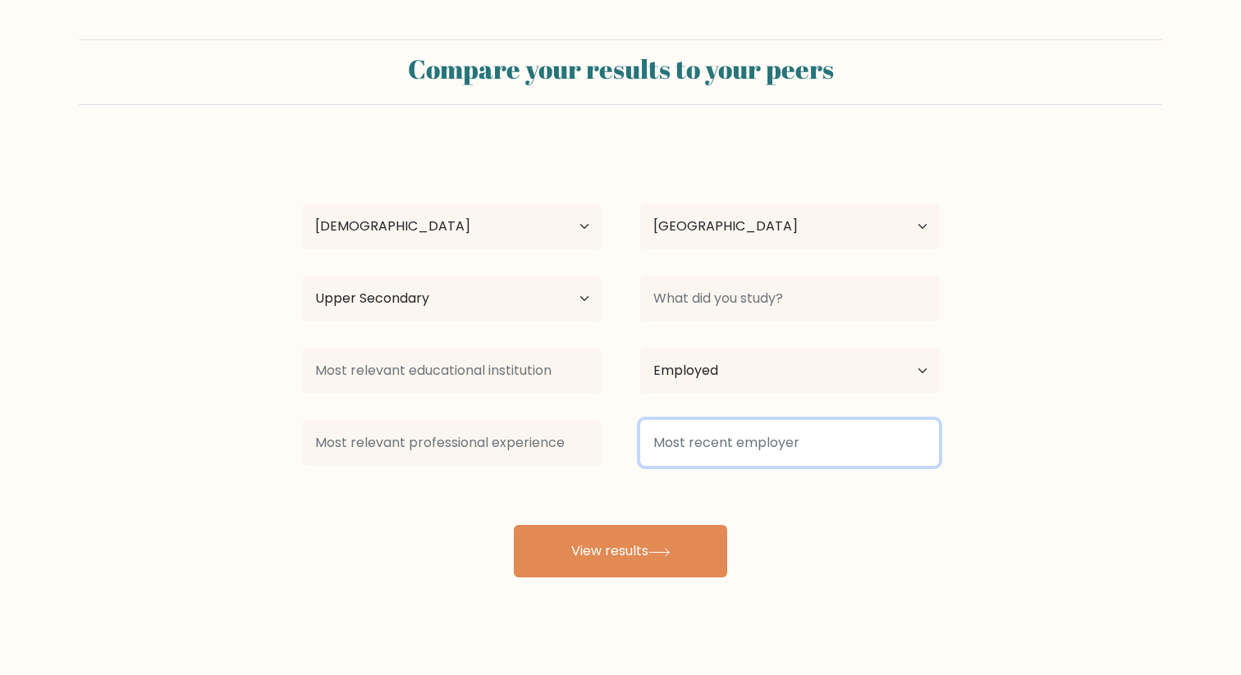
click at [722, 452] on input at bounding box center [789, 443] width 299 height 46
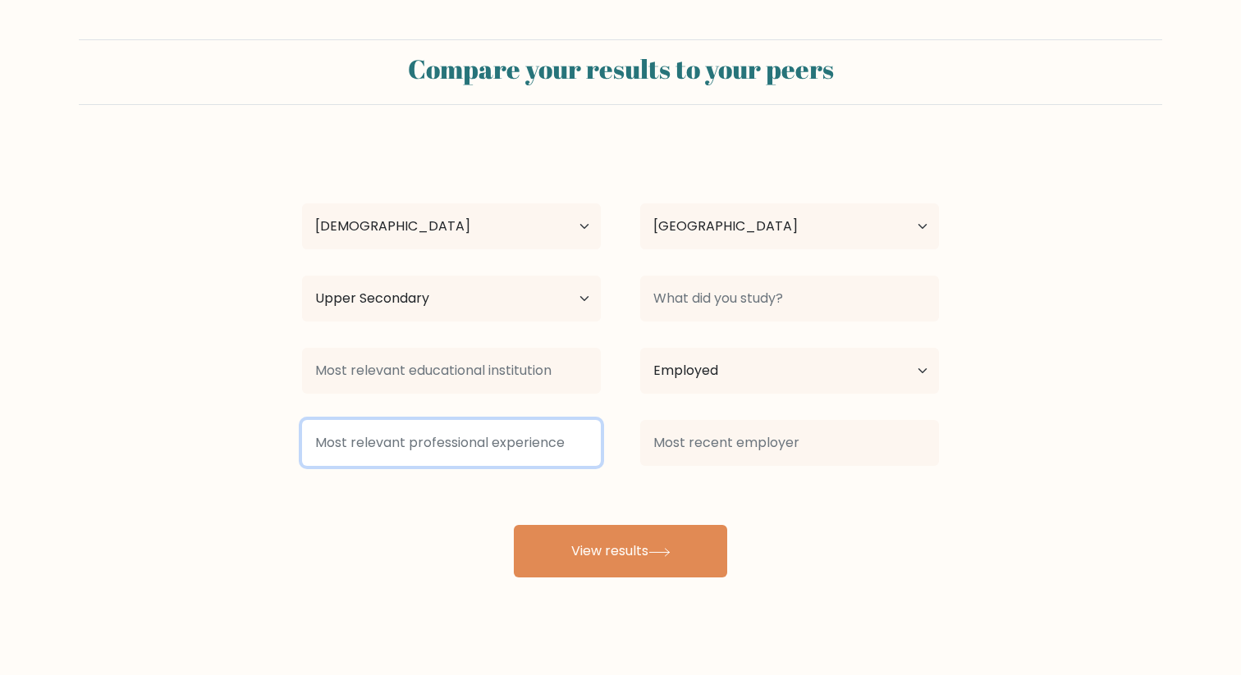
click at [469, 439] on input at bounding box center [451, 443] width 299 height 46
click at [436, 441] on input "IT`" at bounding box center [451, 443] width 299 height 46
type input "IT"
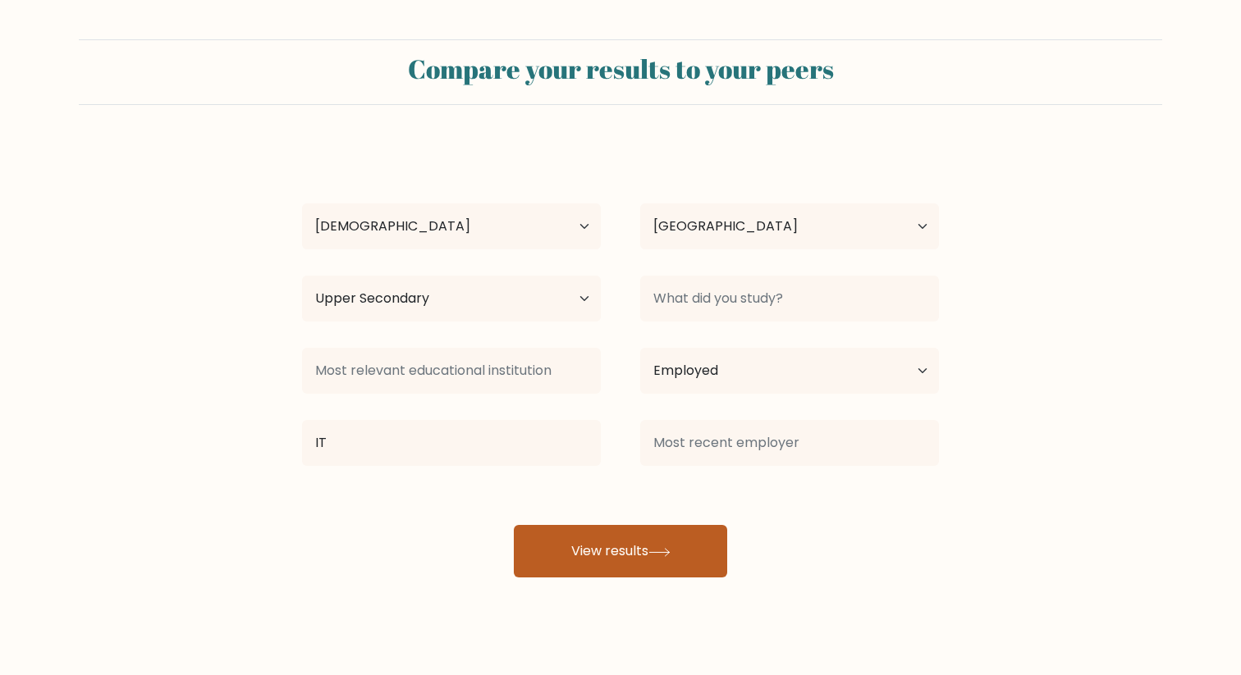
click at [615, 555] on button "View results" at bounding box center [620, 551] width 213 height 53
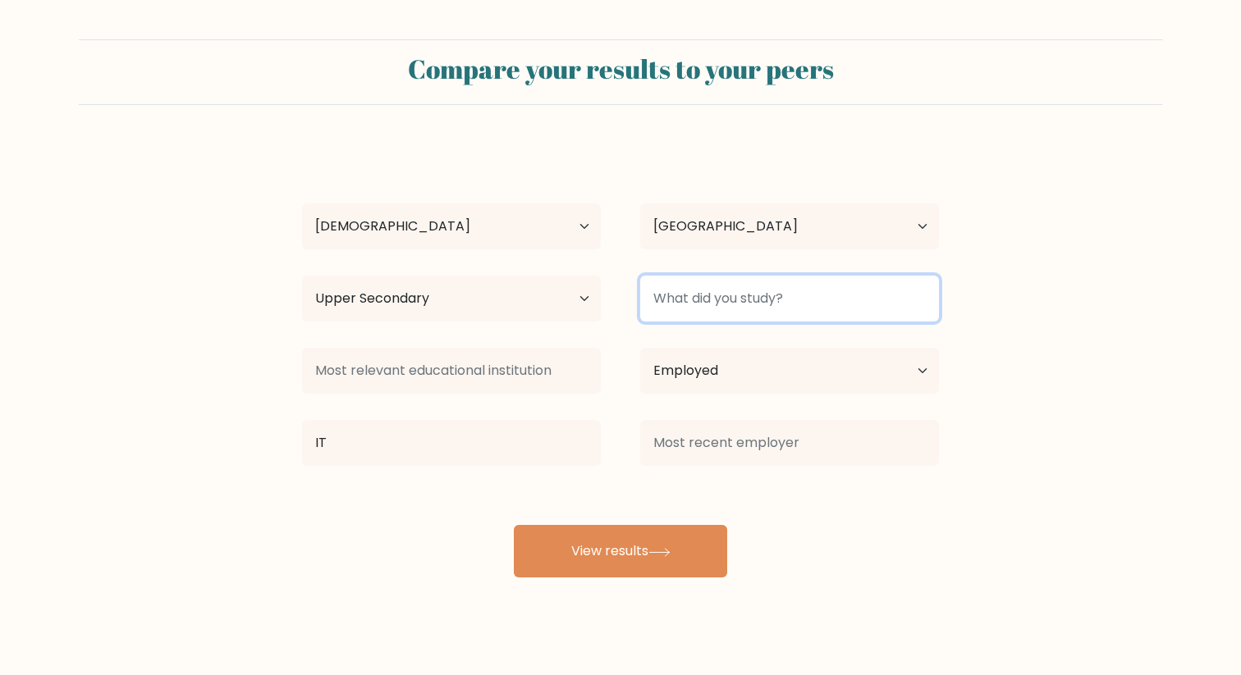
click at [743, 295] on input at bounding box center [789, 299] width 299 height 46
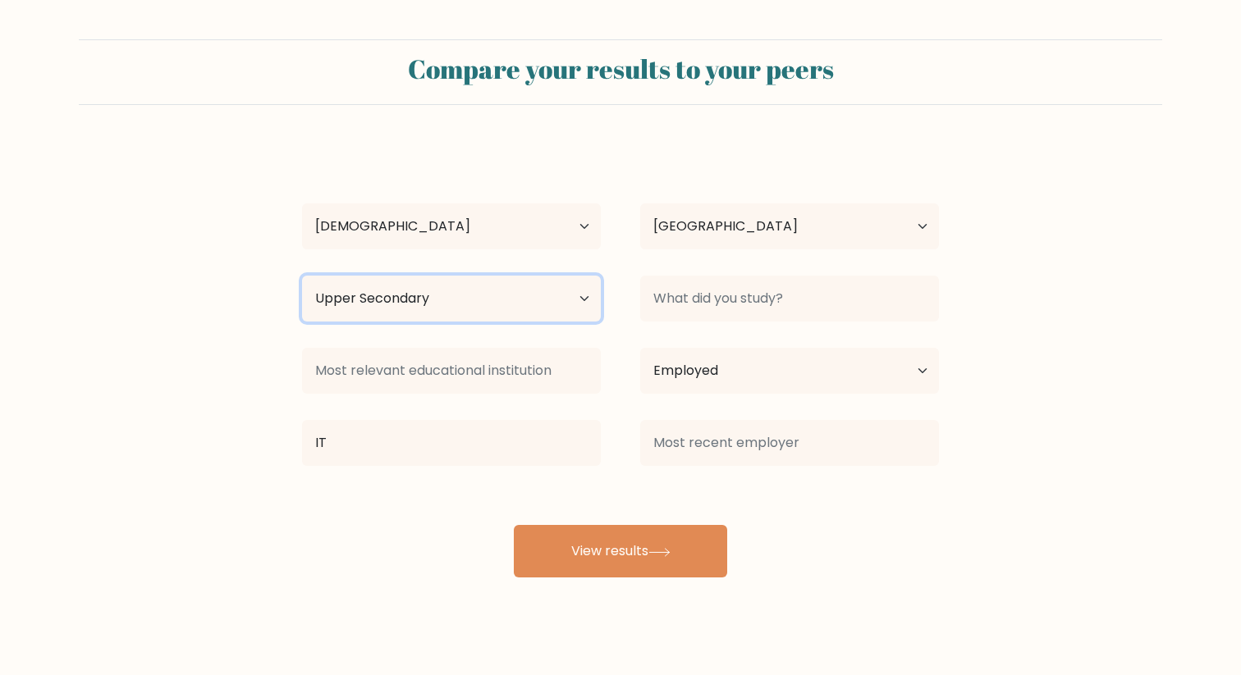
click at [569, 296] on select "Highest education level No schooling Primary Lower Secondary Upper Secondary Oc…" at bounding box center [451, 299] width 299 height 46
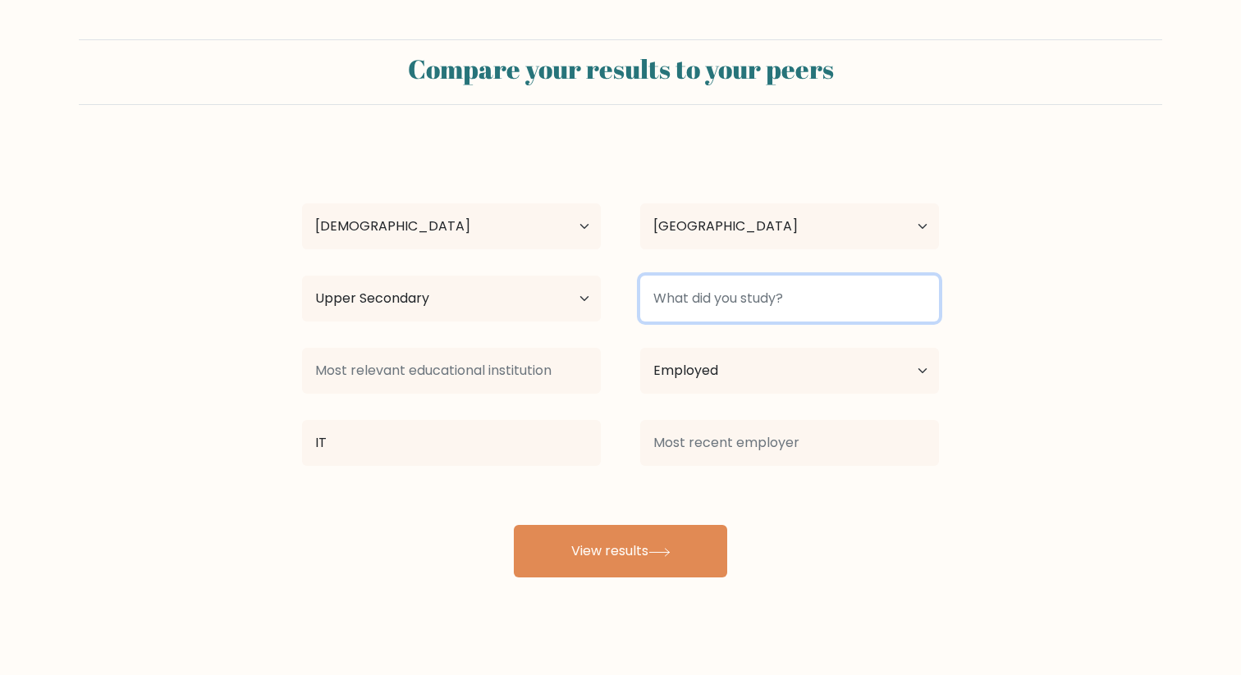
click at [735, 307] on input at bounding box center [789, 299] width 299 height 46
type input "A Levels"
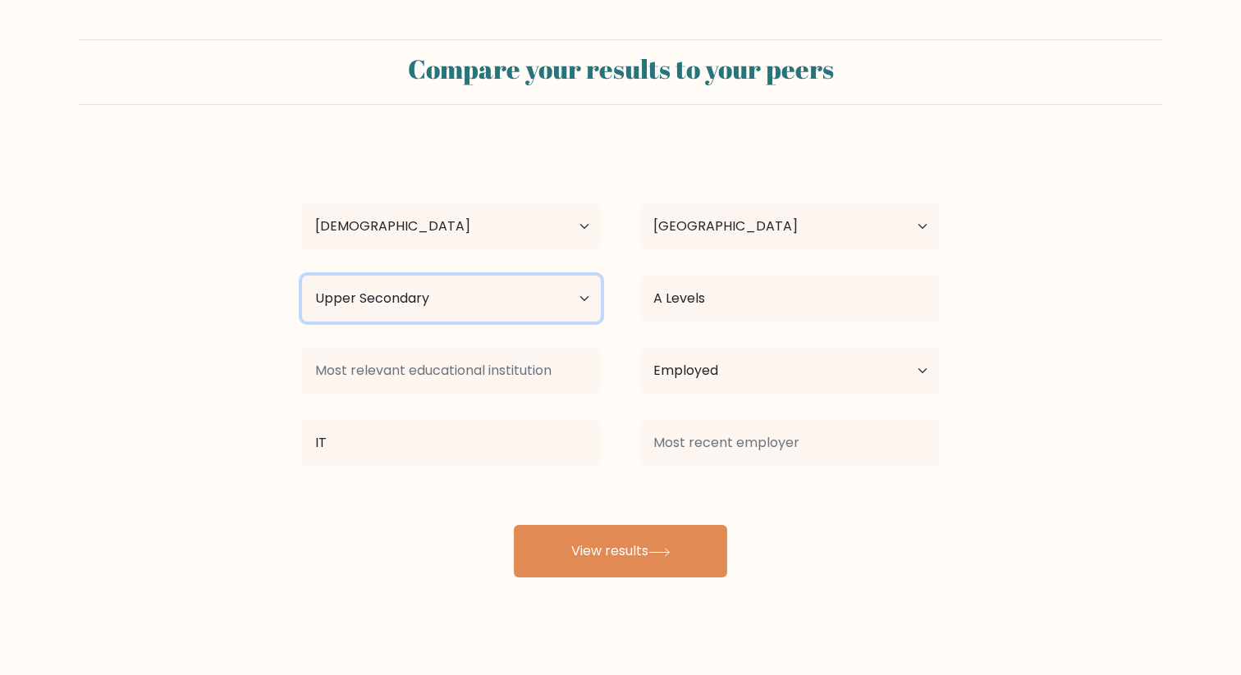
click at [513, 293] on select "Highest education level No schooling Primary Lower Secondary Upper Secondary Oc…" at bounding box center [451, 299] width 299 height 46
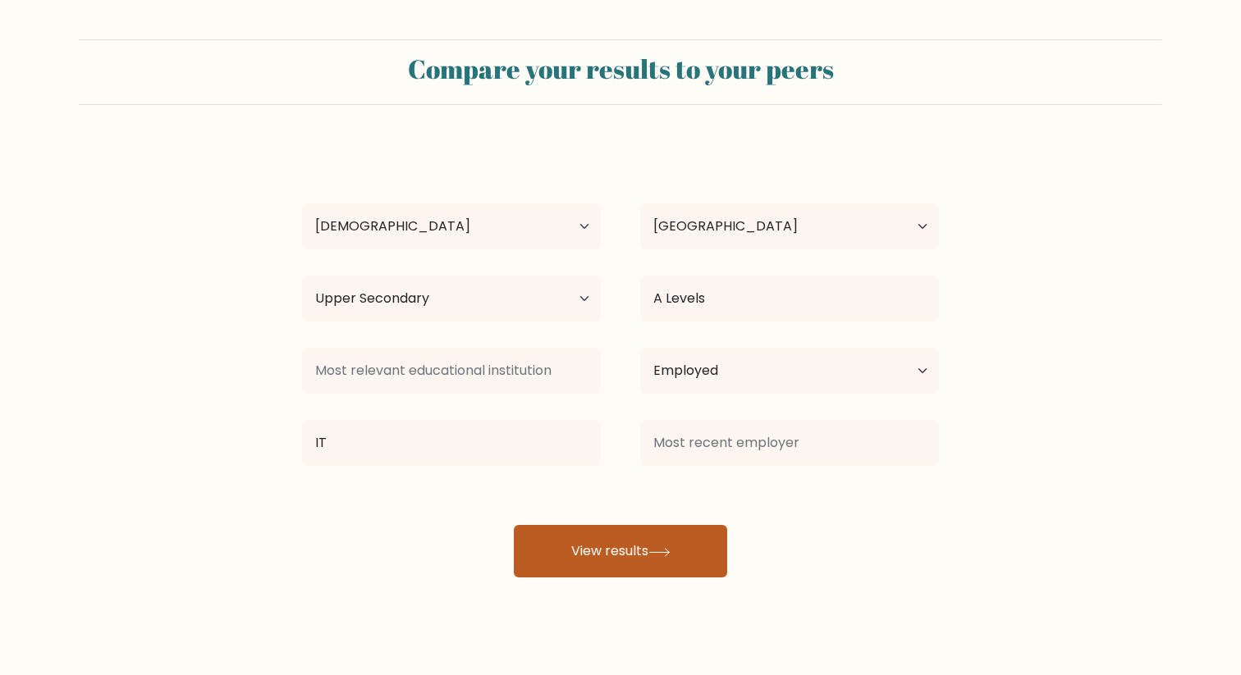
drag, startPoint x: 533, startPoint y: 523, endPoint x: 592, endPoint y: 548, distance: 64.8
click at [592, 548] on button "View results" at bounding box center [620, 551] width 213 height 53
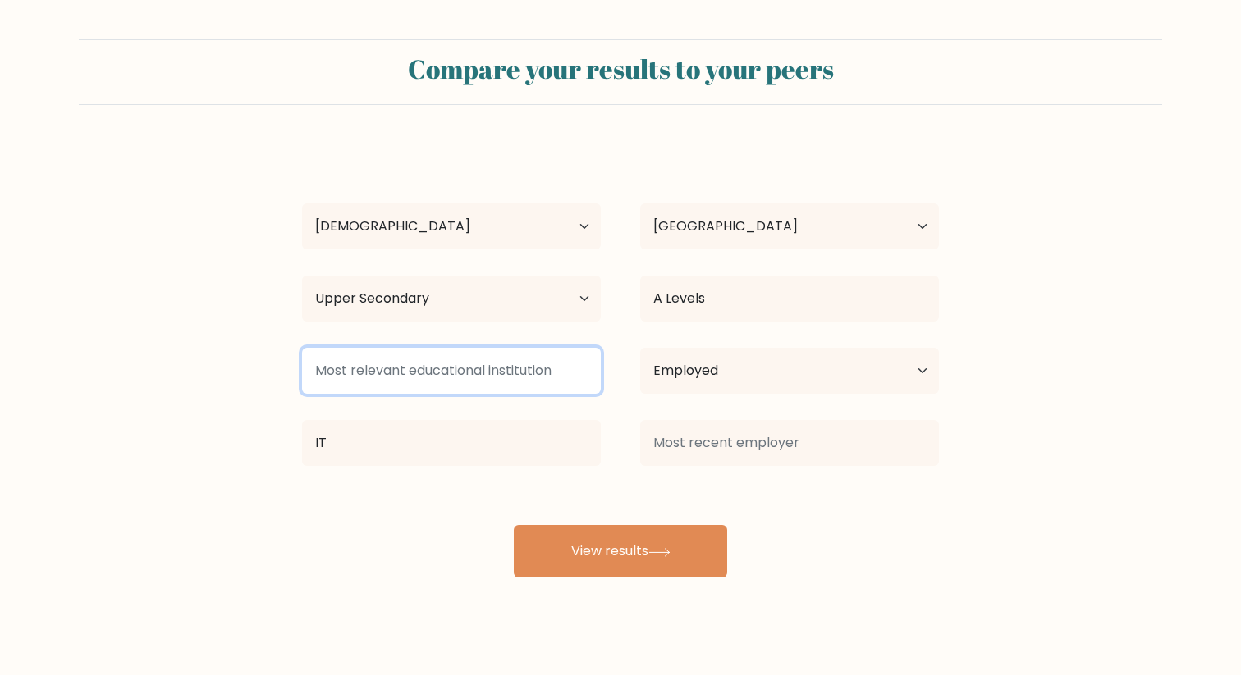
drag, startPoint x: 592, startPoint y: 548, endPoint x: 466, endPoint y: 374, distance: 215.0
click at [466, 374] on input at bounding box center [451, 371] width 299 height 46
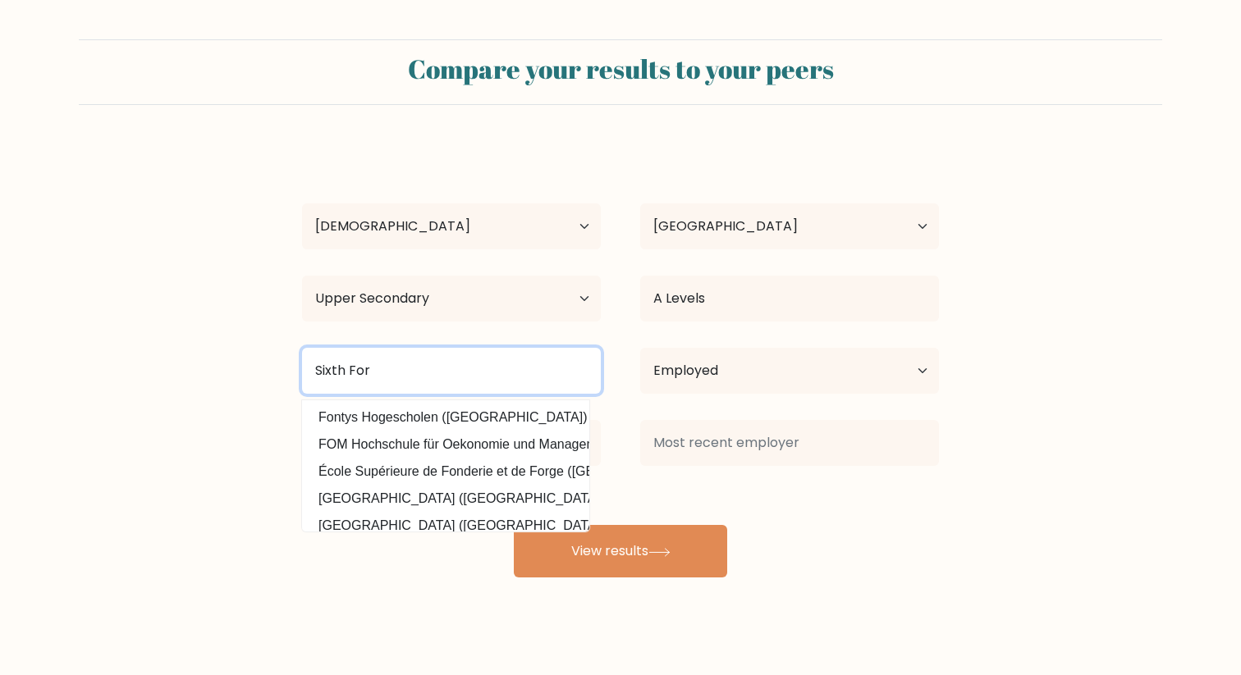
type input "Sixth Form"
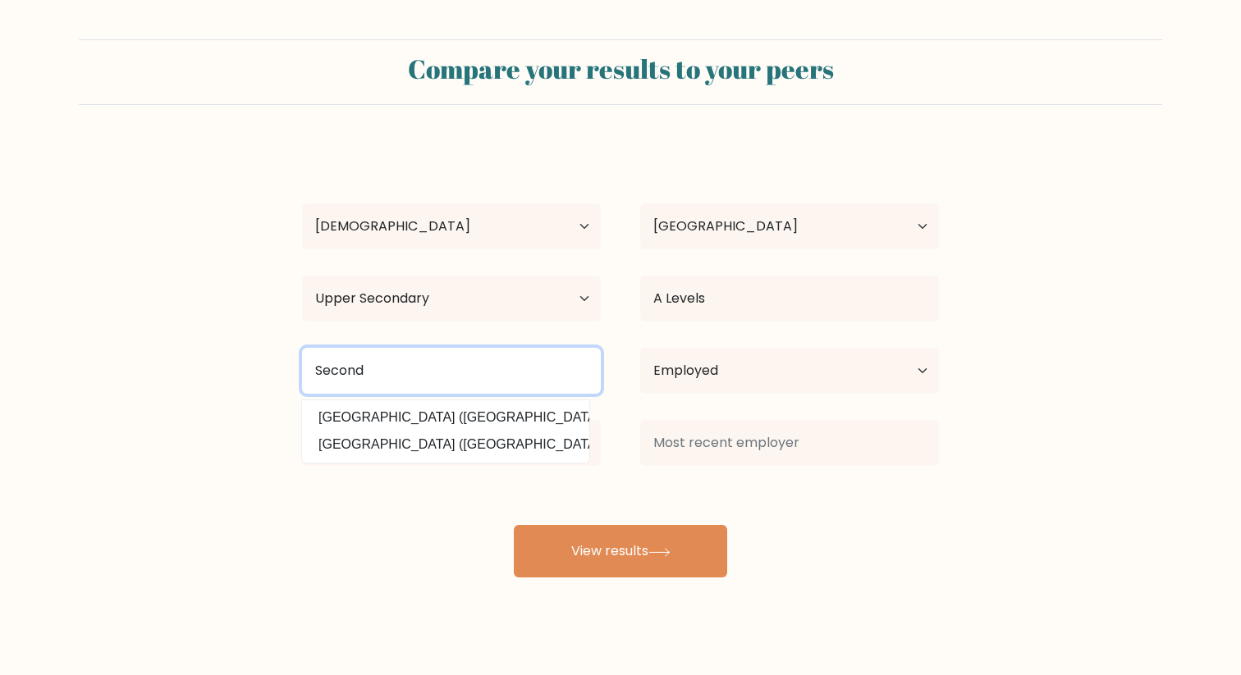
type input "Seconda"
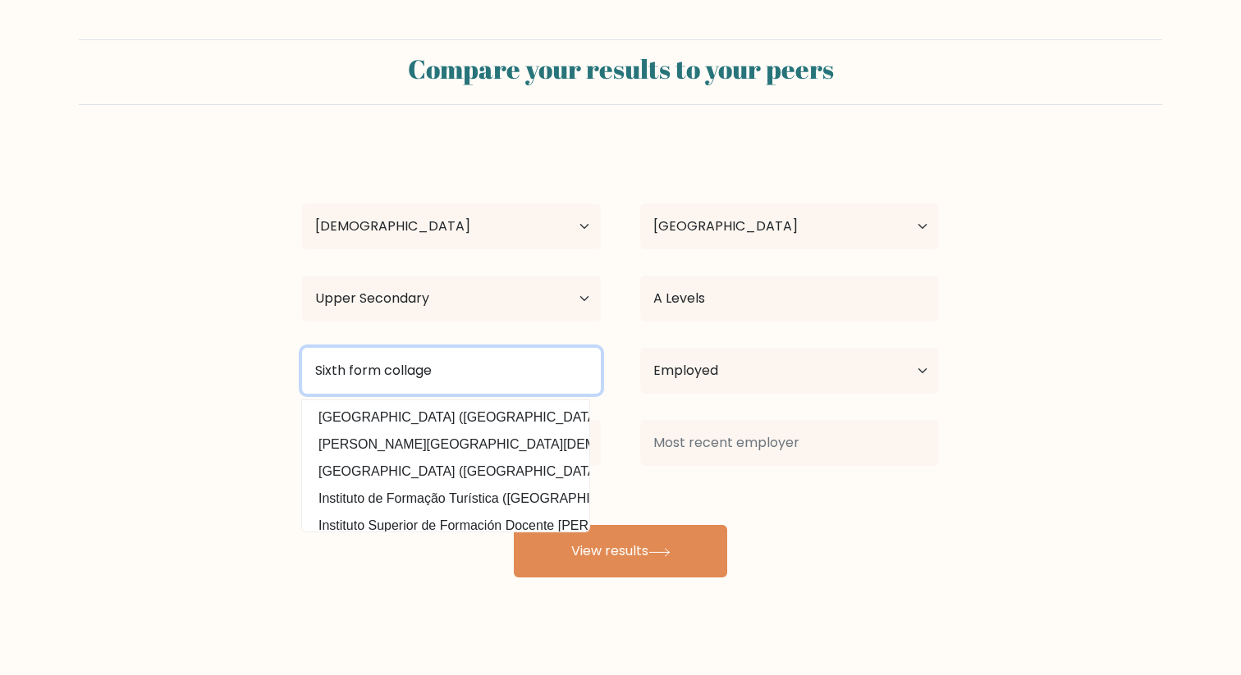
type input "Sixth form collage"
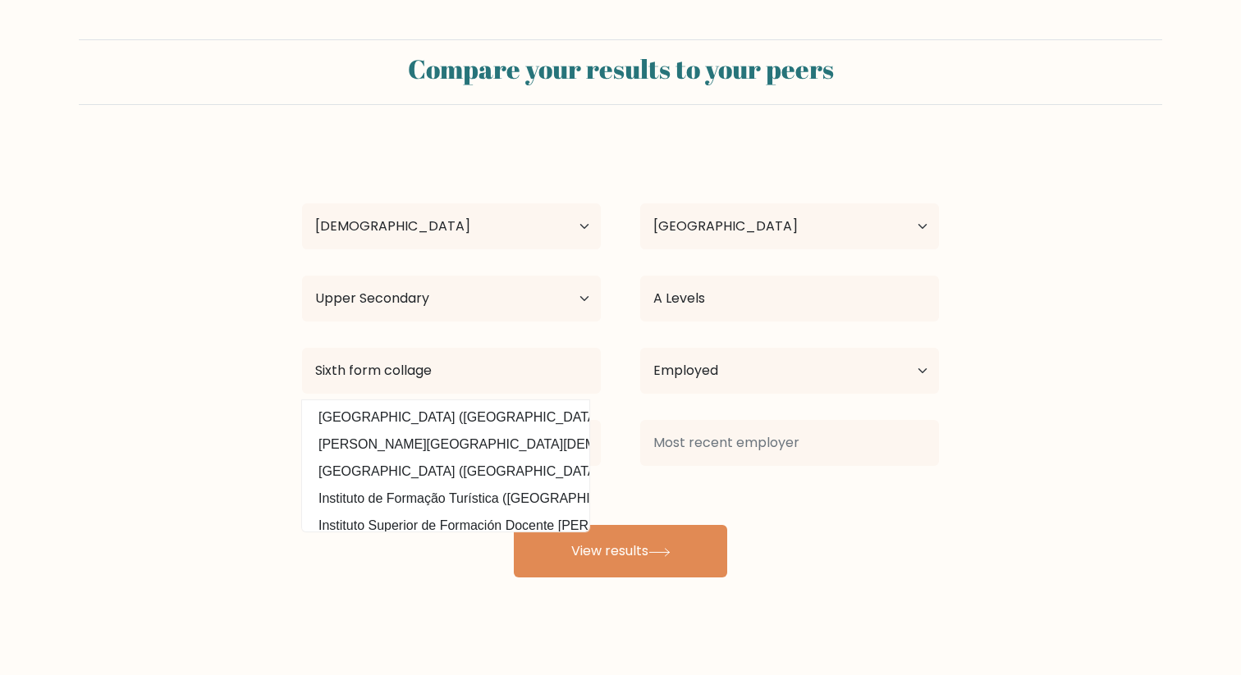
drag, startPoint x: 466, startPoint y: 374, endPoint x: 243, endPoint y: 437, distance: 232.0
click at [243, 437] on form "Compare your results to your peers Denis Pytel Age Under 18 years old 18-24 yea…" at bounding box center [620, 308] width 1241 height 538
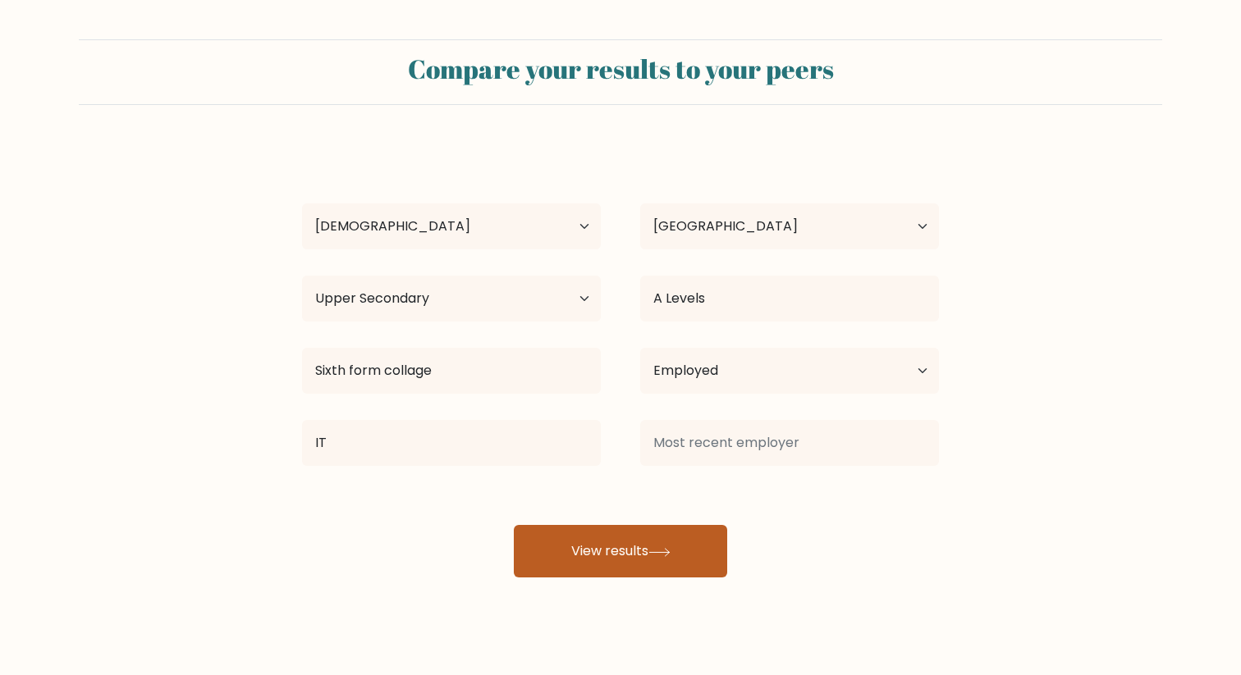
drag, startPoint x: 243, startPoint y: 437, endPoint x: 640, endPoint y: 540, distance: 410.2
click at [640, 540] on button "View results" at bounding box center [620, 551] width 213 height 53
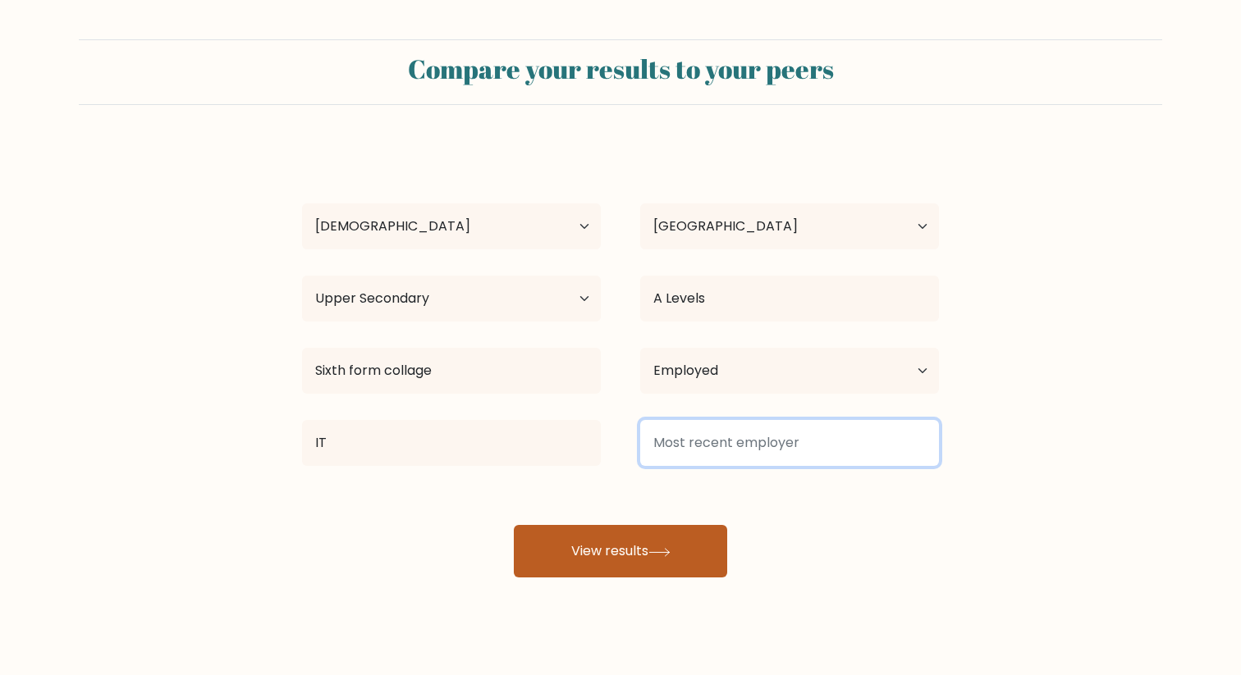
click at [733, 446] on input at bounding box center [789, 443] width 299 height 46
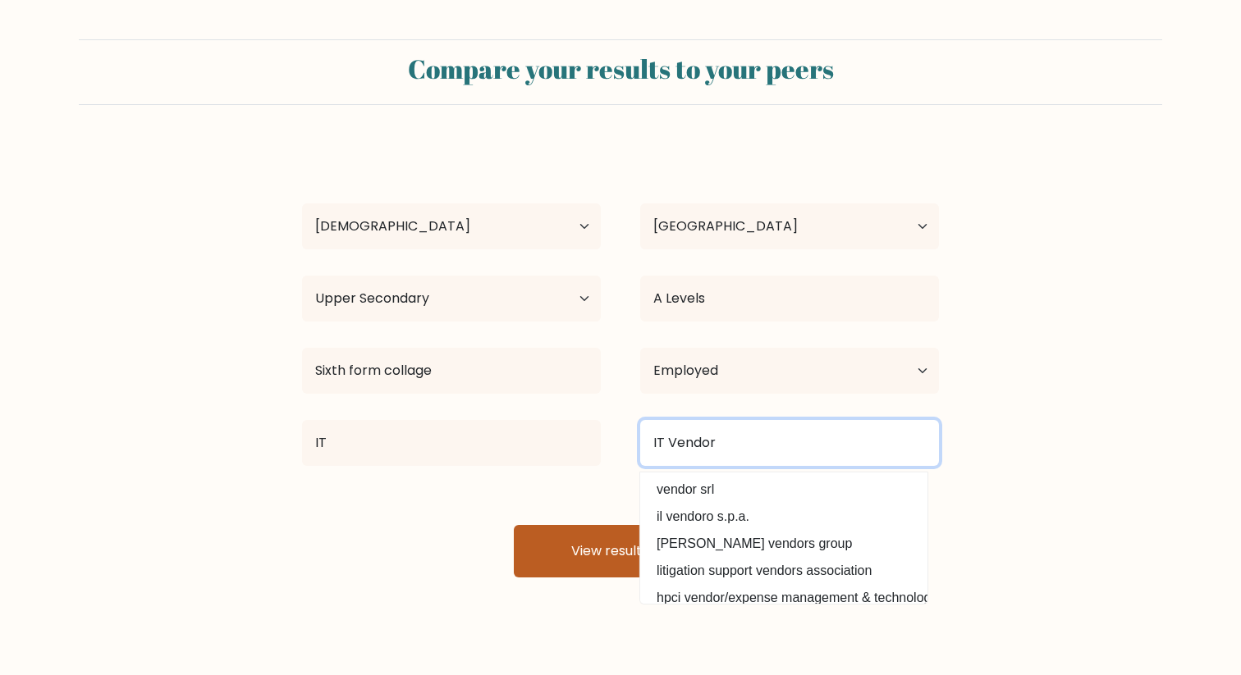
type input "IT Vendor"
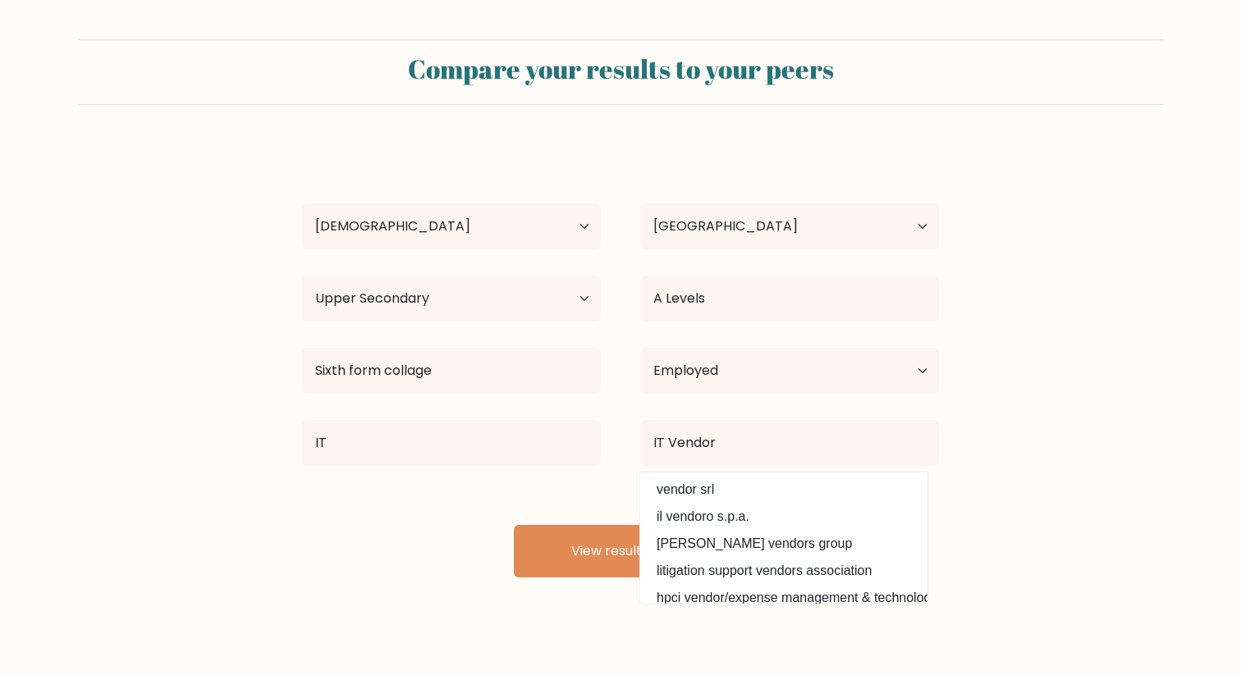
drag, startPoint x: 640, startPoint y: 540, endPoint x: 471, endPoint y: 552, distance: 169.5
click at [471, 552] on div "Denis Pytel Age Under 18 years old 18-24 years old 25-34 years old 35-44 years …" at bounding box center [620, 360] width 656 height 433
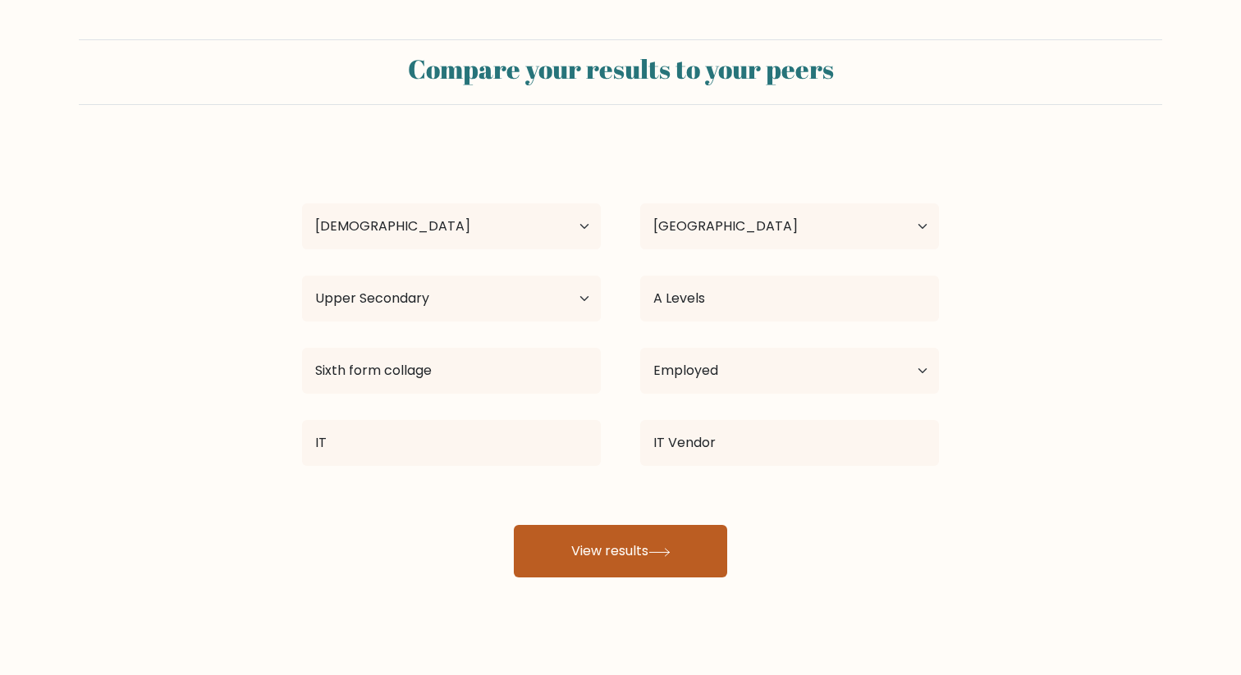
drag, startPoint x: 471, startPoint y: 552, endPoint x: 582, endPoint y: 553, distance: 110.8
click at [582, 553] on button "View results" at bounding box center [620, 551] width 213 height 53
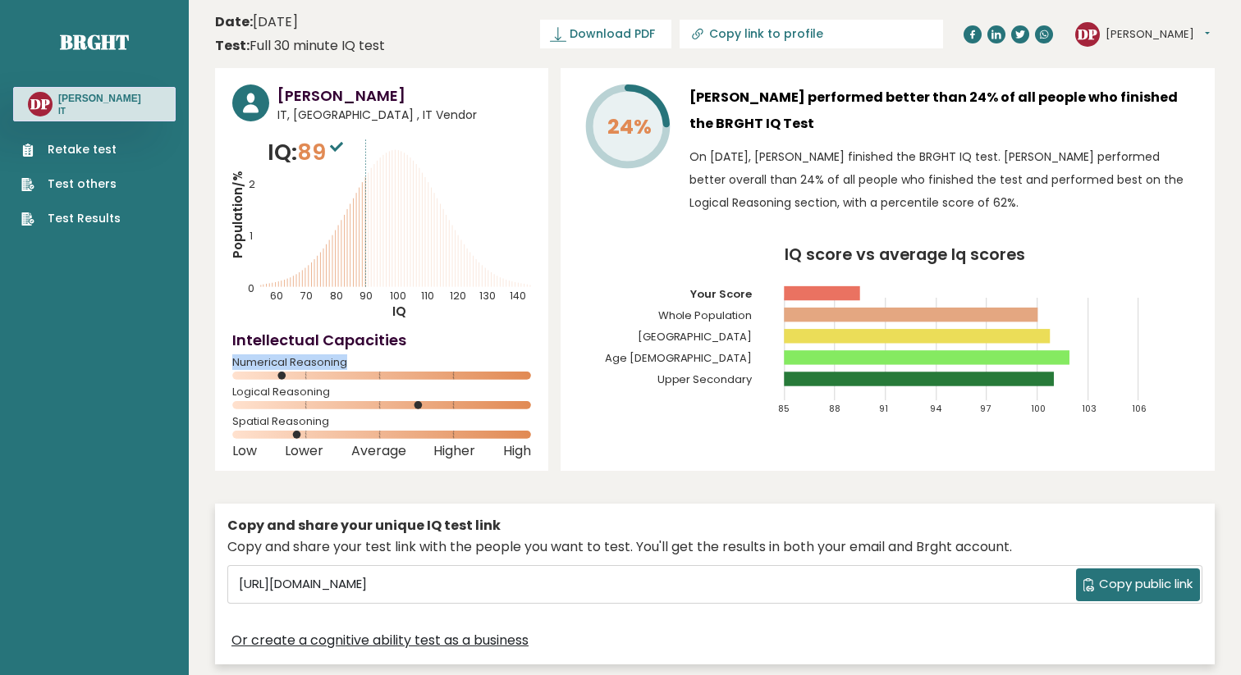
drag, startPoint x: 380, startPoint y: 362, endPoint x: 194, endPoint y: 363, distance: 186.3
drag, startPoint x: 332, startPoint y: 462, endPoint x: 233, endPoint y: 462, distance: 99.3
click at [233, 462] on div "[PERSON_NAME] IT, [GEOGRAPHIC_DATA] , IT Vendor IQ: 89 Population/% IQ 0 1 2 60…" at bounding box center [381, 269] width 333 height 403
click at [336, 486] on div "[PERSON_NAME] IT, [GEOGRAPHIC_DATA] , IT Vendor IQ: 89 Population/% IQ 0 1 2 60…" at bounding box center [714, 370] width 999 height 605
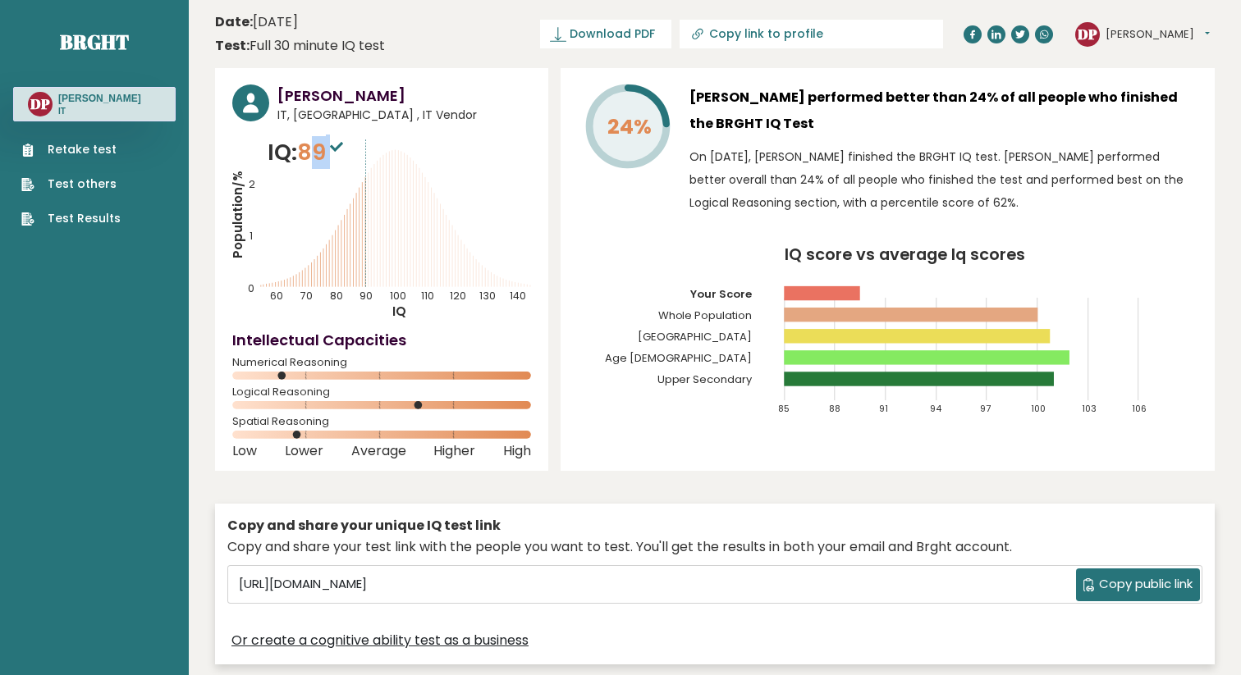
drag, startPoint x: 316, startPoint y: 150, endPoint x: 354, endPoint y: 150, distance: 37.7
click at [354, 150] on div "IQ: 89 Population/% IQ 0 1 2 60 70 80 90 100 110 120 130 140" at bounding box center [381, 228] width 299 height 185
click at [376, 177] on icon "Population/% IQ 0 1 2 60 70 80 90 100 110 120 130 140" at bounding box center [381, 228] width 299 height 185
click at [396, 298] on tspan "100" at bounding box center [398, 296] width 16 height 14
click at [399, 154] on icon "Population/% IQ 0 1 2 60 70 80 90 100 110 120 130 140" at bounding box center [381, 228] width 299 height 185
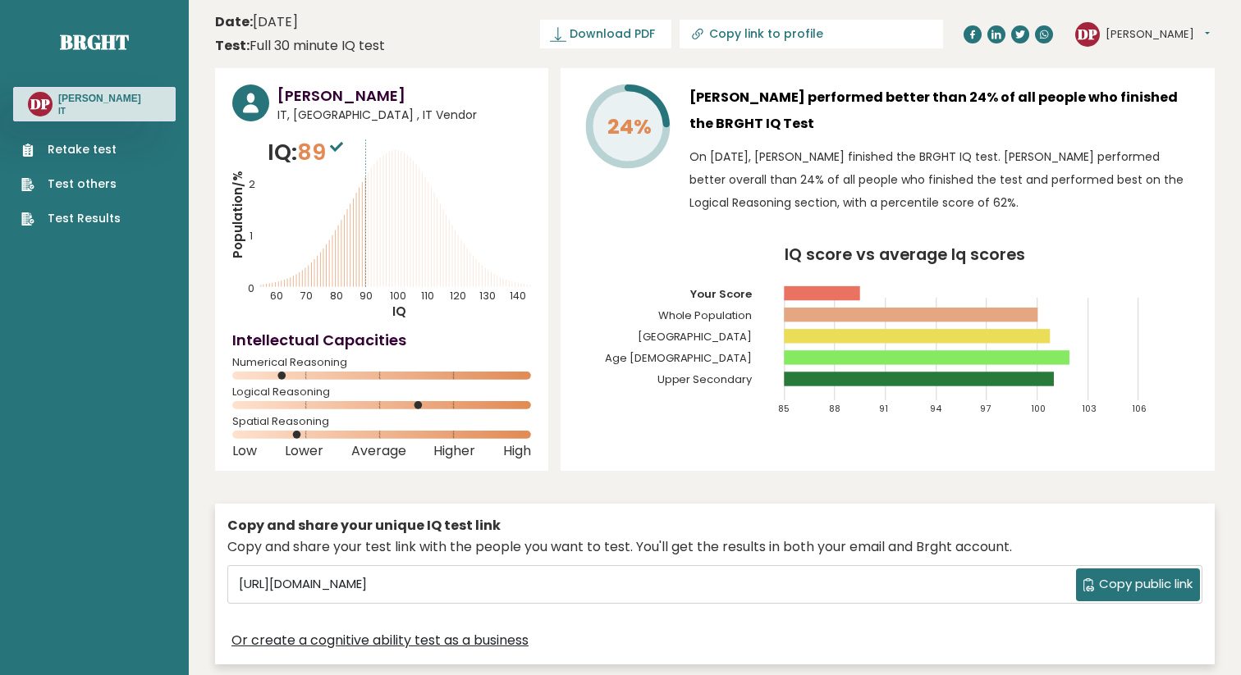
click at [1127, 38] on button "[PERSON_NAME]" at bounding box center [1157, 34] width 104 height 16
click at [1150, 123] on link "Logout" at bounding box center [1148, 128] width 84 height 23
